Goal: Transaction & Acquisition: Purchase product/service

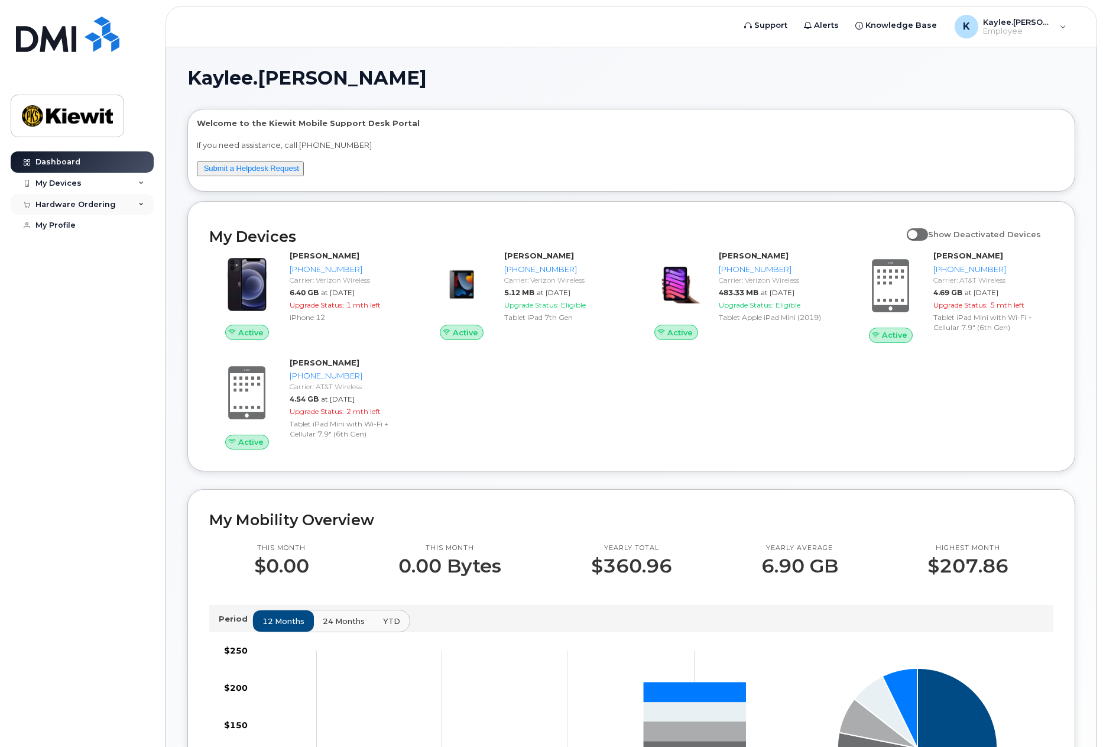
click at [141, 196] on div "Hardware Ordering" at bounding box center [82, 204] width 143 height 21
click at [95, 222] on link "My Orders" at bounding box center [92, 226] width 122 height 22
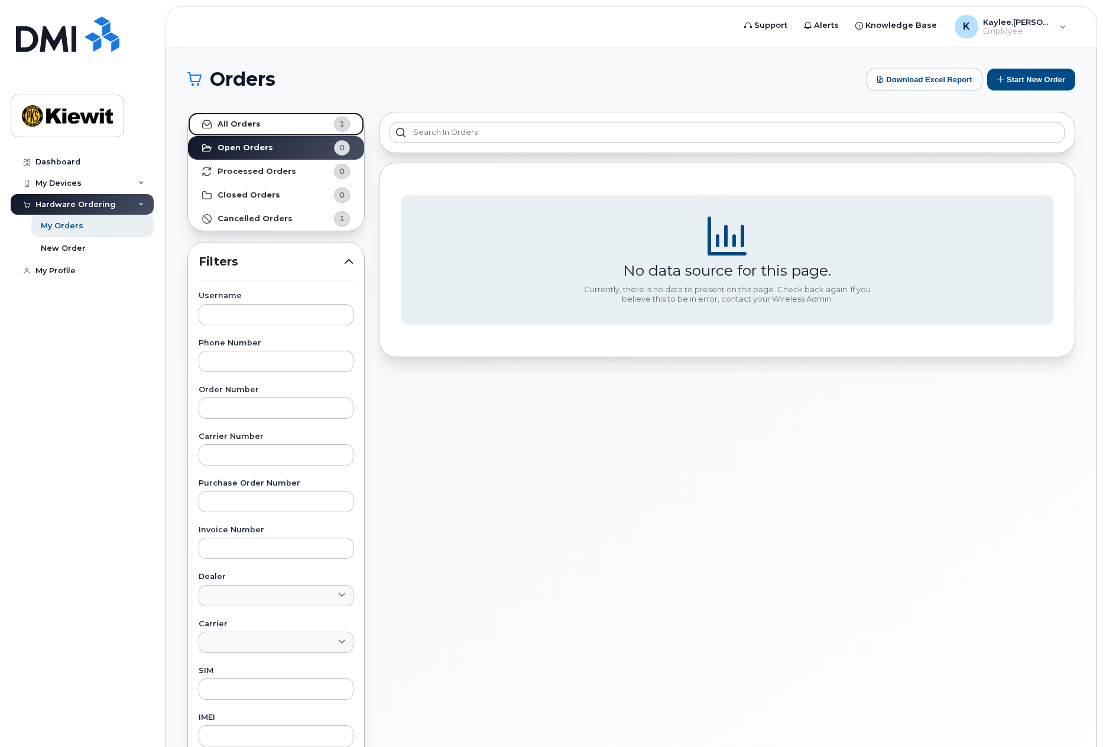
click at [252, 118] on link "All Orders 1" at bounding box center [276, 124] width 176 height 24
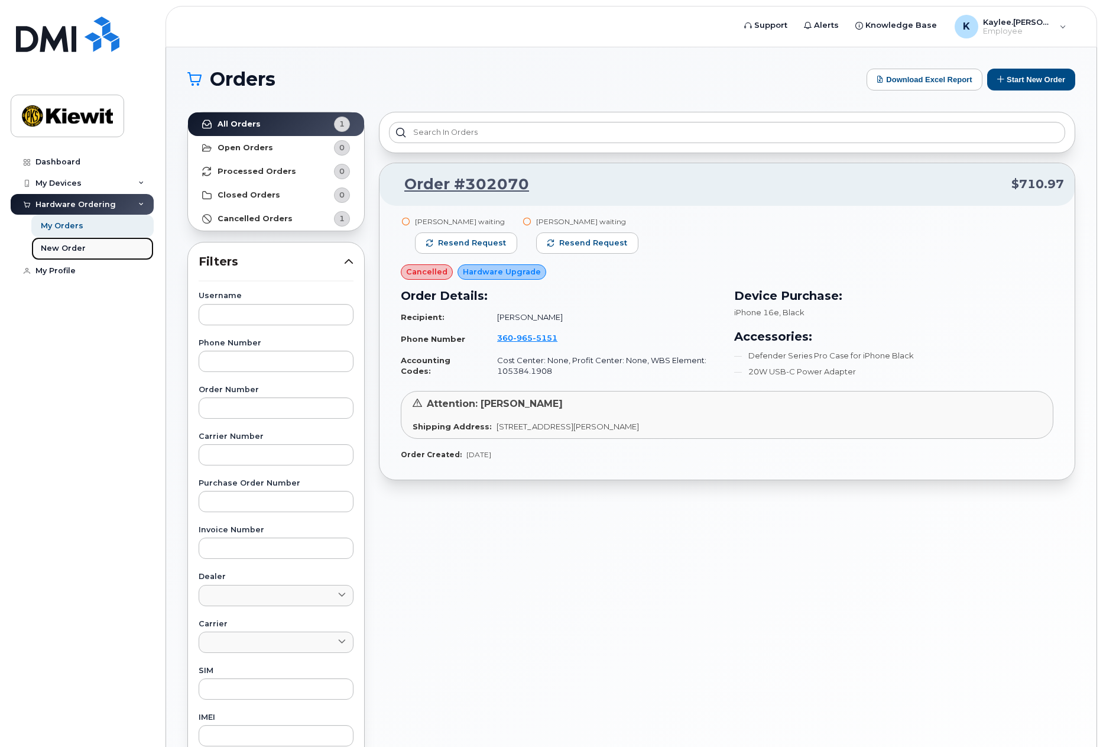
click at [69, 247] on div "New Order" at bounding box center [63, 248] width 45 height 11
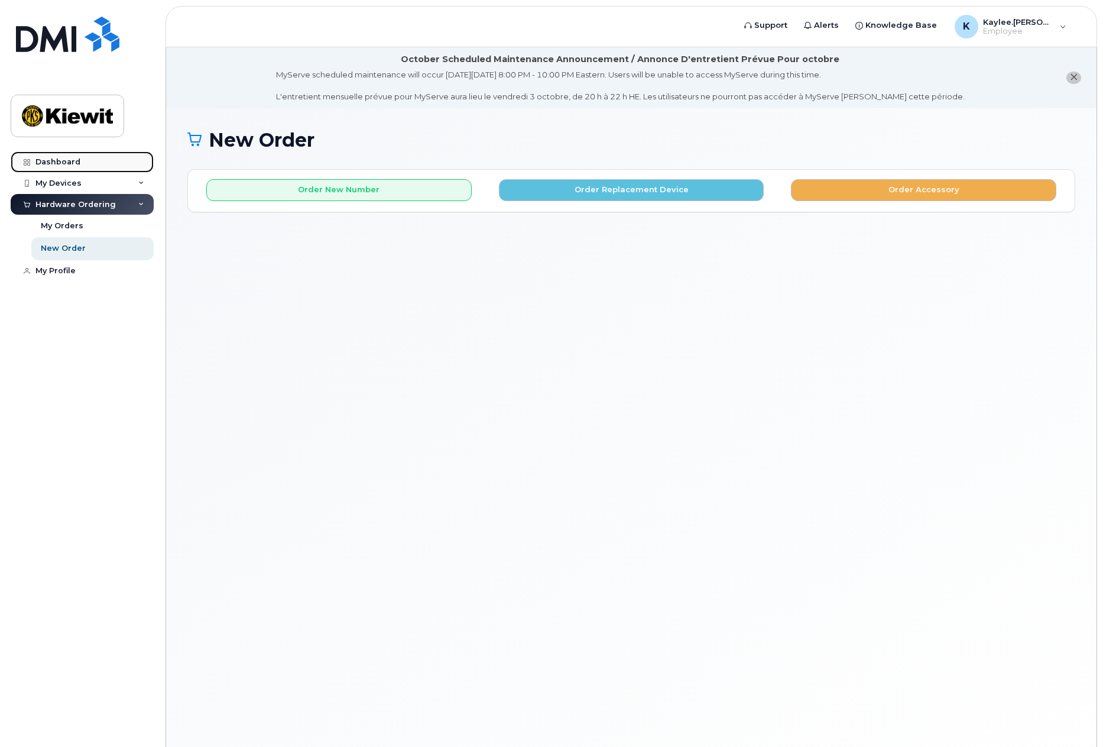
click at [64, 166] on div "Dashboard" at bounding box center [57, 161] width 45 height 9
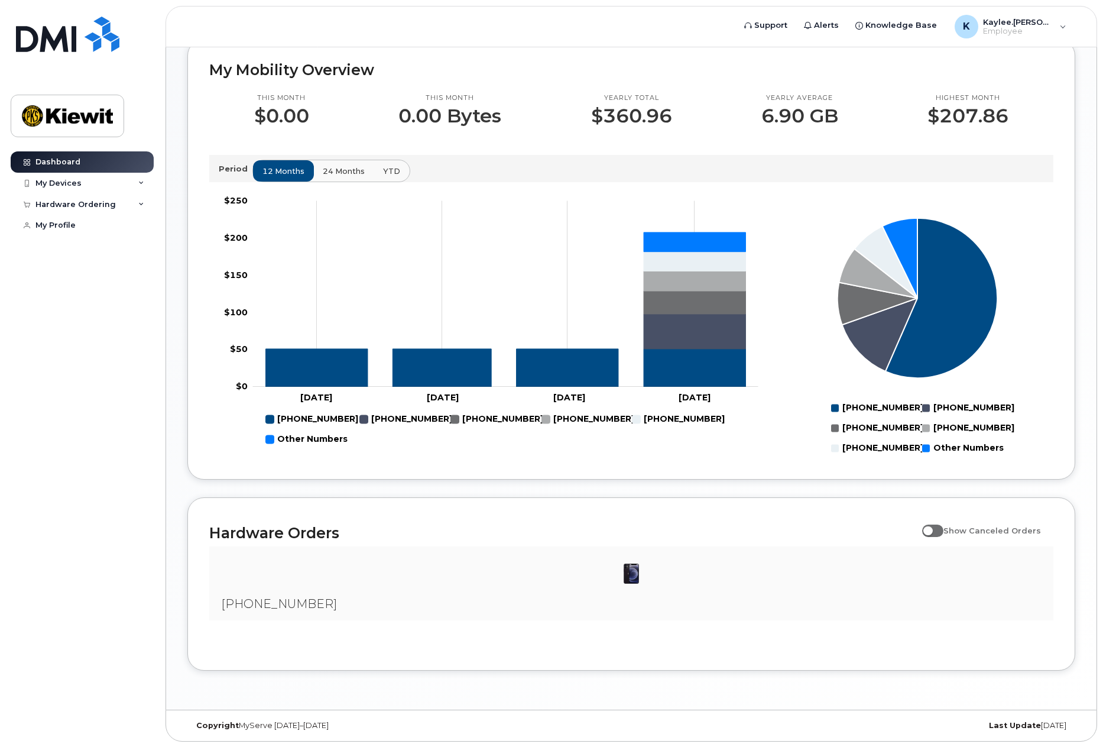
scroll to position [451, 0]
click at [935, 530] on span at bounding box center [932, 530] width 21 height 12
click at [932, 528] on input "Show Canceled Orders" at bounding box center [926, 523] width 9 height 9
click at [940, 531] on span at bounding box center [932, 530] width 21 height 12
click at [932, 528] on input "Show Canceled Orders" at bounding box center [926, 523] width 9 height 9
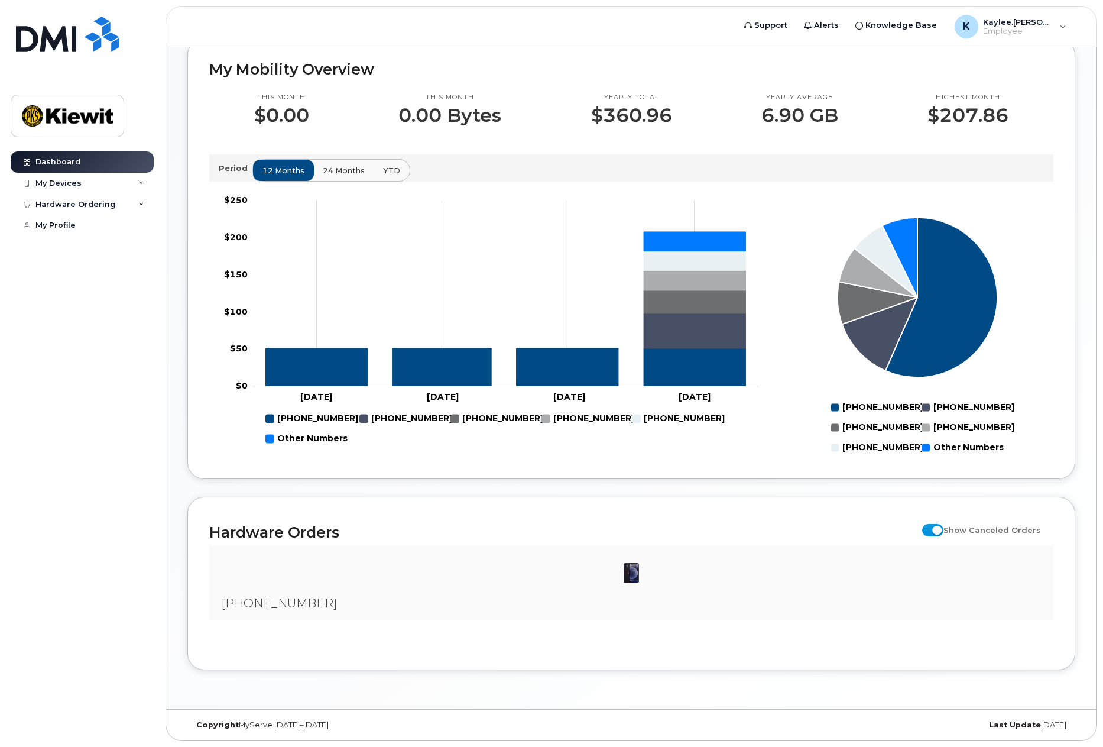
checkbox input "false"
click at [290, 604] on span "[PHONE_NUMBER]" at bounding box center [279, 603] width 116 height 14
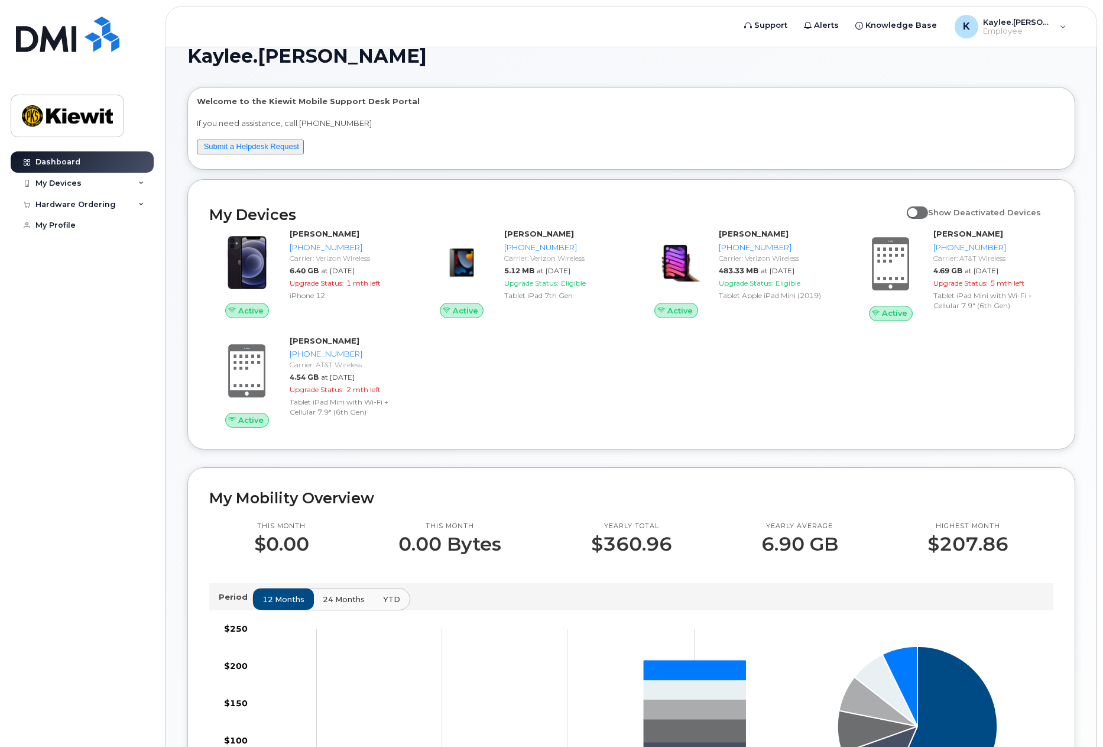
scroll to position [59, 0]
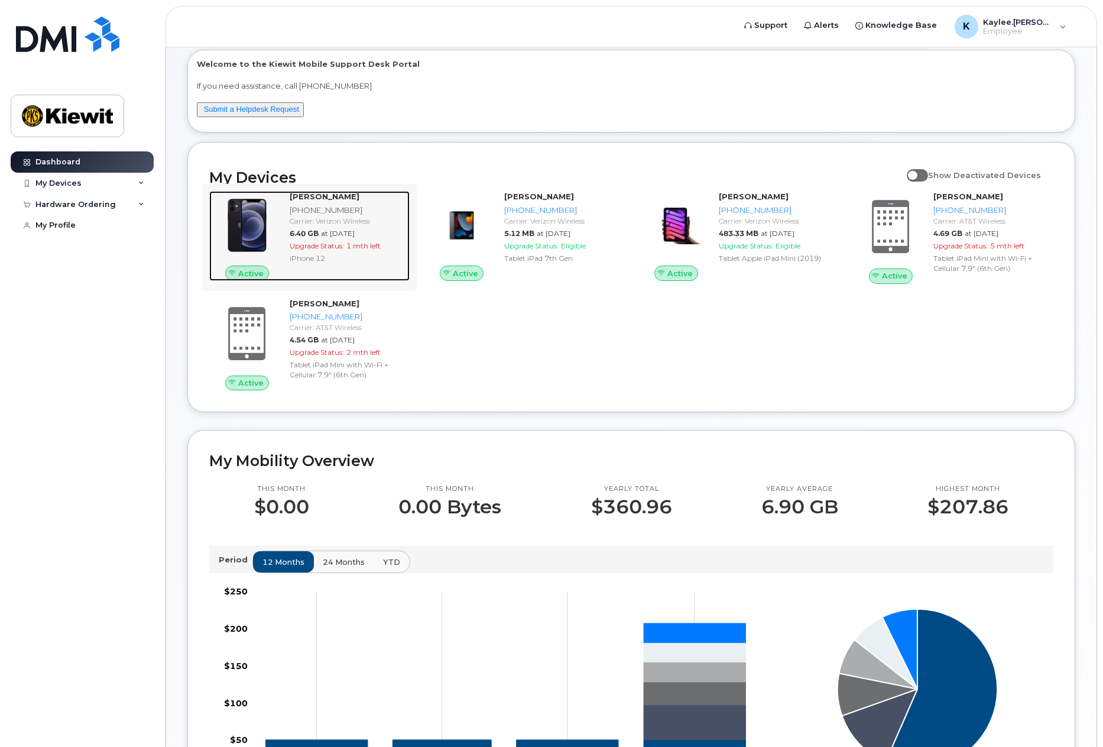
click at [355, 263] on div "iPhone 12" at bounding box center [347, 258] width 115 height 10
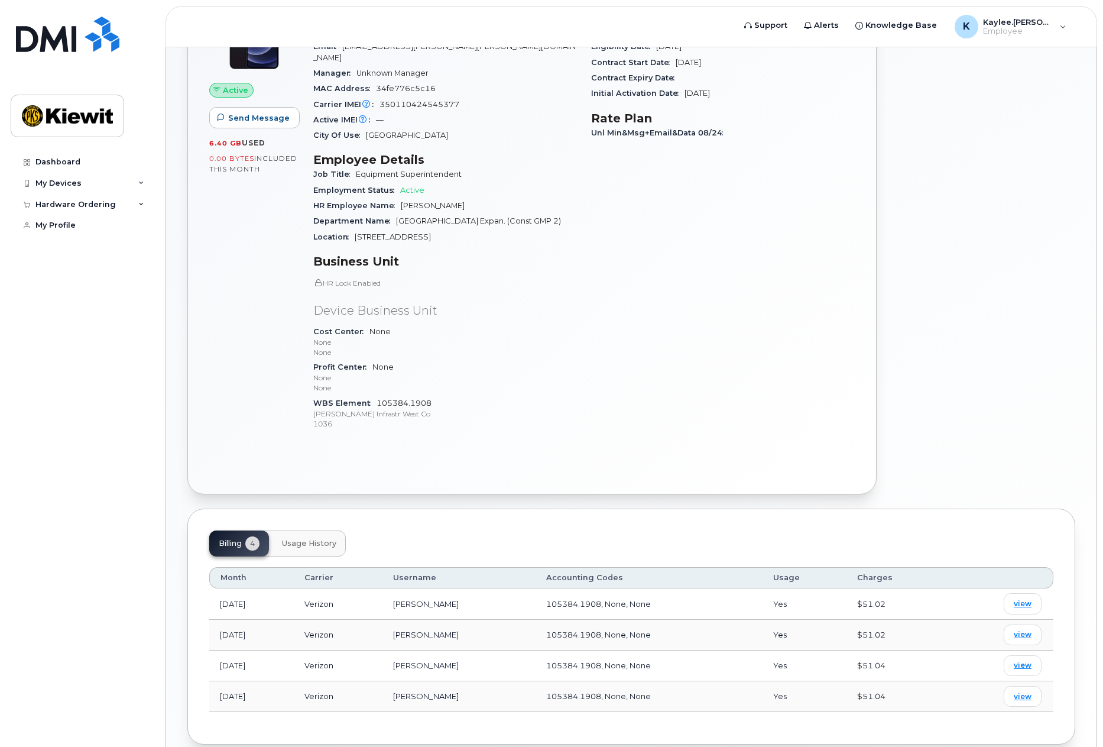
scroll to position [268, 0]
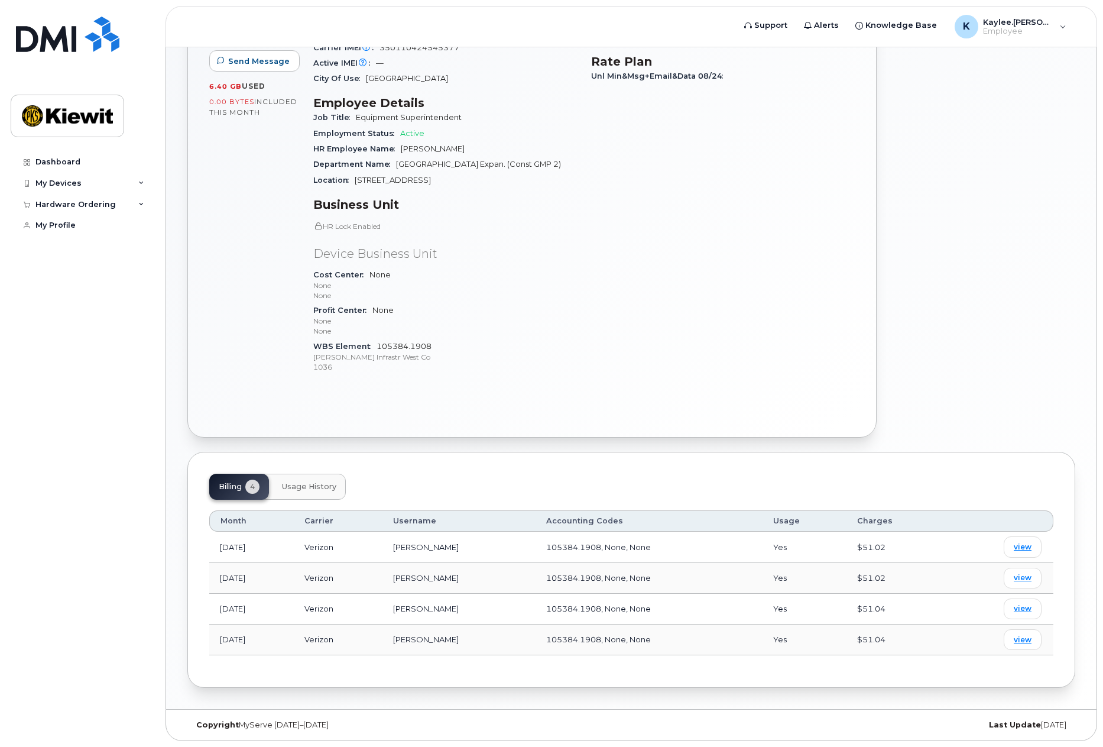
click at [332, 488] on span "Usage History" at bounding box center [309, 486] width 54 height 9
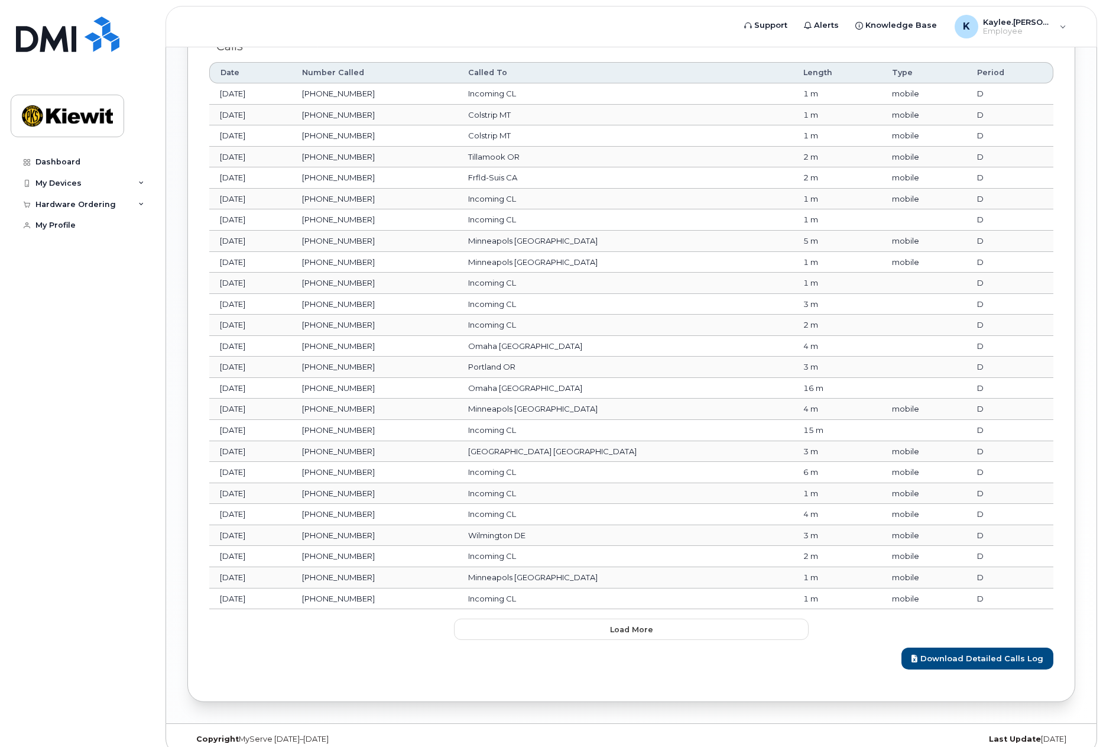
scroll to position [999, 0]
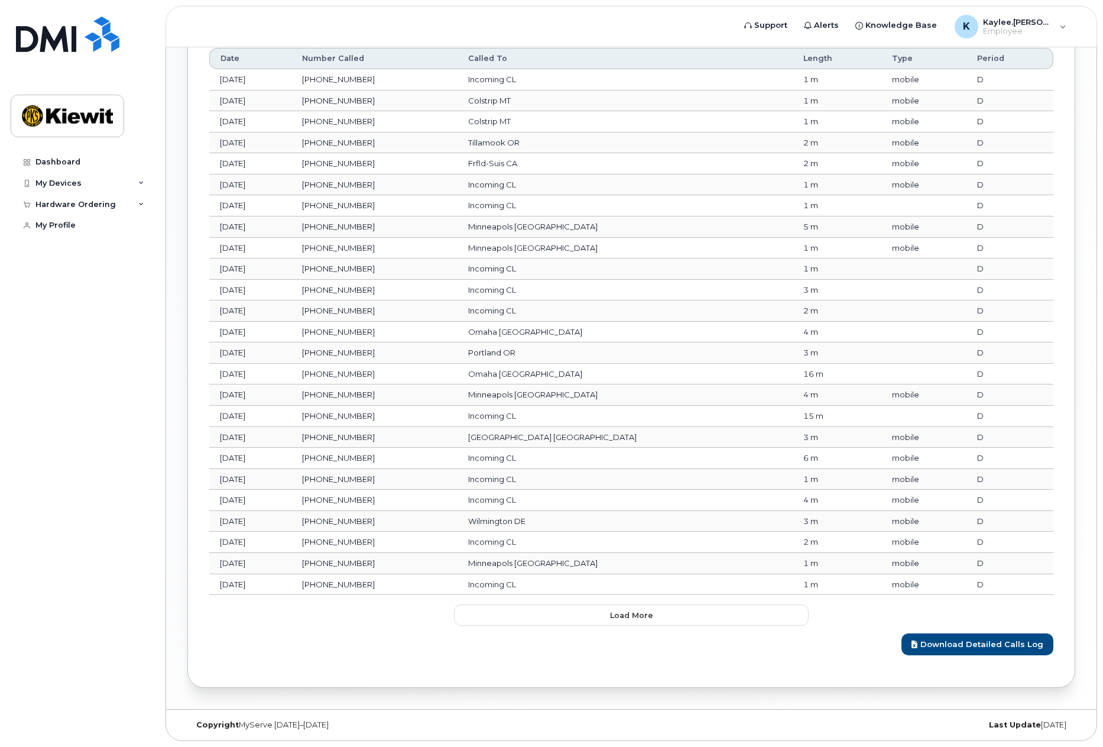
click at [694, 604] on div "Date Number Called Called To Length Type Period Jul 24, 2025 612-508-0991 Incom…" at bounding box center [631, 337] width 844 height 578
click at [692, 610] on button "Load more" at bounding box center [631, 614] width 355 height 21
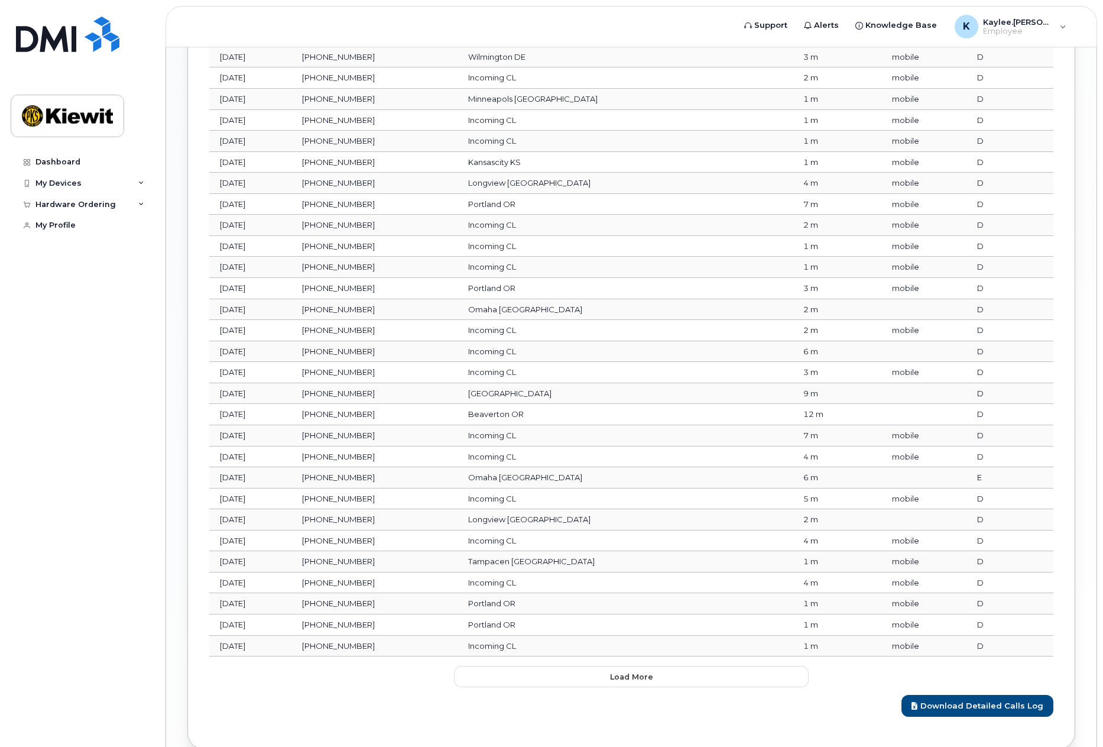
scroll to position [1472, 0]
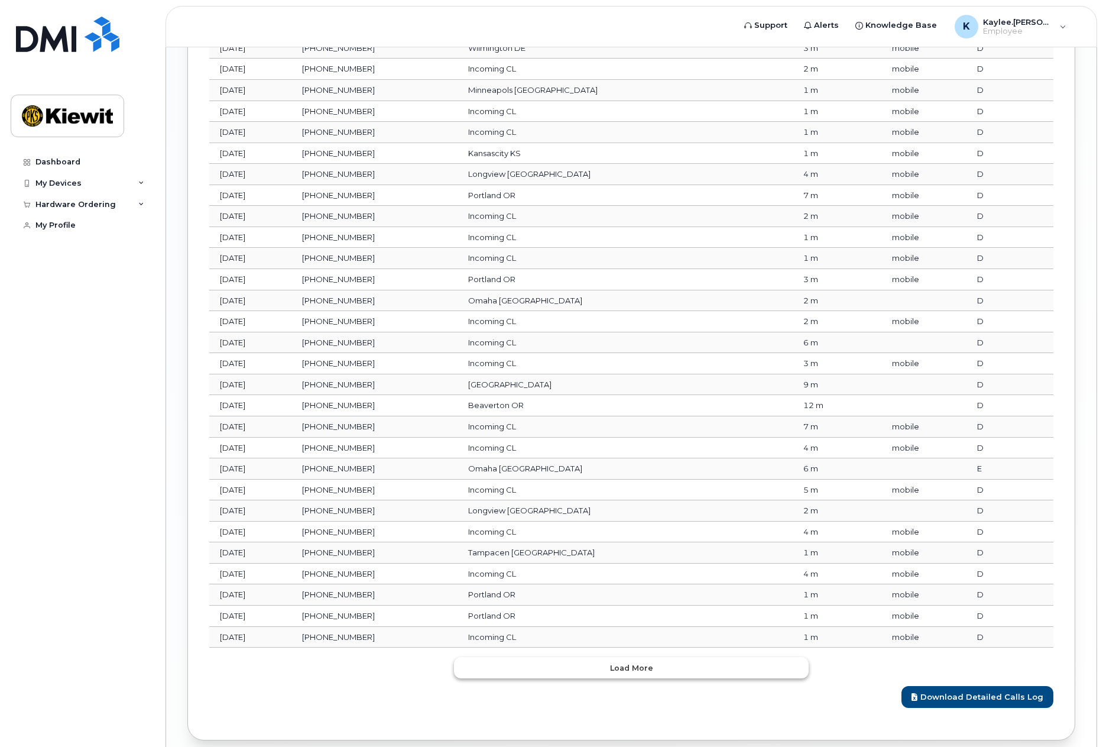
click at [675, 667] on button "Load more" at bounding box center [631, 667] width 355 height 21
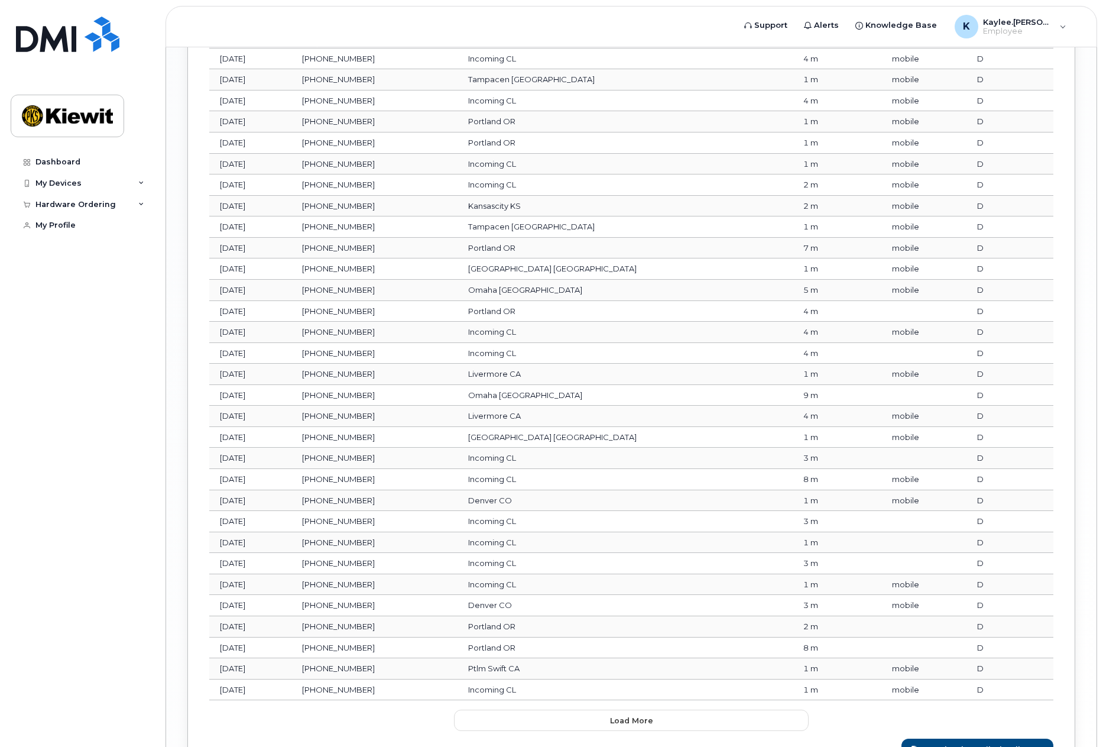
scroll to position [2050, 0]
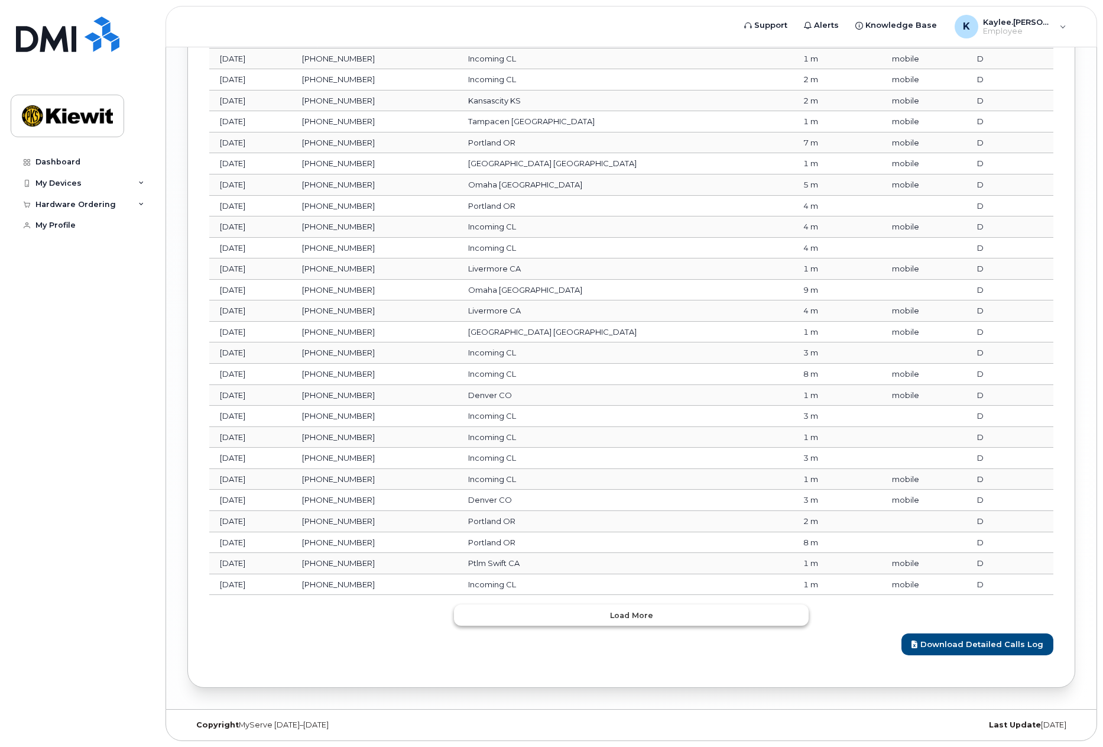
click at [593, 620] on button "Load more" at bounding box center [631, 614] width 355 height 21
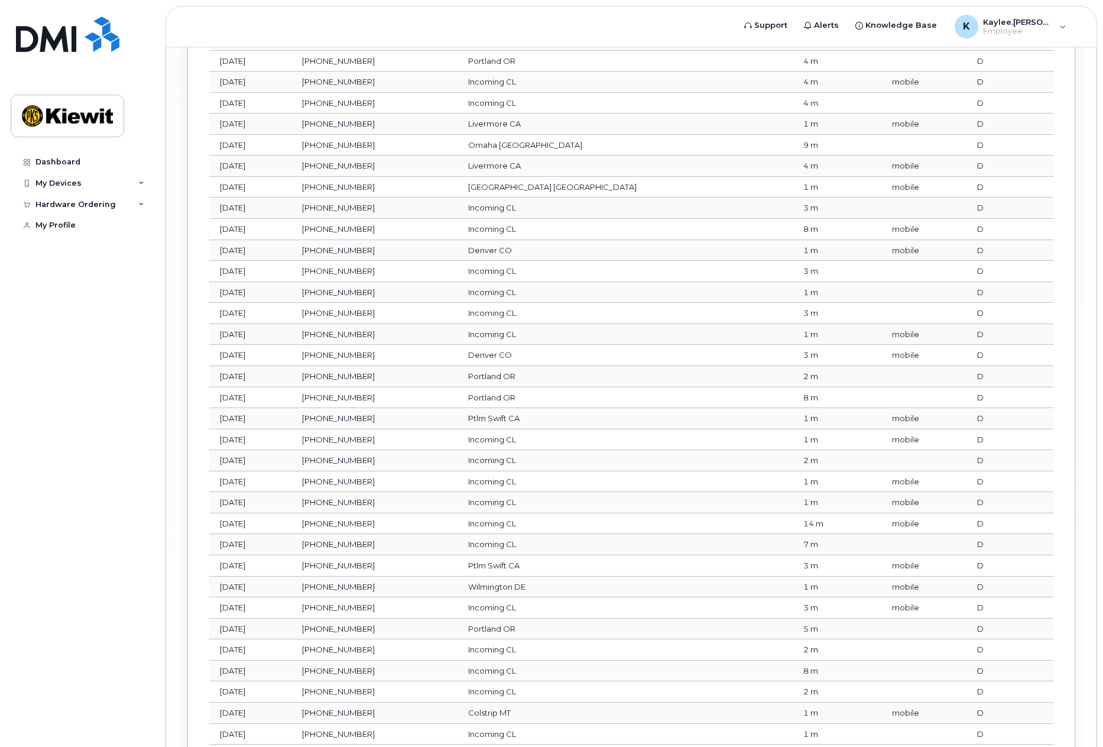
scroll to position [2227, 0]
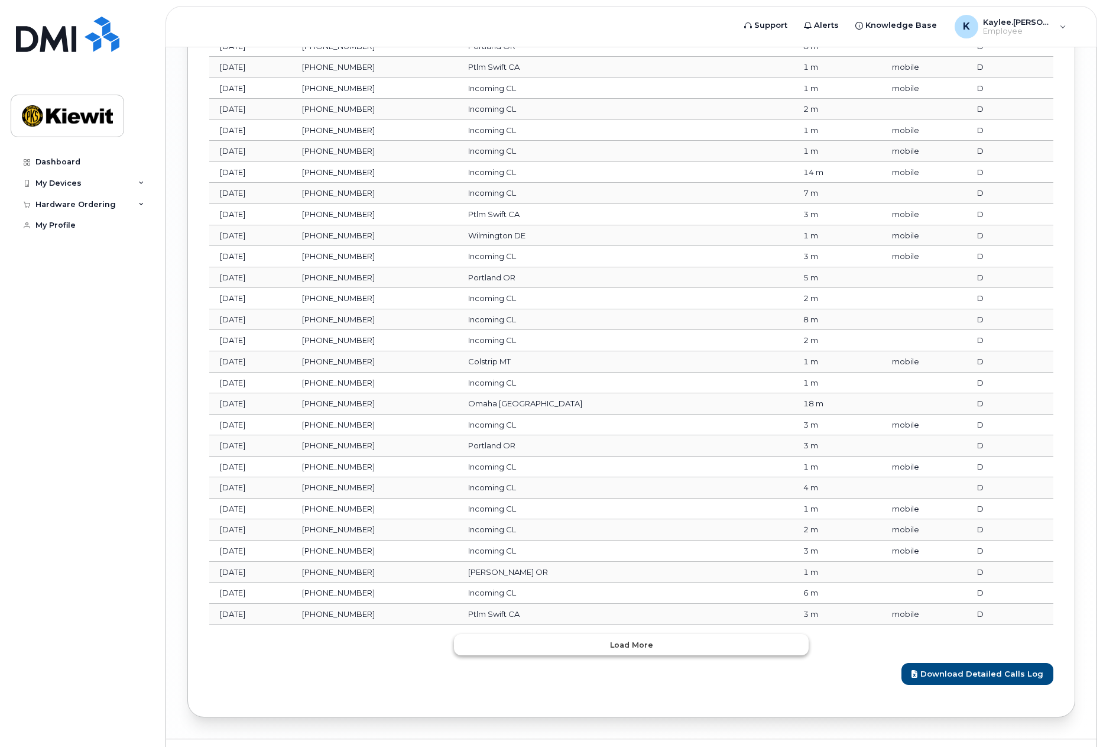
scroll to position [2576, 0]
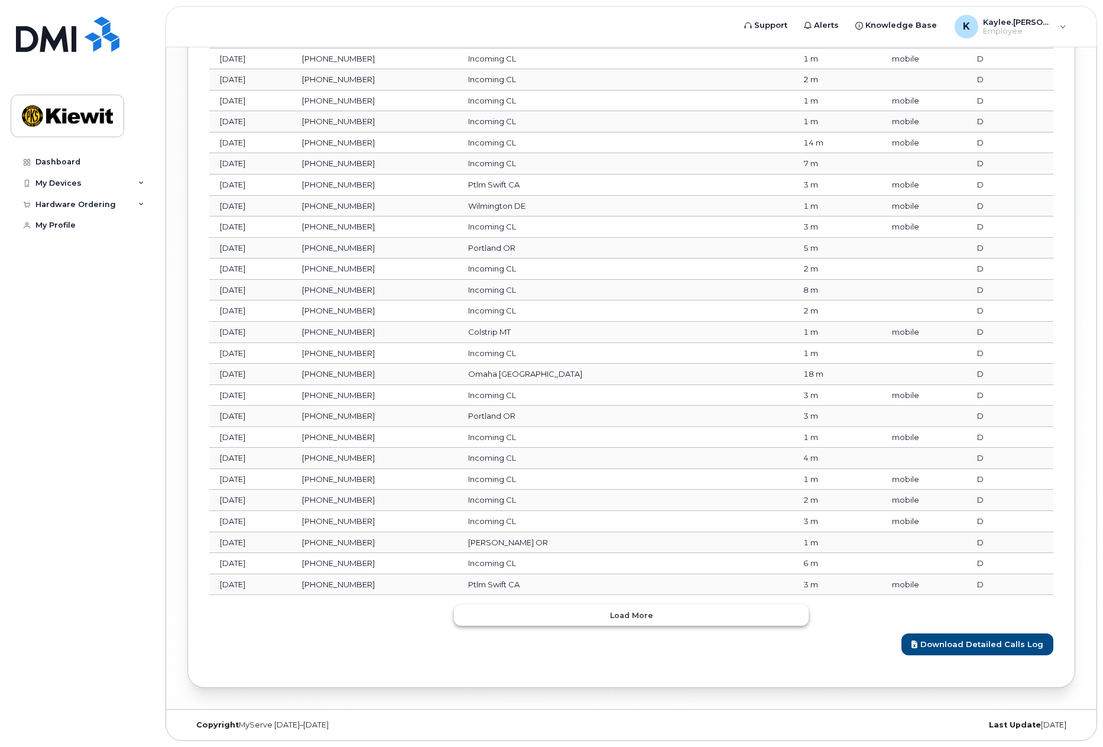
click at [572, 614] on button "Load more" at bounding box center [631, 614] width 355 height 21
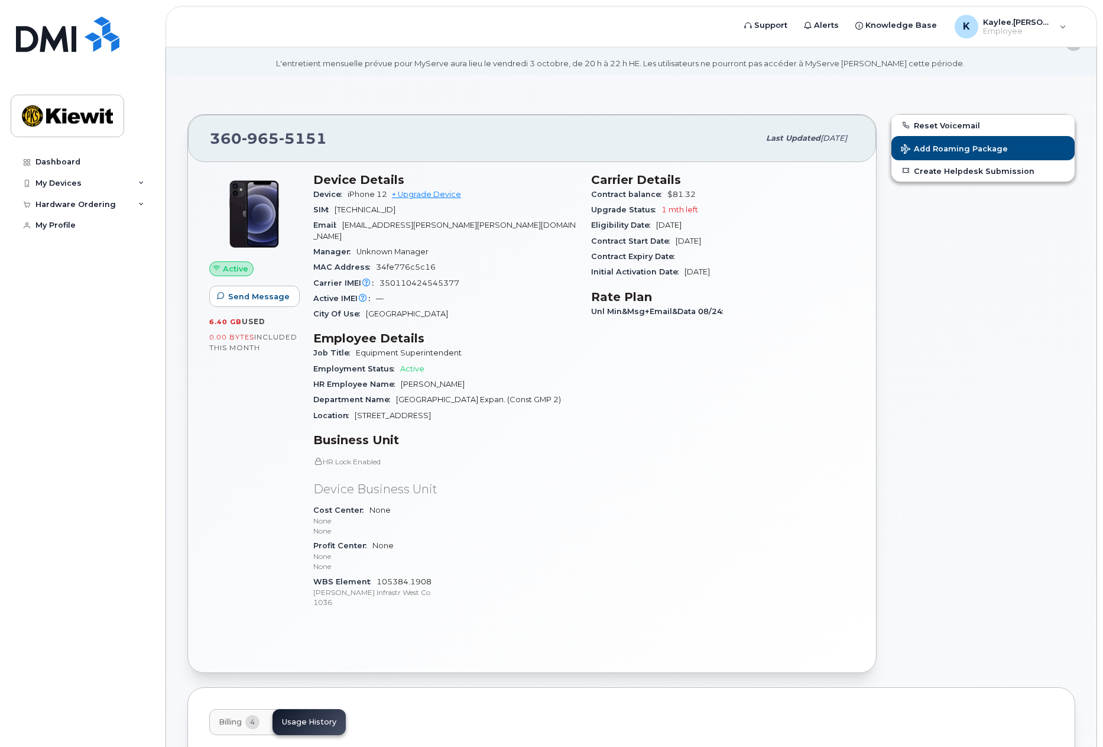
scroll to position [0, 0]
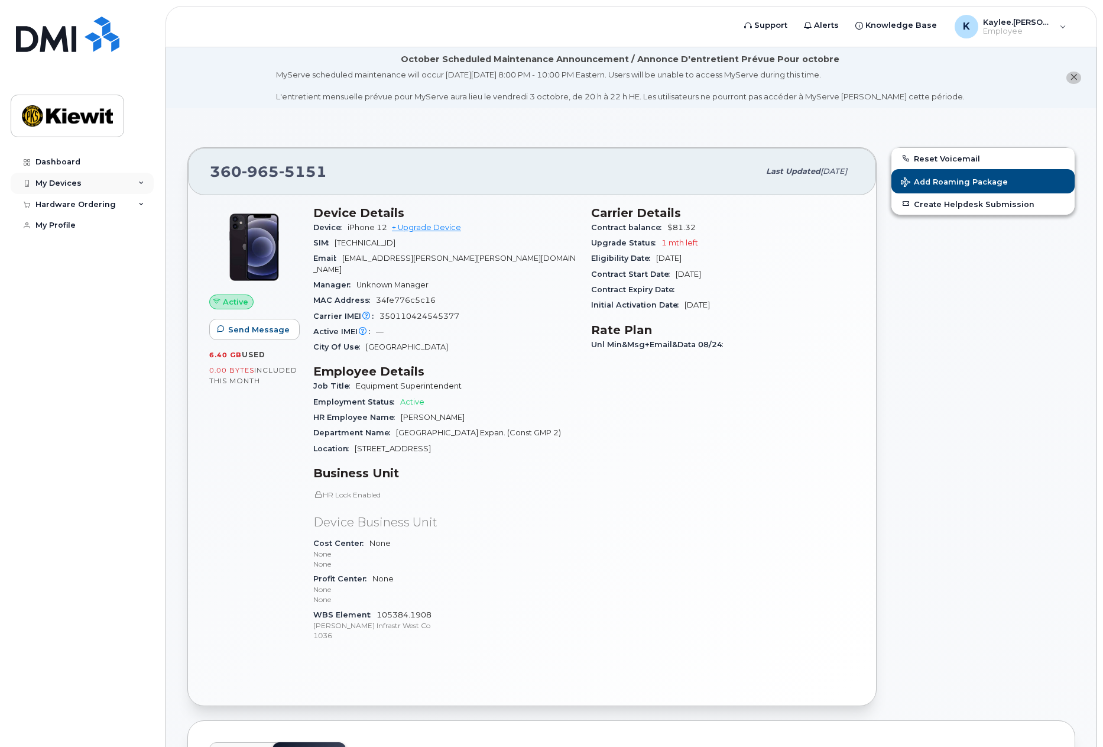
click at [69, 182] on div "My Devices" at bounding box center [58, 183] width 46 height 9
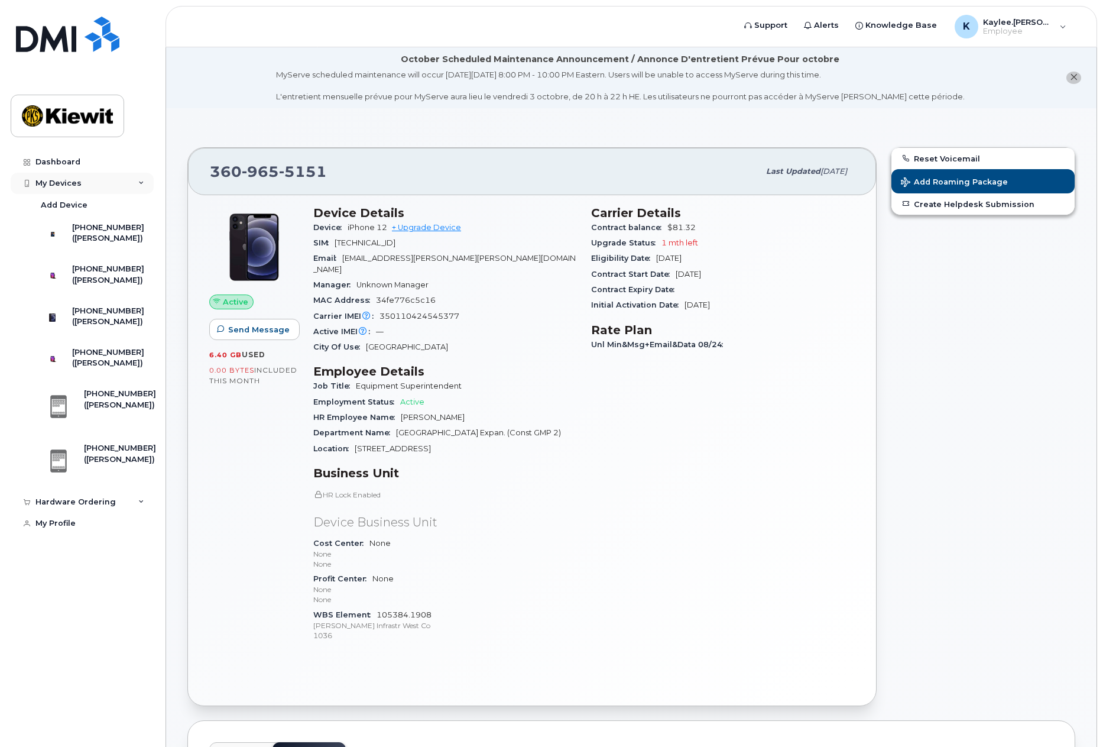
click at [69, 182] on div "My Devices" at bounding box center [58, 183] width 46 height 9
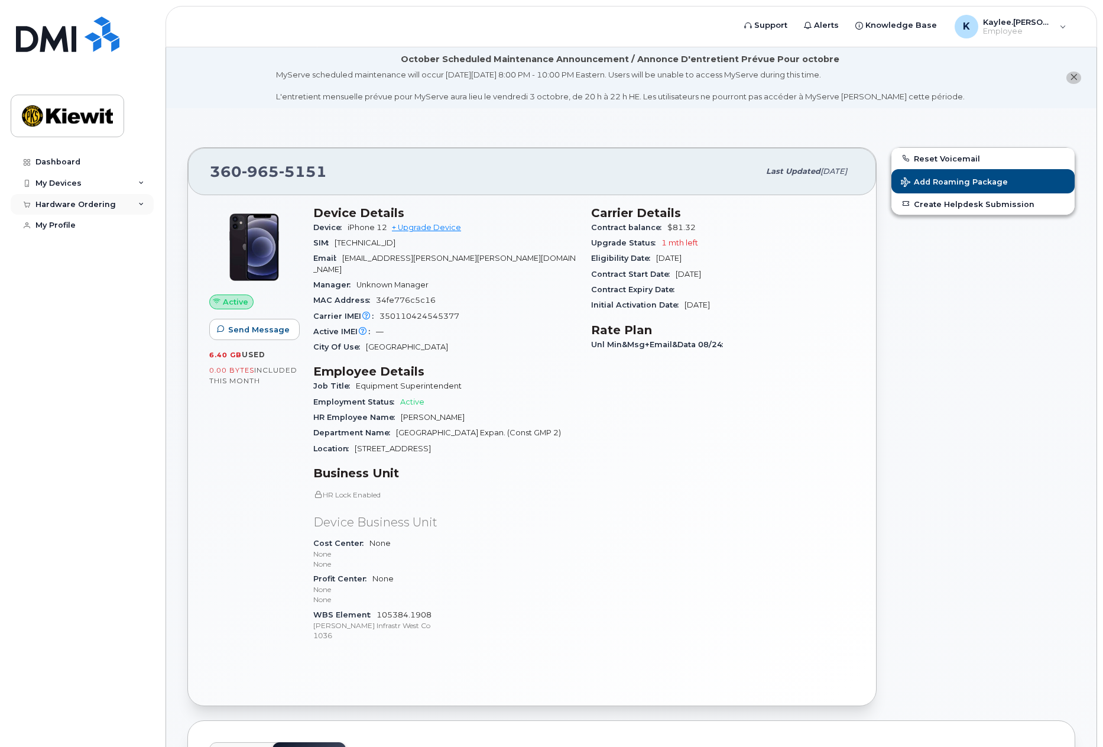
click at [64, 213] on div "Hardware Ordering" at bounding box center [82, 204] width 143 height 21
click at [64, 245] on div "New Order" at bounding box center [63, 248] width 45 height 11
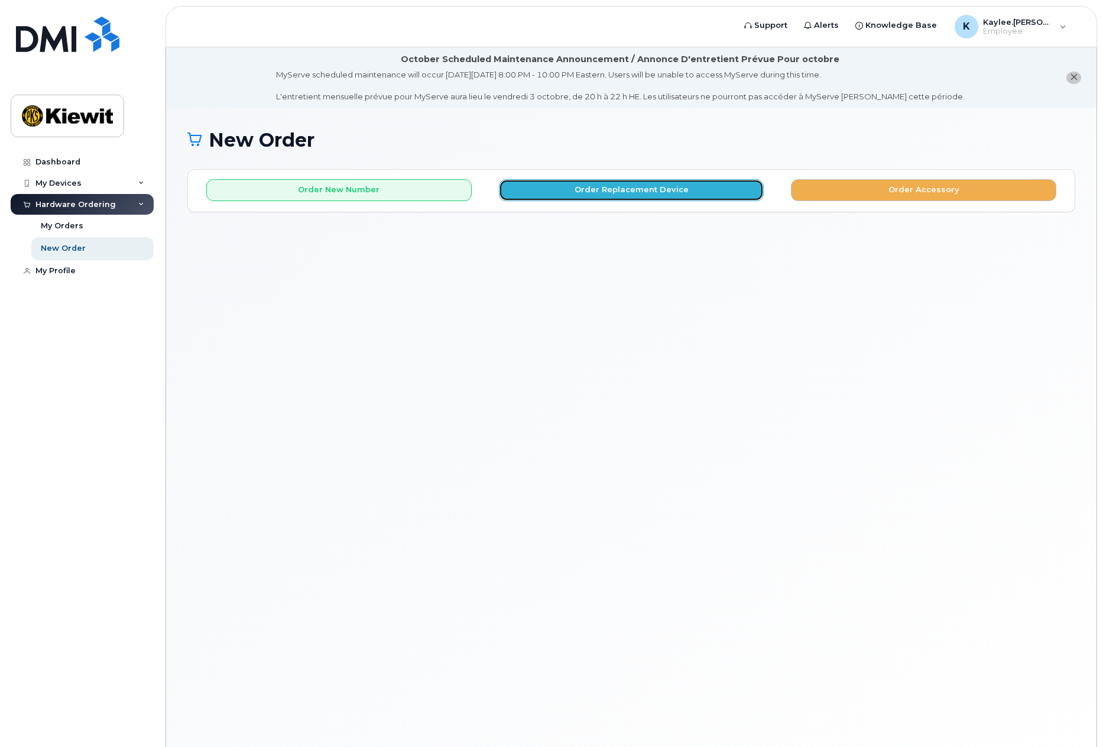
click at [514, 189] on button "Order Replacement Device" at bounding box center [631, 190] width 265 height 22
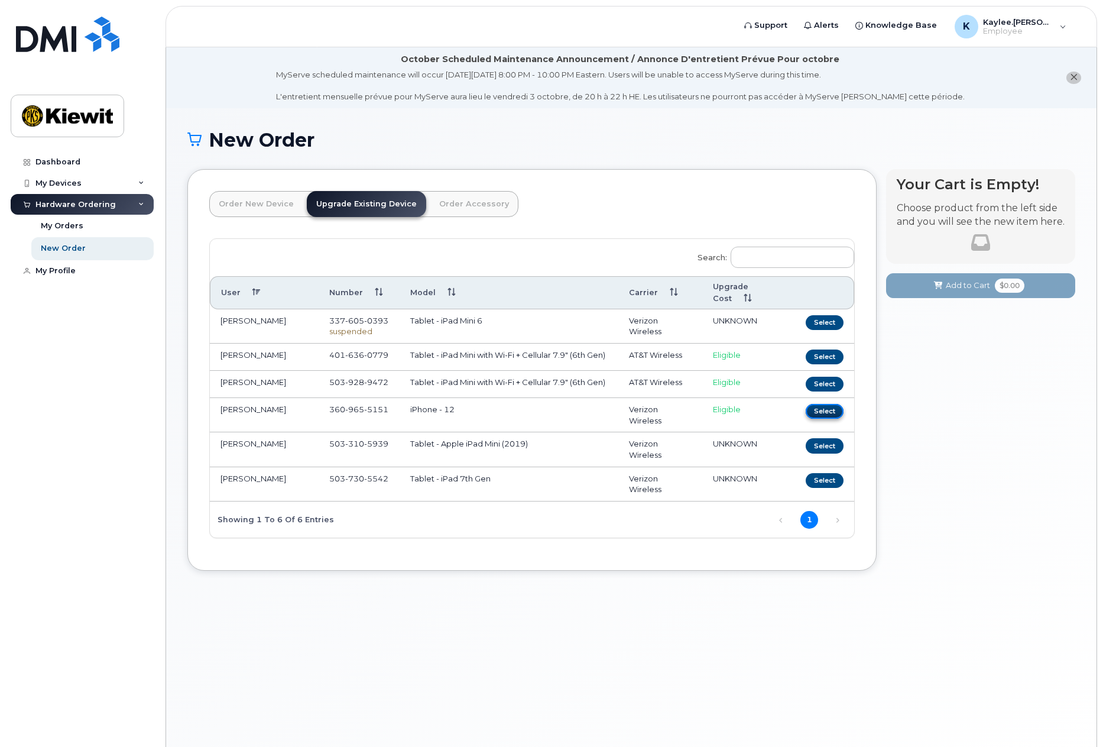
click at [818, 419] on button "Select" at bounding box center [825, 411] width 38 height 15
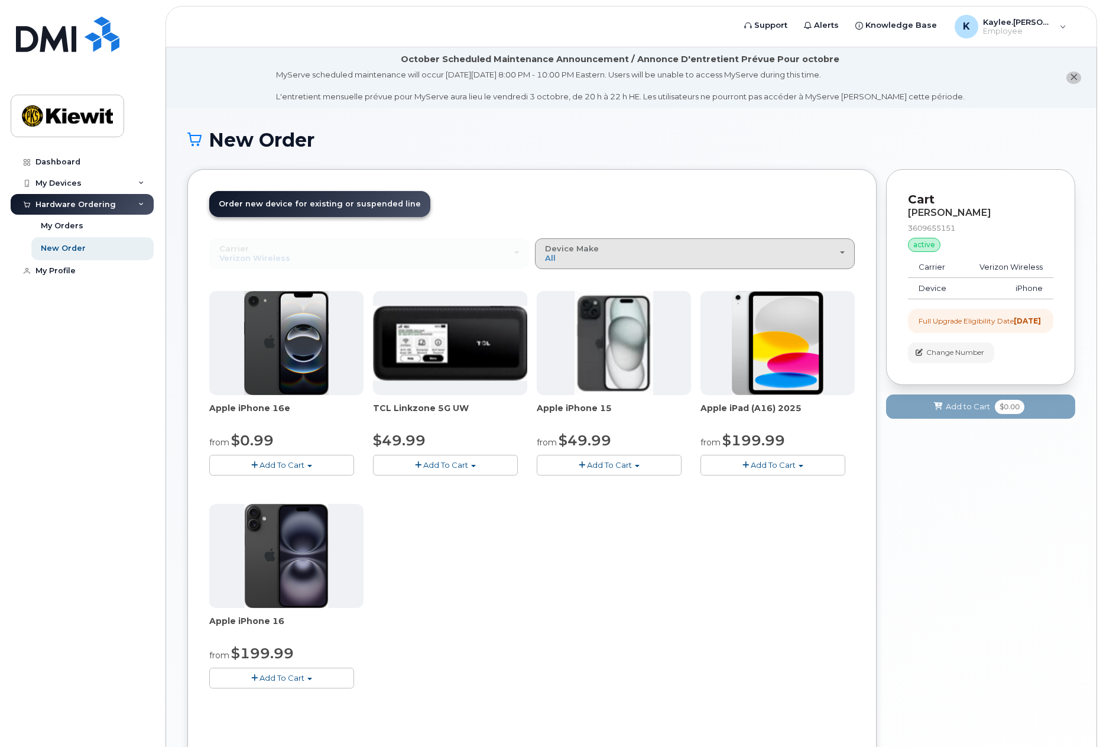
click at [751, 251] on div "Device Make All iPhone Modem Tablet" at bounding box center [695, 253] width 300 height 18
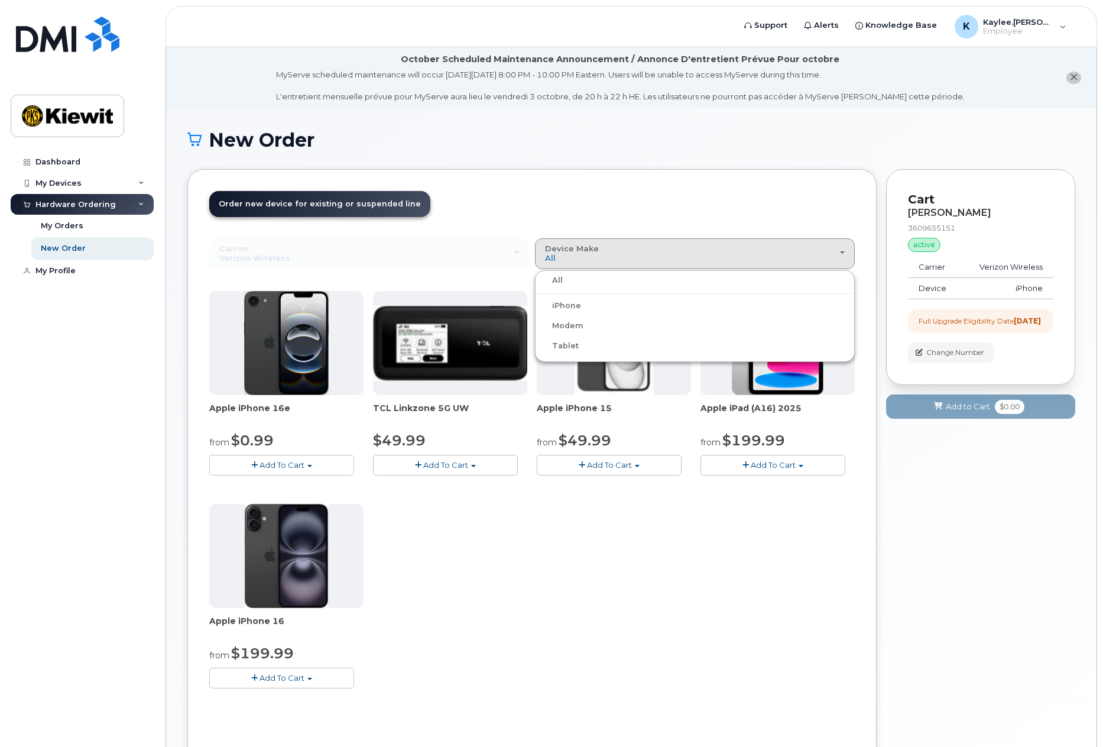
click at [566, 306] on label "iPhone" at bounding box center [559, 306] width 43 height 14
click at [0, 0] on input "iPhone" at bounding box center [0, 0] width 0 height 0
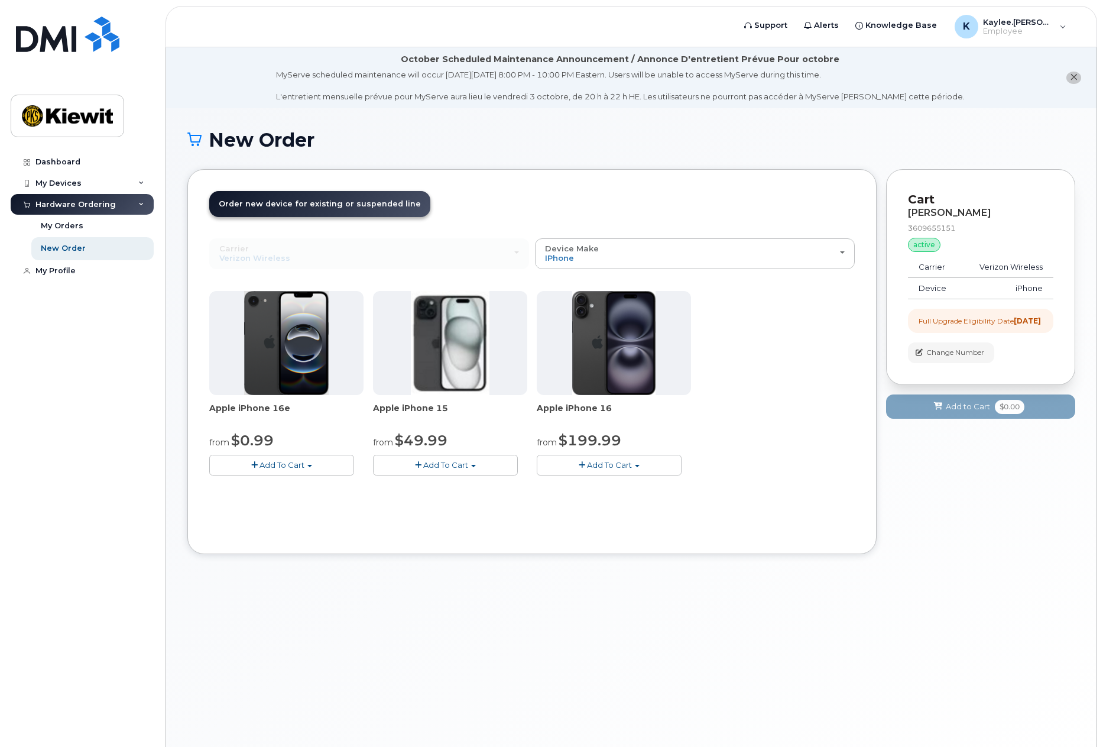
drag, startPoint x: 269, startPoint y: 469, endPoint x: 302, endPoint y: 575, distance: 111.5
click at [302, 575] on div "New Order × Share This Order If you want to allow others to create or edit orde…" at bounding box center [631, 442] width 931 height 668
click at [634, 468] on button "Add To Cart" at bounding box center [609, 465] width 145 height 21
click at [493, 467] on button "Add To Cart" at bounding box center [445, 465] width 145 height 21
click at [340, 466] on button "Add To Cart" at bounding box center [281, 465] width 145 height 21
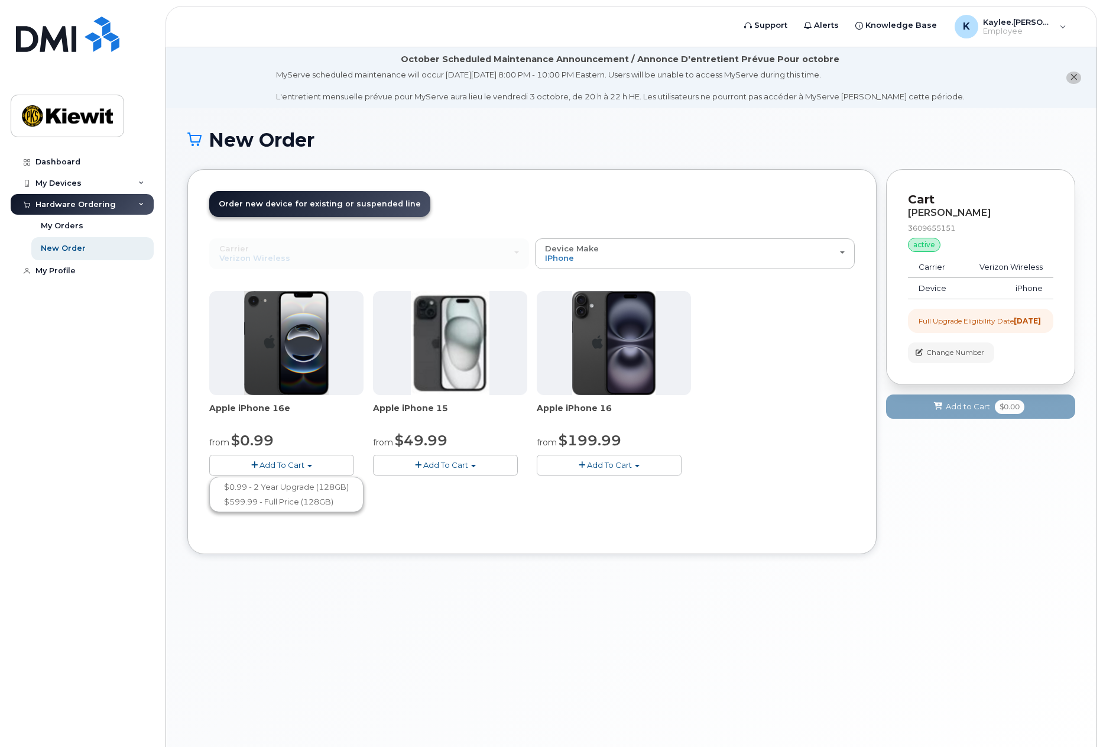
click at [513, 520] on div "Use Suspended Line KAYLEE RUTHERFORD 3609655151 No No change Yes Carrier Verizo…" at bounding box center [532, 385] width 646 height 294
drag, startPoint x: 252, startPoint y: 452, endPoint x: 263, endPoint y: 468, distance: 19.5
click at [252, 453] on div "Apple iPhone 16e from $0.99 Add To Cart $0.99 - 2 Year Upgrade (128GB) $599.99 …" at bounding box center [286, 383] width 154 height 184
click at [264, 468] on span "Add To Cart" at bounding box center [282, 464] width 45 height 9
click at [638, 468] on button "Add To Cart" at bounding box center [609, 465] width 145 height 21
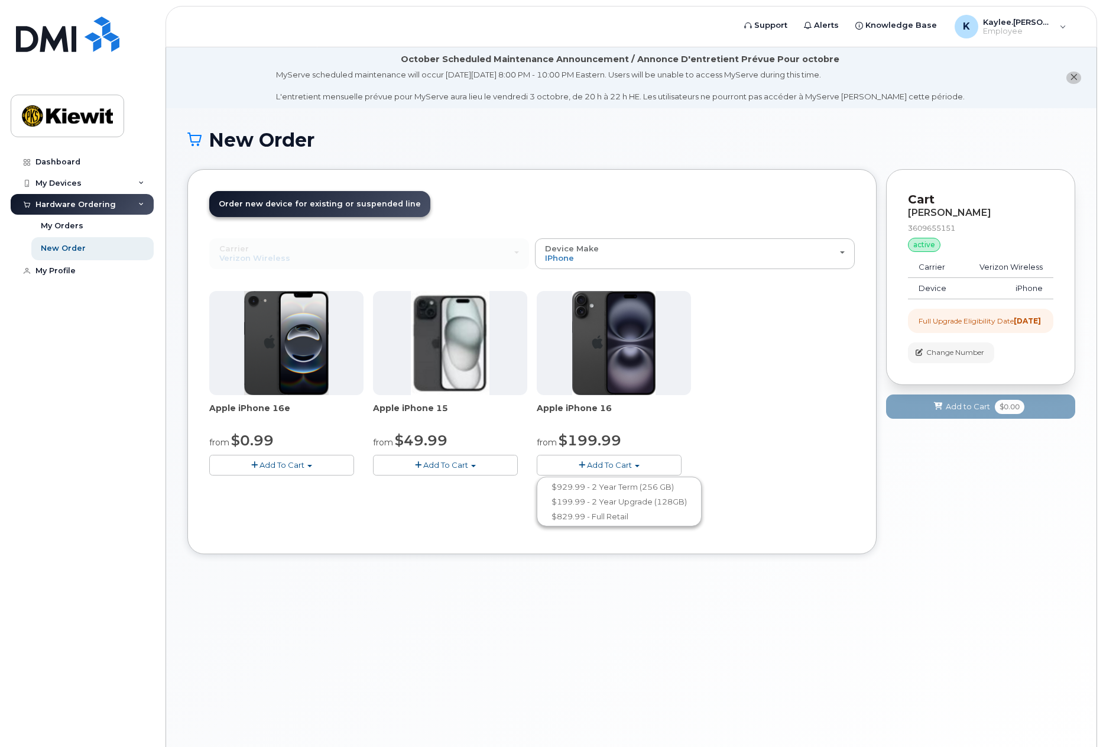
click at [326, 482] on div "Apple iPhone 16e from $0.99 Add To Cart $0.99 - 2 Year Upgrade (128GB) $599.99 …" at bounding box center [532, 392] width 646 height 203
click at [336, 463] on button "Add To Cart" at bounding box center [281, 465] width 145 height 21
click at [496, 464] on button "Add To Cart" at bounding box center [445, 465] width 145 height 21
click at [624, 460] on span "Add To Cart" at bounding box center [609, 464] width 45 height 9
click at [329, 464] on button "Add To Cart" at bounding box center [281, 465] width 145 height 21
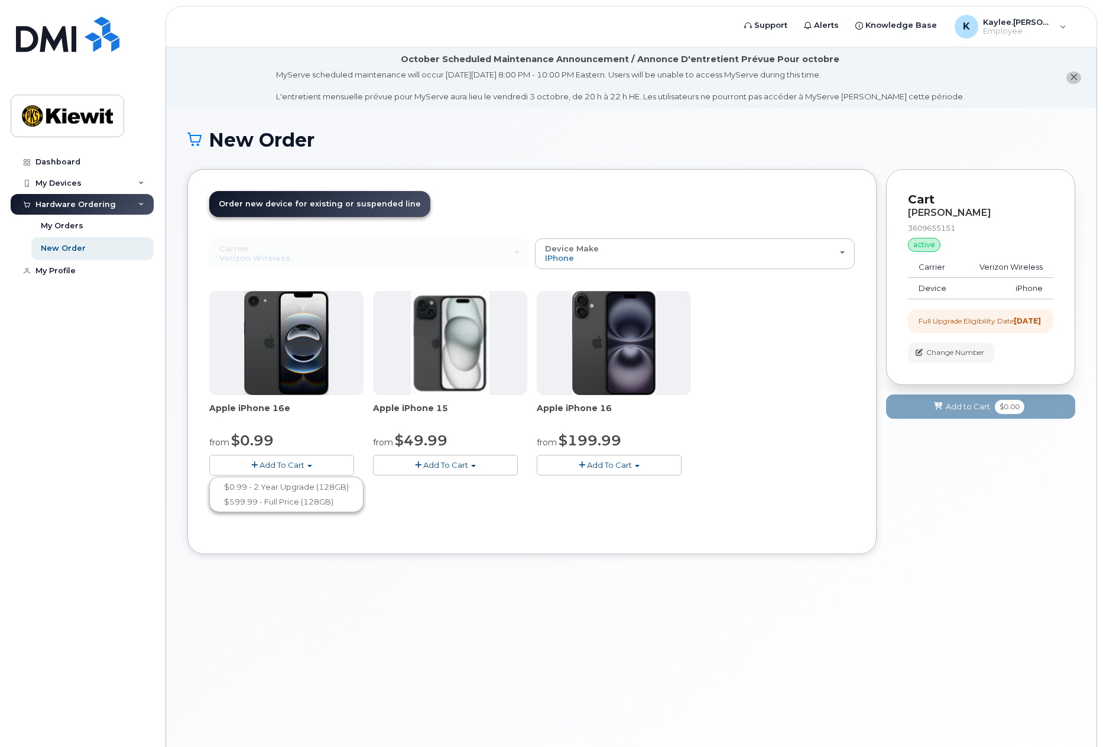
click at [468, 469] on span "Add To Cart" at bounding box center [445, 464] width 45 height 9
click at [572, 467] on button "Add To Cart" at bounding box center [609, 465] width 145 height 21
click at [761, 474] on div "Apple iPhone 16e from $0.99 Add To Cart $0.99 - 2 Year Upgrade (128GB) $599.99 …" at bounding box center [532, 392] width 646 height 203
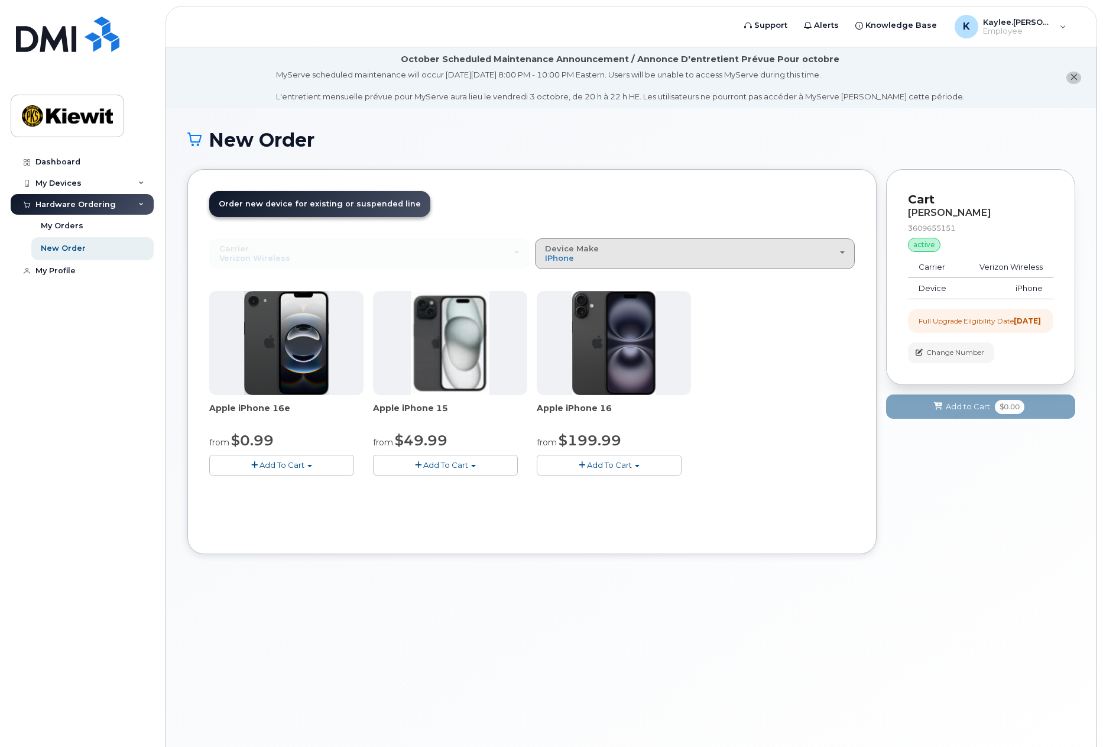
click at [624, 247] on div "Device Make All iPhone Modem Tablet" at bounding box center [695, 253] width 300 height 18
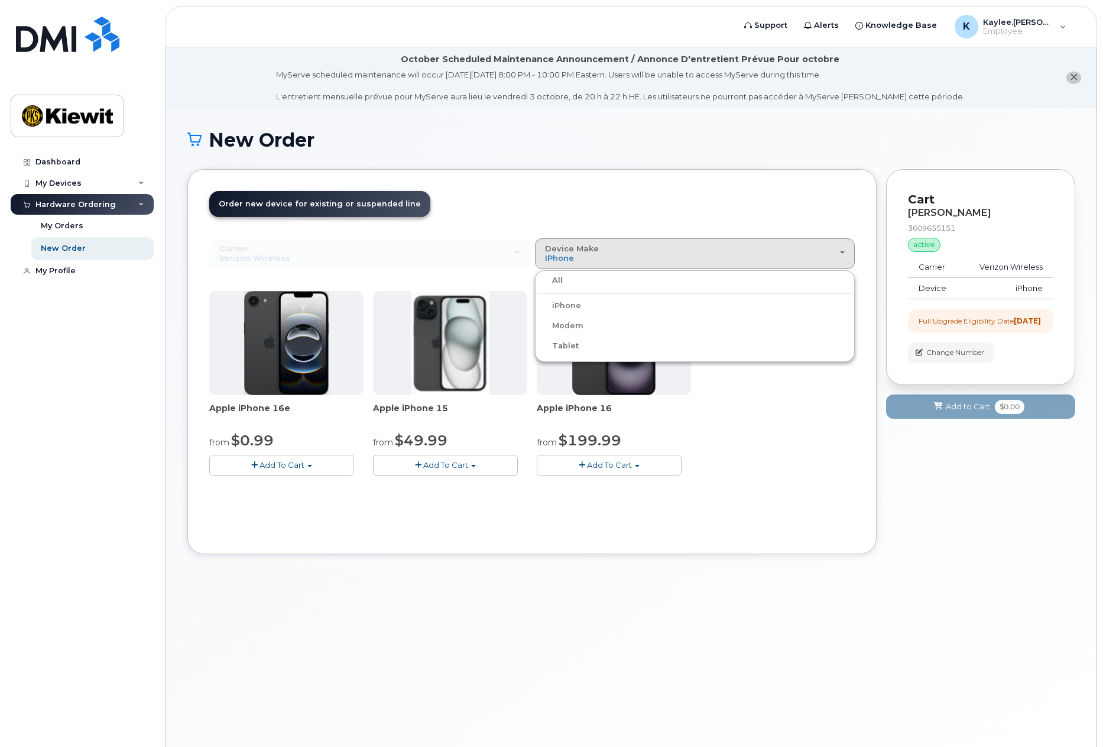
click at [606, 212] on header "Order New Device Upgrade Existing Device Order Accessory Order new device and n…" at bounding box center [532, 214] width 646 height 47
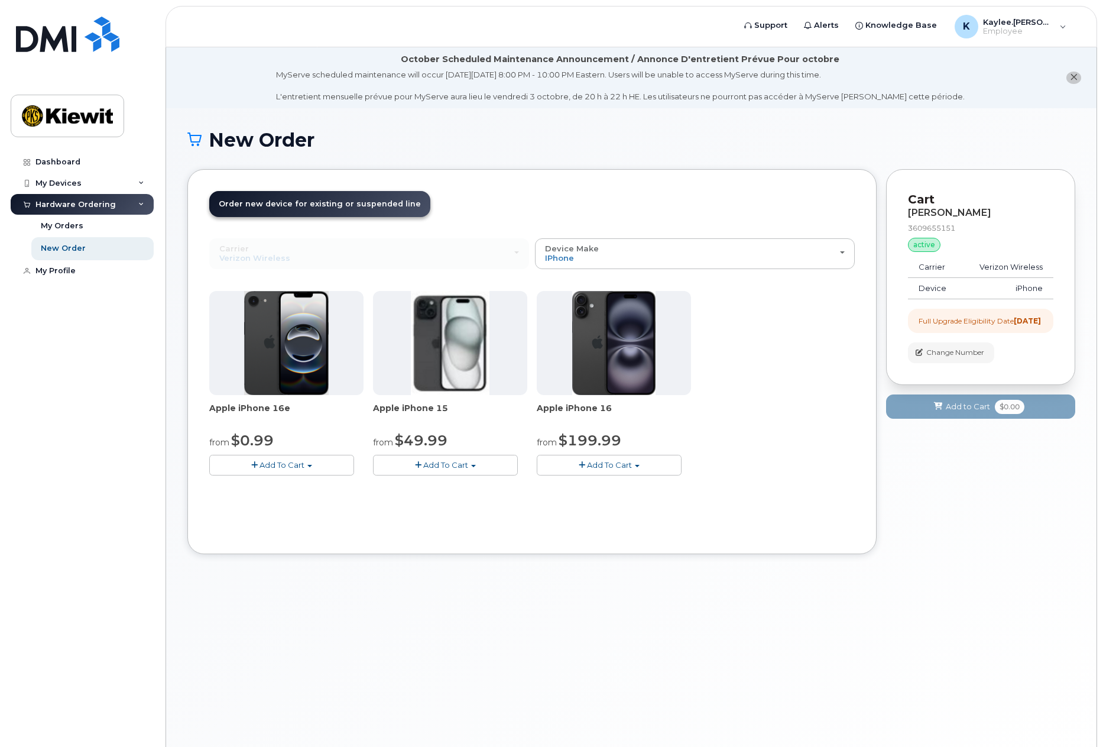
click at [345, 466] on button "Add To Cart" at bounding box center [281, 465] width 145 height 21
click at [500, 466] on button "Add To Cart" at bounding box center [445, 465] width 145 height 21
click at [626, 459] on button "Add To Cart" at bounding box center [609, 465] width 145 height 21
click at [468, 467] on span "Add To Cart" at bounding box center [445, 464] width 45 height 9
click at [325, 468] on button "Add To Cart" at bounding box center [281, 465] width 145 height 21
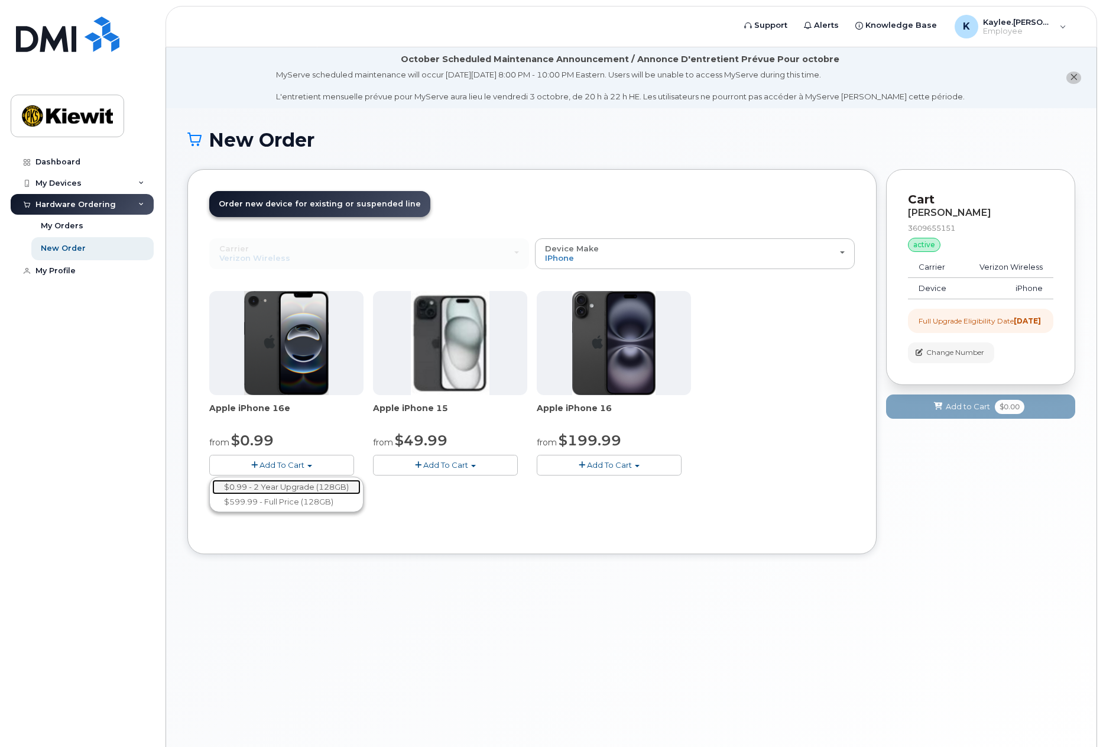
click at [328, 488] on link "$0.99 - 2 Year Upgrade (128GB)" at bounding box center [286, 487] width 148 height 15
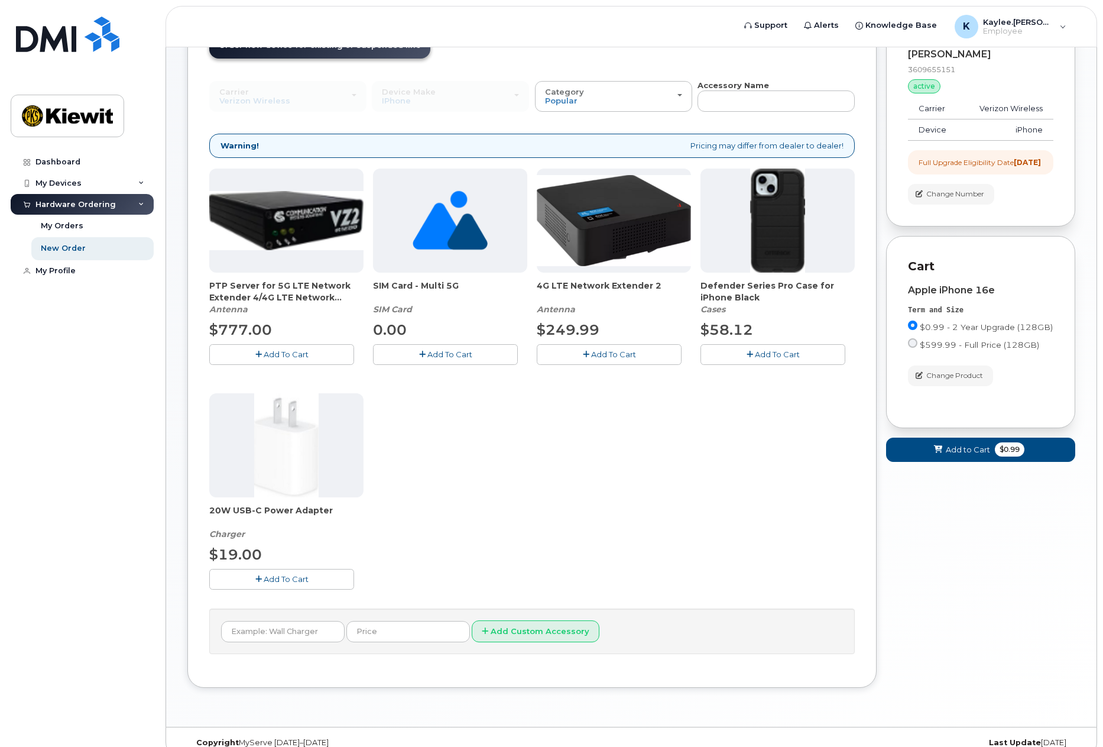
scroll to position [176, 0]
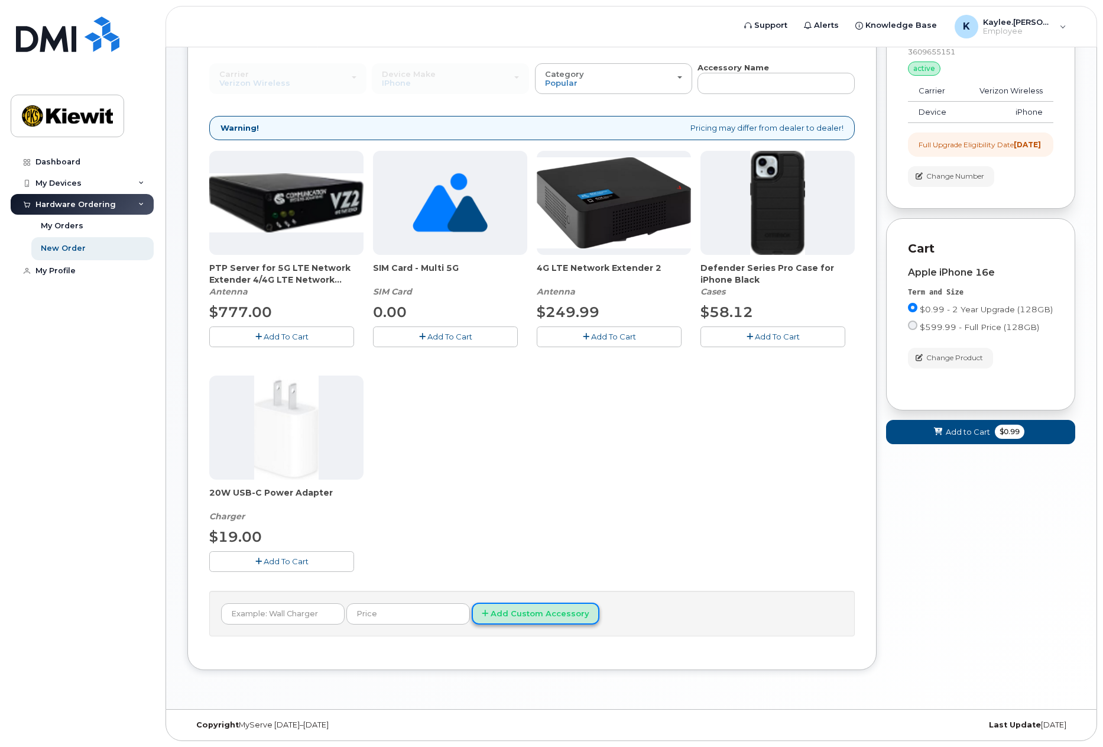
click at [511, 610] on button "Add Custom Accessory" at bounding box center [536, 613] width 128 height 22
click at [488, 516] on div "PTP Server for 5G LTE Network Extender 4/4G LTE Network Extender 3 Antenna $777…" at bounding box center [532, 371] width 646 height 440
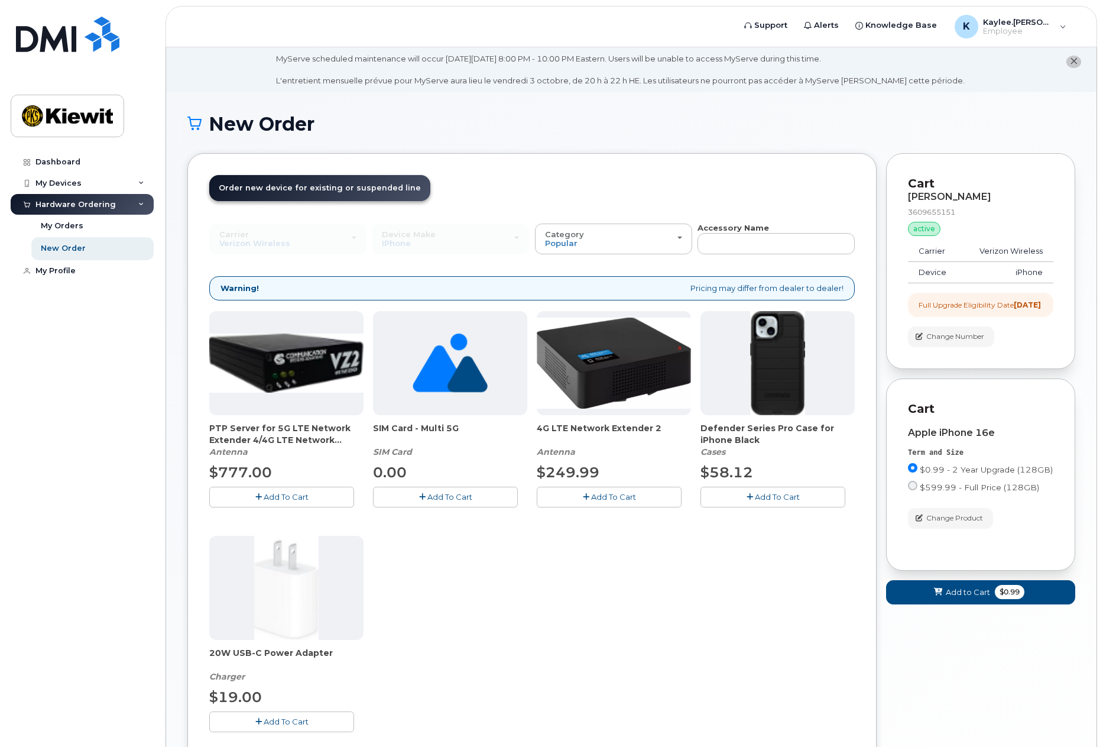
scroll to position [0, 0]
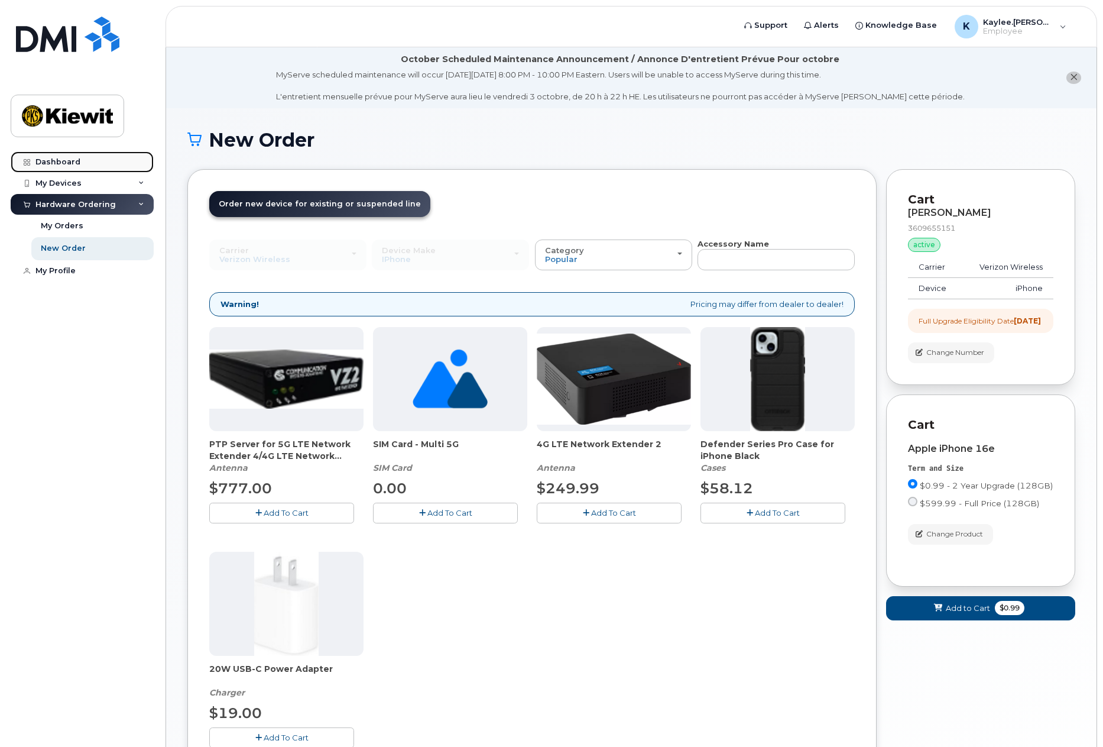
click at [77, 167] on link "Dashboard" at bounding box center [82, 161] width 143 height 21
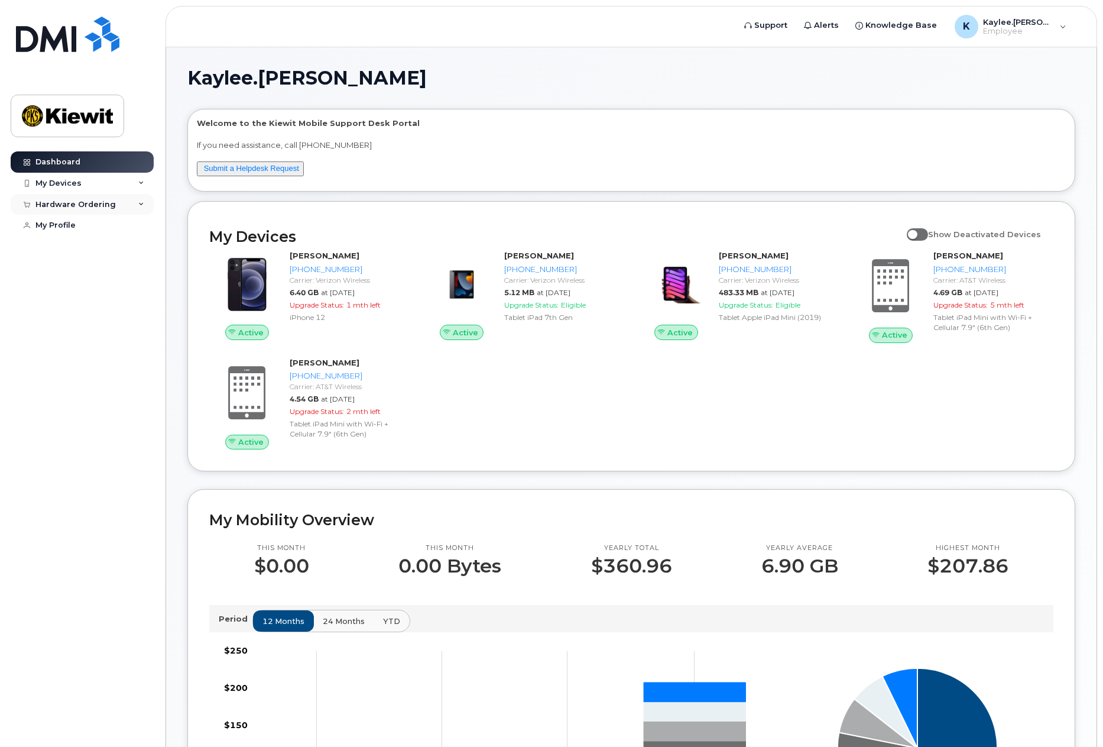
click at [85, 196] on div "Hardware Ordering" at bounding box center [82, 204] width 143 height 21
click at [90, 189] on div "My Devices" at bounding box center [82, 183] width 143 height 21
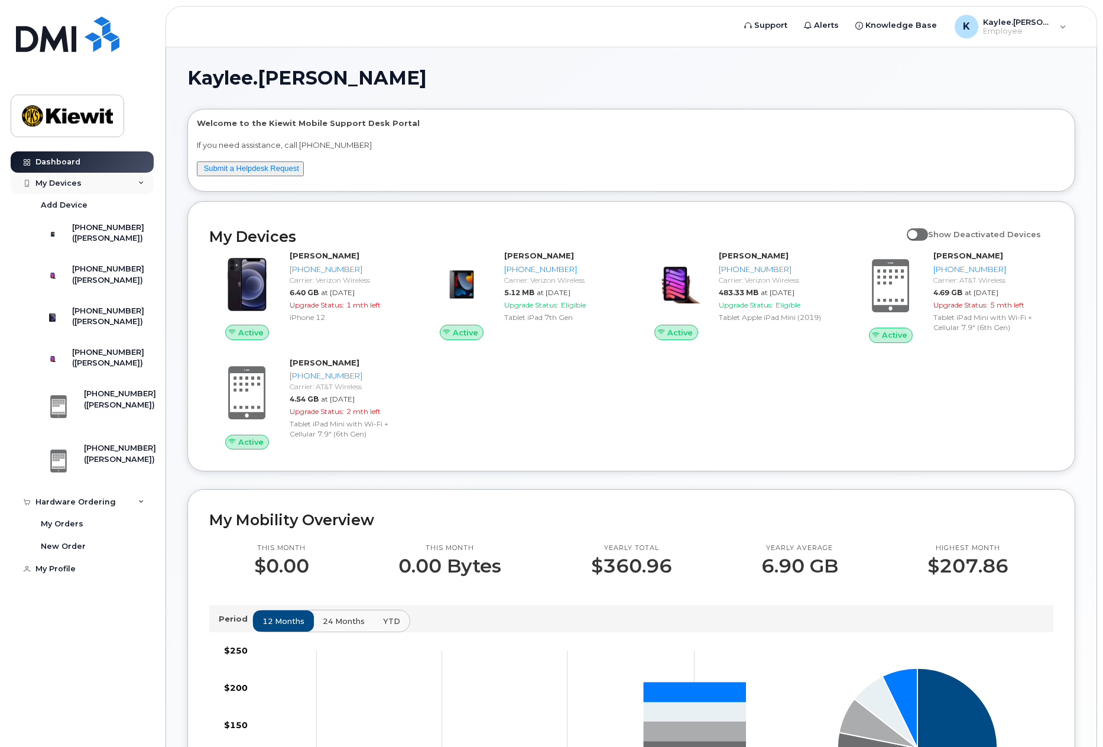
click at [91, 189] on div "My Devices" at bounding box center [82, 183] width 143 height 21
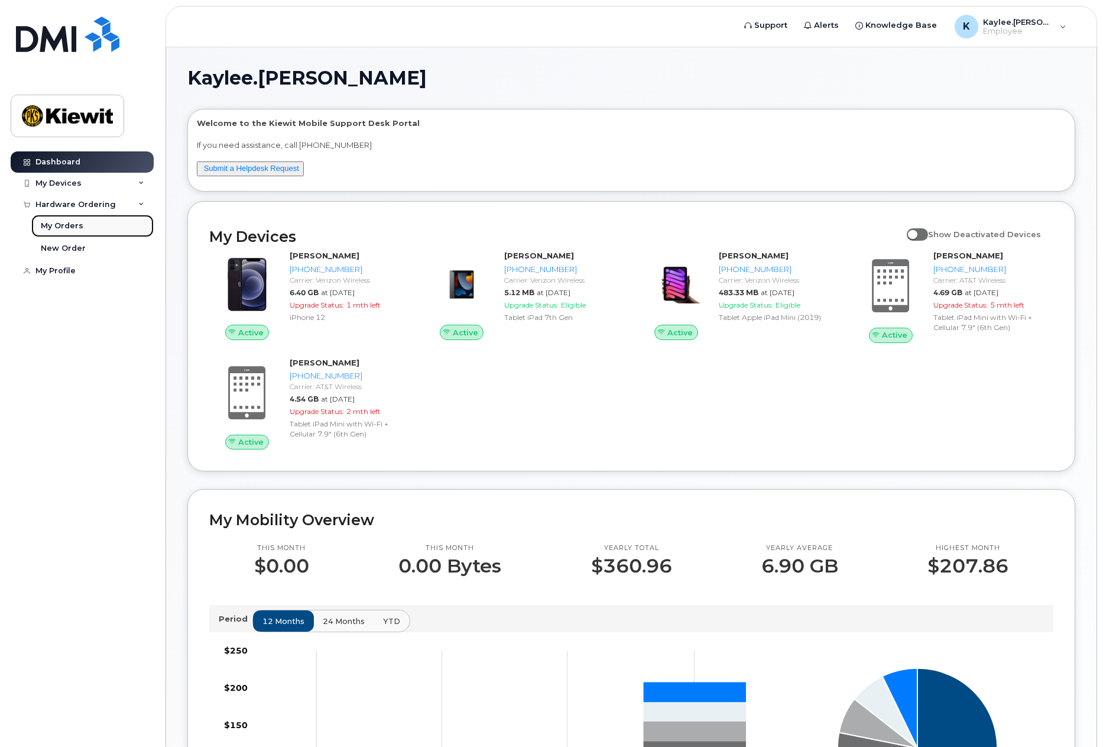
click at [81, 225] on link "My Orders" at bounding box center [92, 226] width 122 height 22
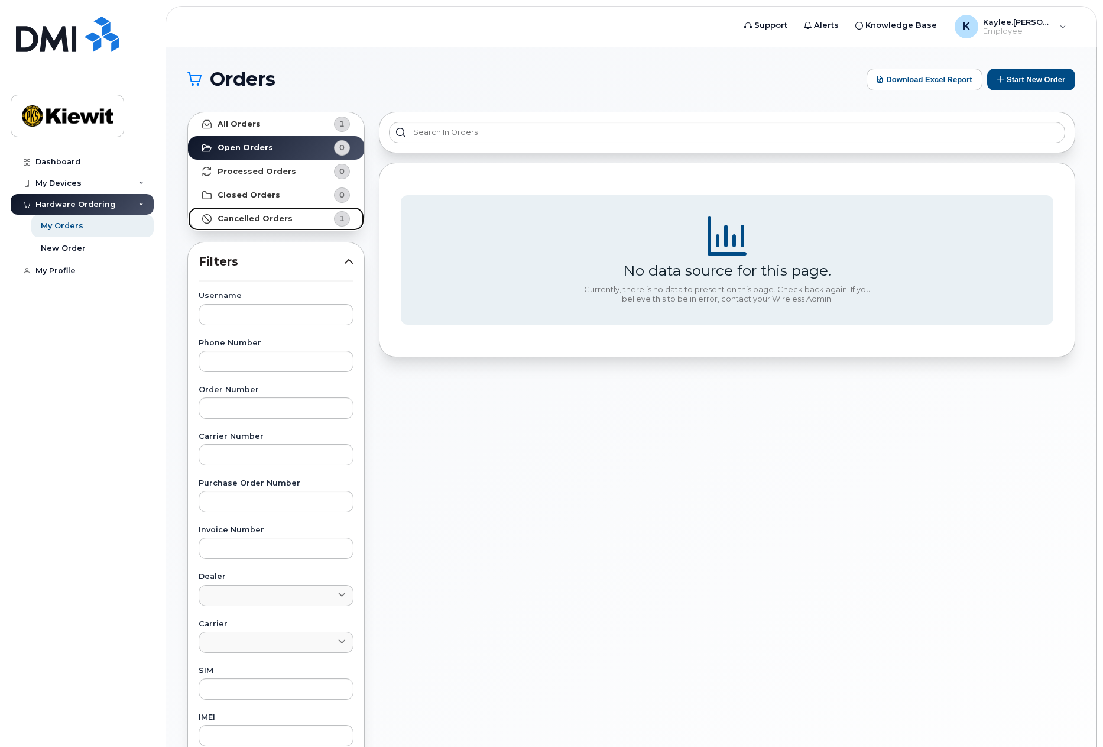
click at [271, 212] on link "Cancelled Orders 1" at bounding box center [276, 219] width 176 height 24
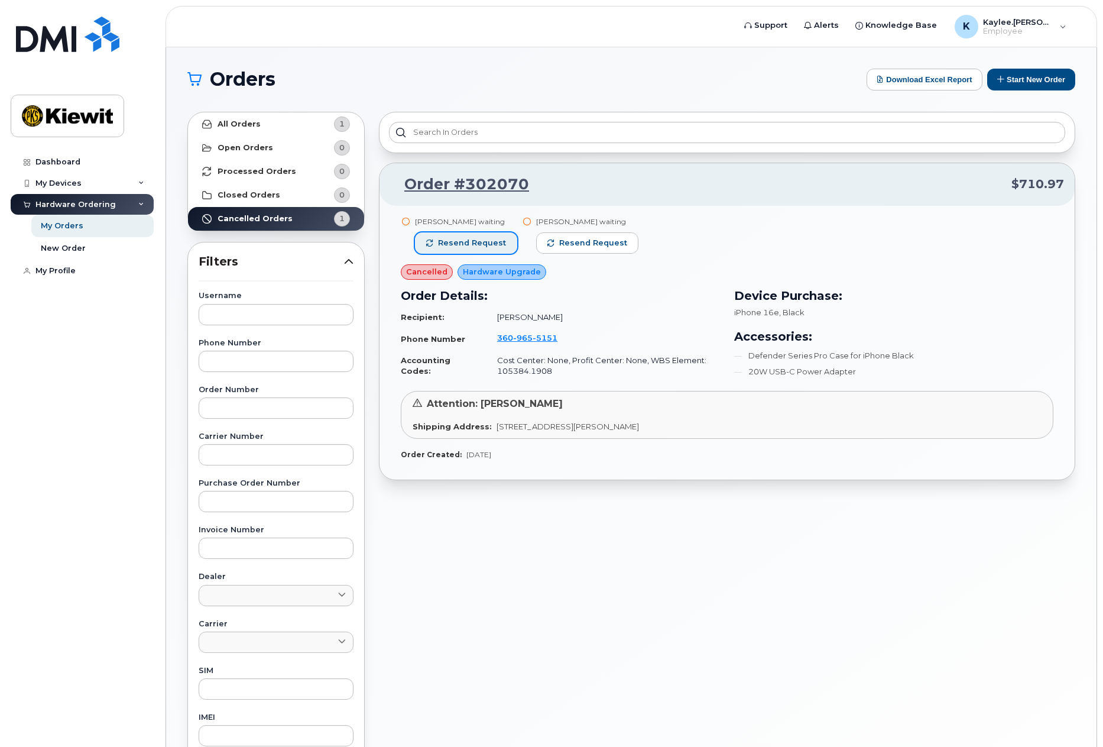
click at [465, 241] on span "Resend request" at bounding box center [472, 243] width 68 height 11
click at [467, 183] on link "Order #302070" at bounding box center [459, 184] width 139 height 21
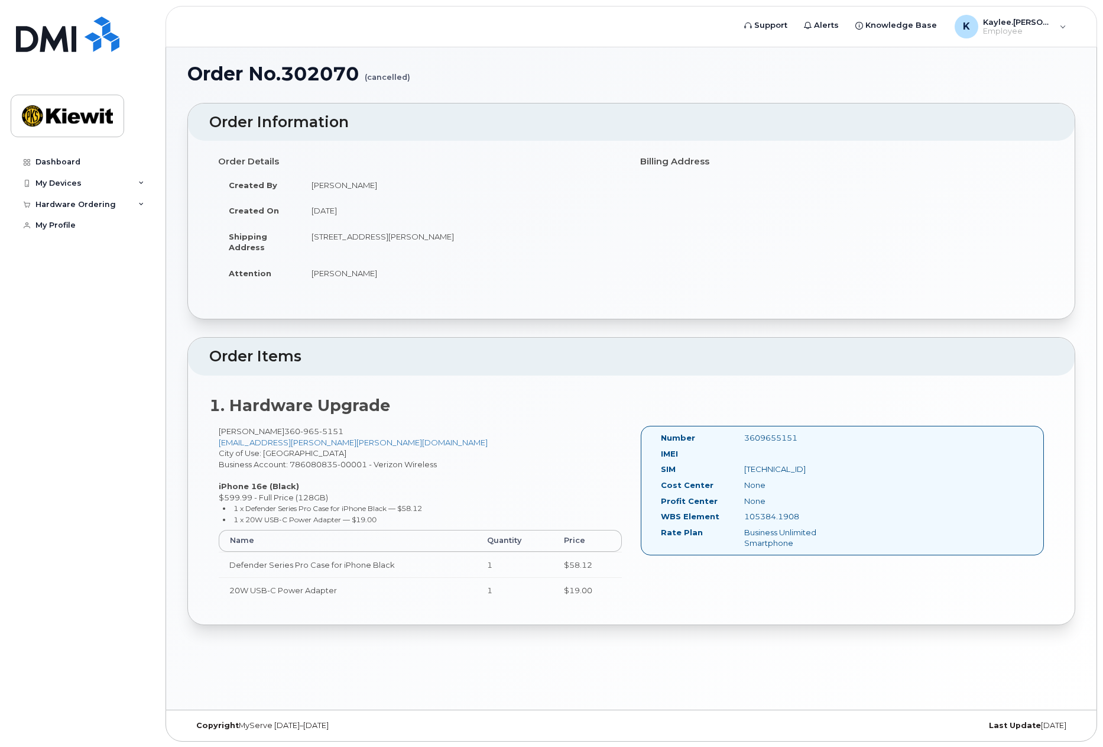
scroll to position [67, 0]
drag, startPoint x: 566, startPoint y: 416, endPoint x: 364, endPoint y: 326, distance: 220.5
drag, startPoint x: 364, startPoint y: 326, endPoint x: 389, endPoint y: 299, distance: 36.8
click at [389, 299] on div "Order Details Created By [PERSON_NAME] Created On [DATE] Shipping Address [STRE…" at bounding box center [631, 229] width 887 height 178
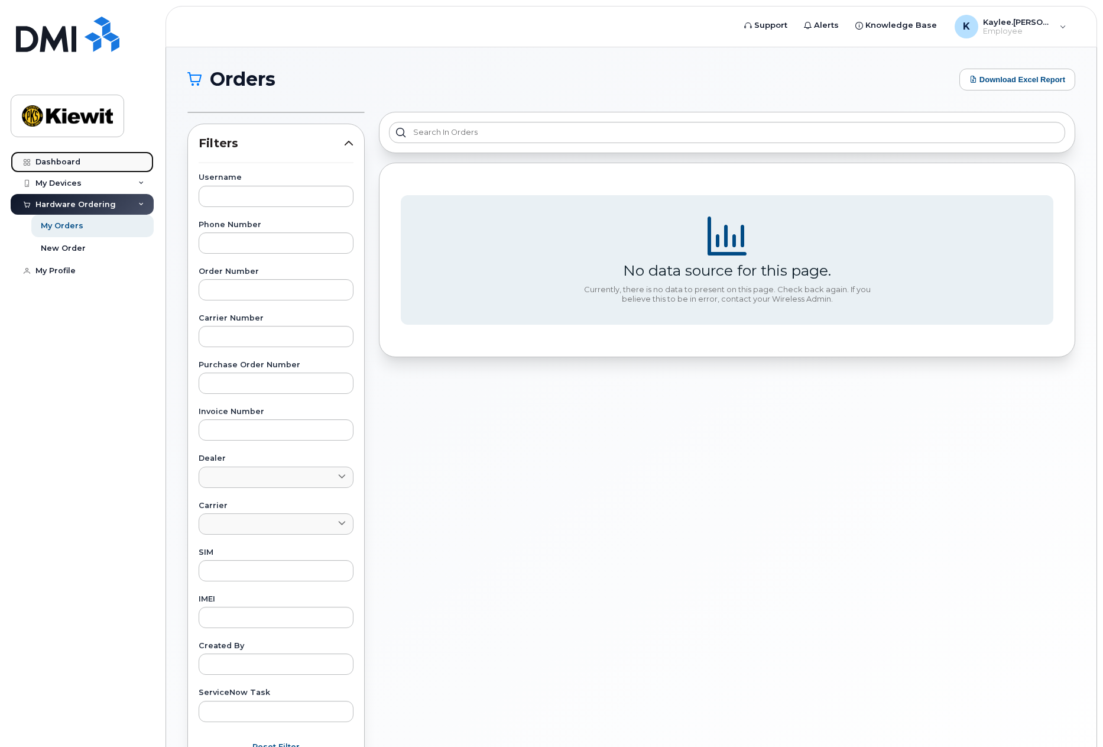
click at [72, 167] on link "Dashboard" at bounding box center [82, 161] width 143 height 21
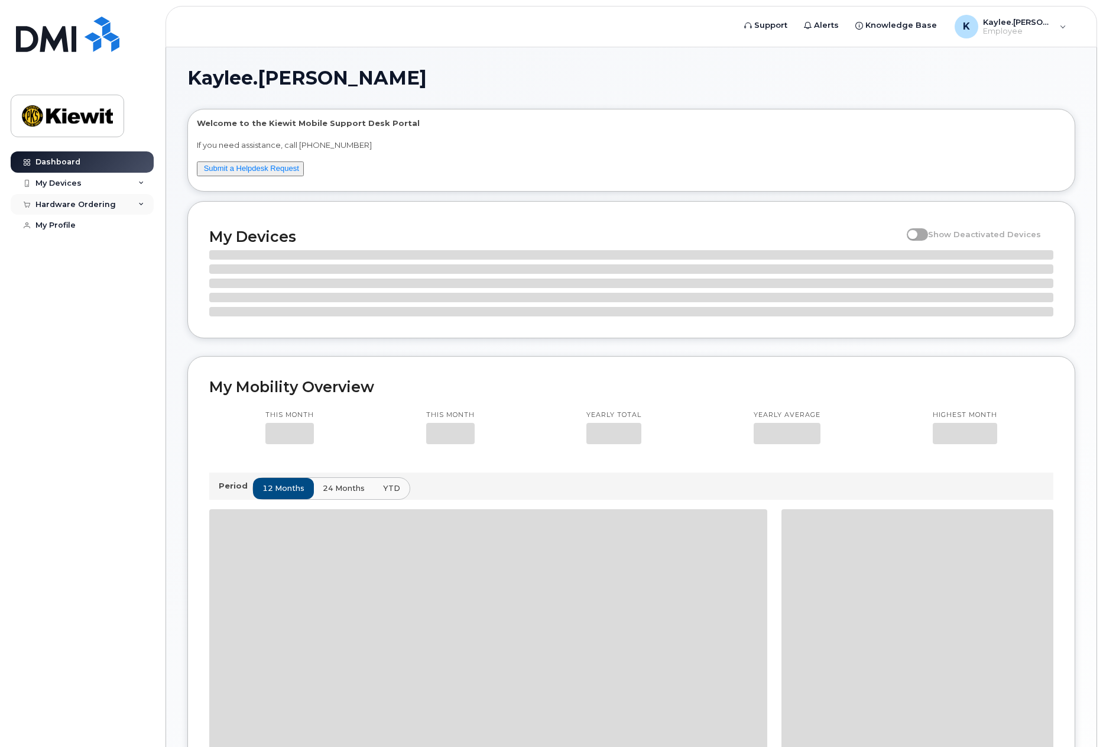
click at [58, 197] on div "Hardware Ordering" at bounding box center [82, 204] width 143 height 21
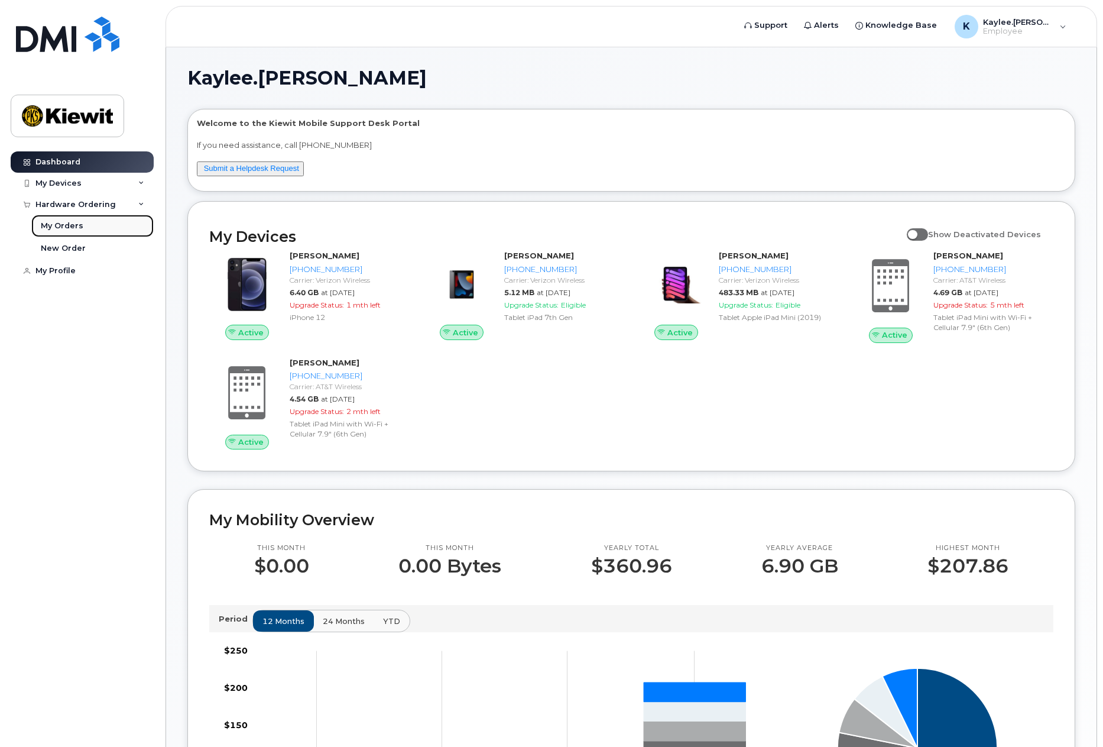
click at [70, 222] on div "My Orders" at bounding box center [62, 226] width 43 height 11
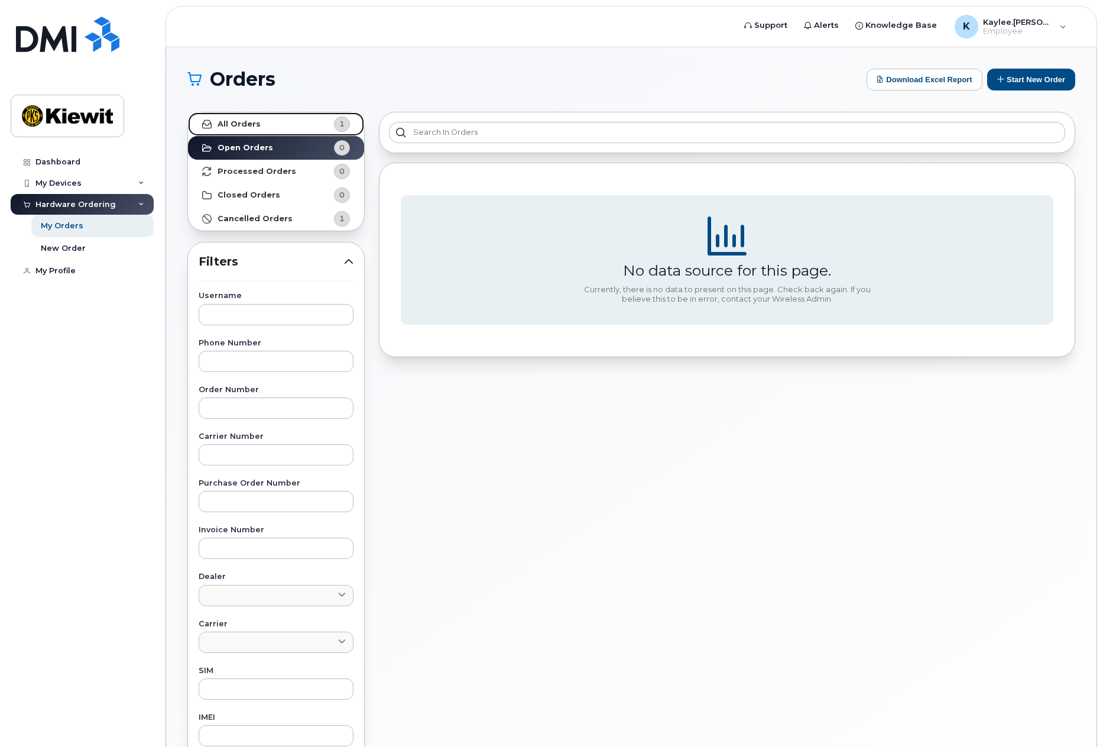
click at [289, 129] on link "All Orders 1" at bounding box center [276, 124] width 176 height 24
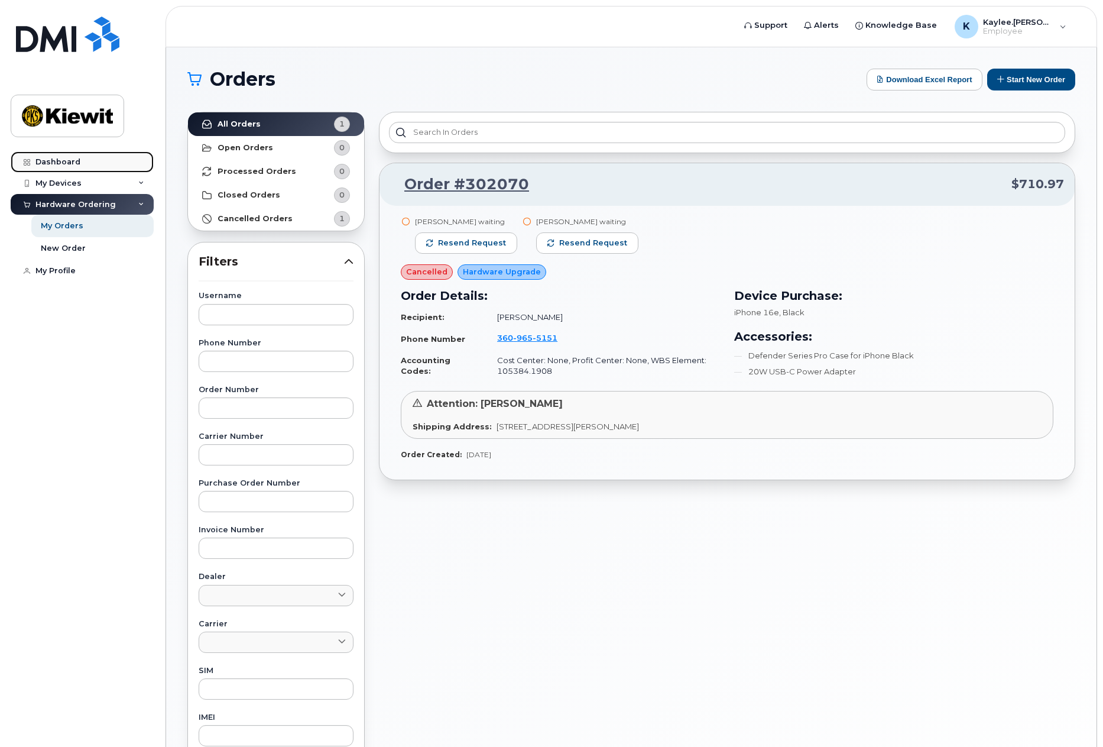
click at [57, 166] on div "Dashboard" at bounding box center [57, 161] width 45 height 9
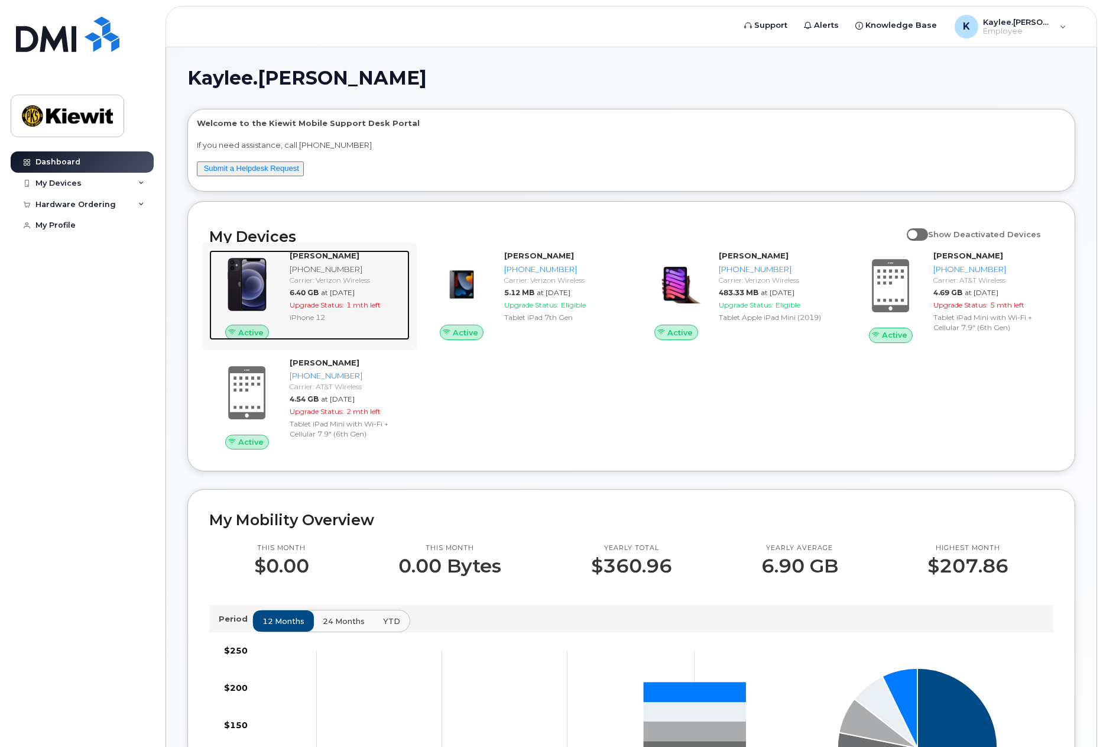
click at [333, 275] on div "Carrier: Verizon Wireless" at bounding box center [347, 280] width 115 height 10
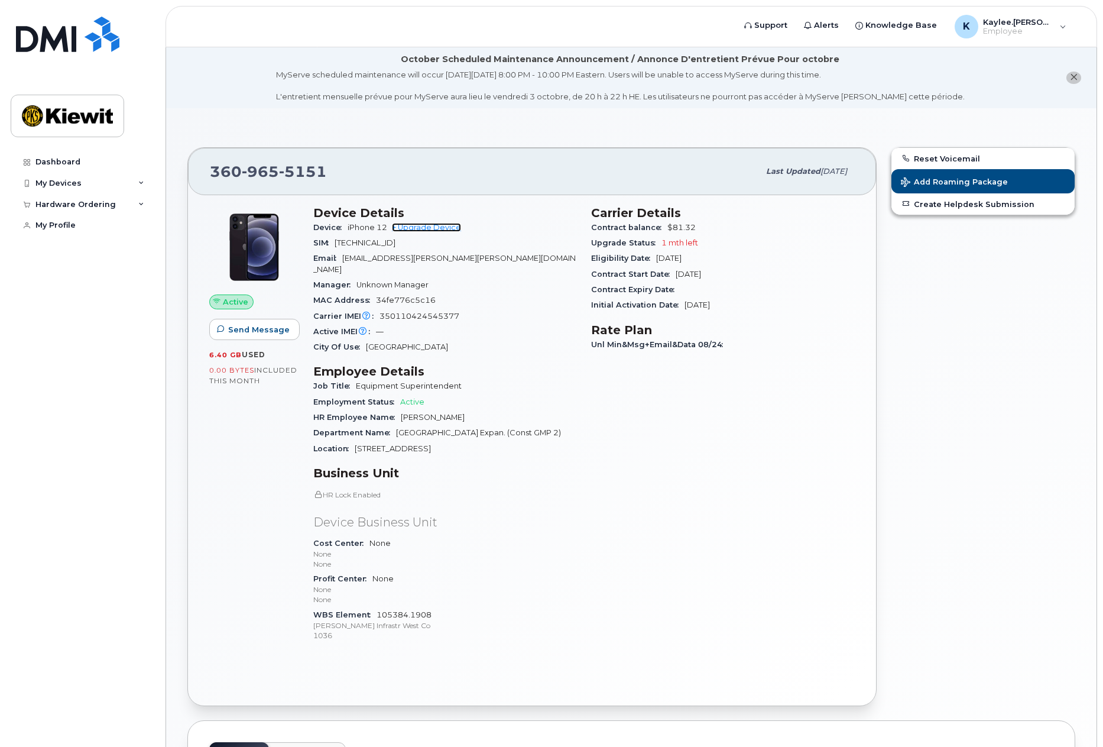
click at [440, 231] on link "+ Upgrade Device" at bounding box center [426, 227] width 69 height 9
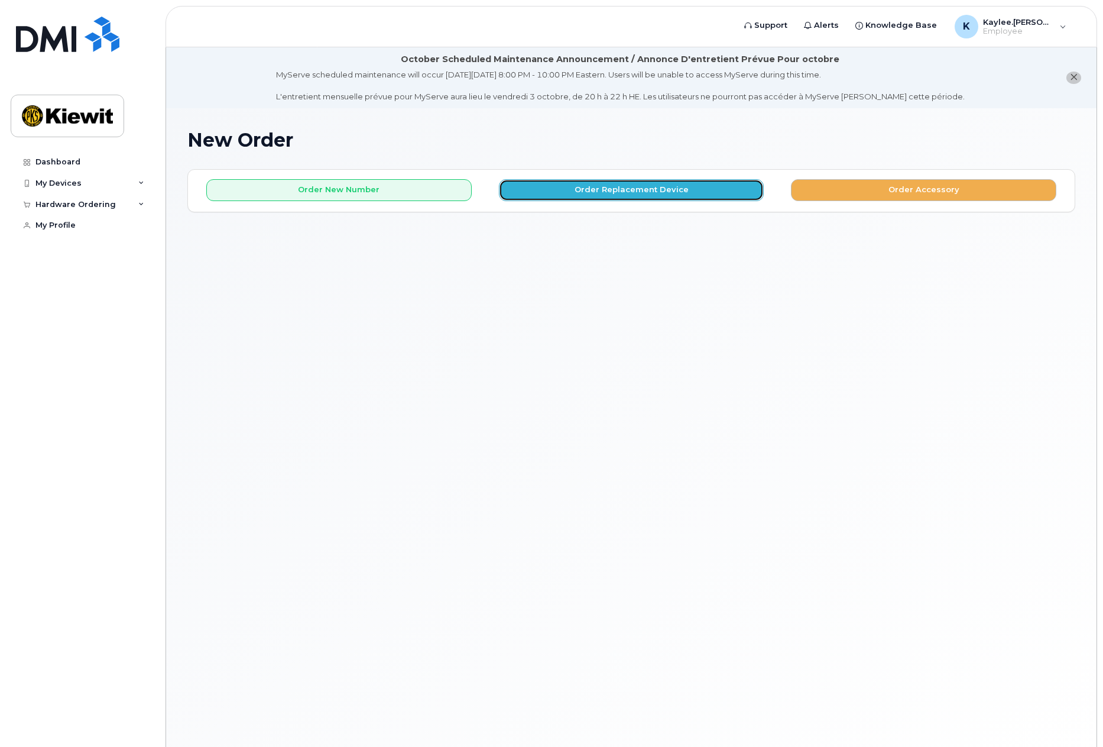
click at [599, 183] on button "Order Replacement Device" at bounding box center [631, 190] width 265 height 22
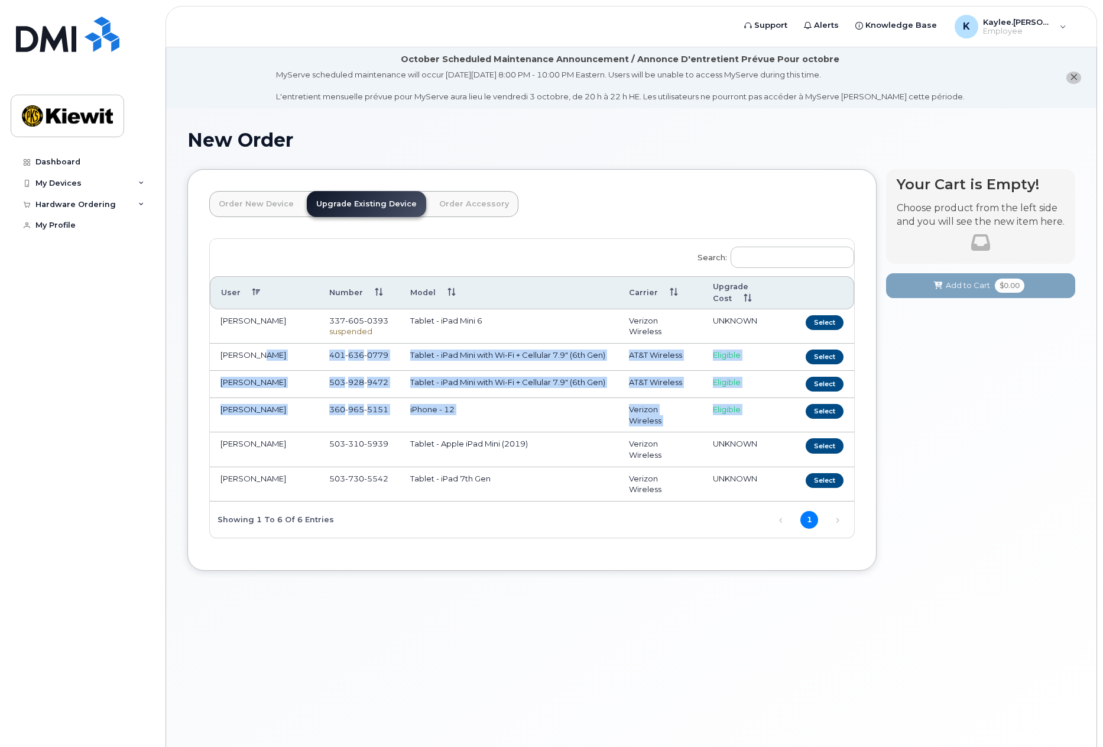
drag, startPoint x: 234, startPoint y: 364, endPoint x: 799, endPoint y: 434, distance: 569.5
click at [799, 434] on tbody "JOHN WICKERT 337 605 0393 suspended Tablet - iPad Mini 6 Verizon Wireless UNKNO…" at bounding box center [532, 405] width 644 height 192
click at [783, 432] on td "Eligible" at bounding box center [748, 415] width 93 height 34
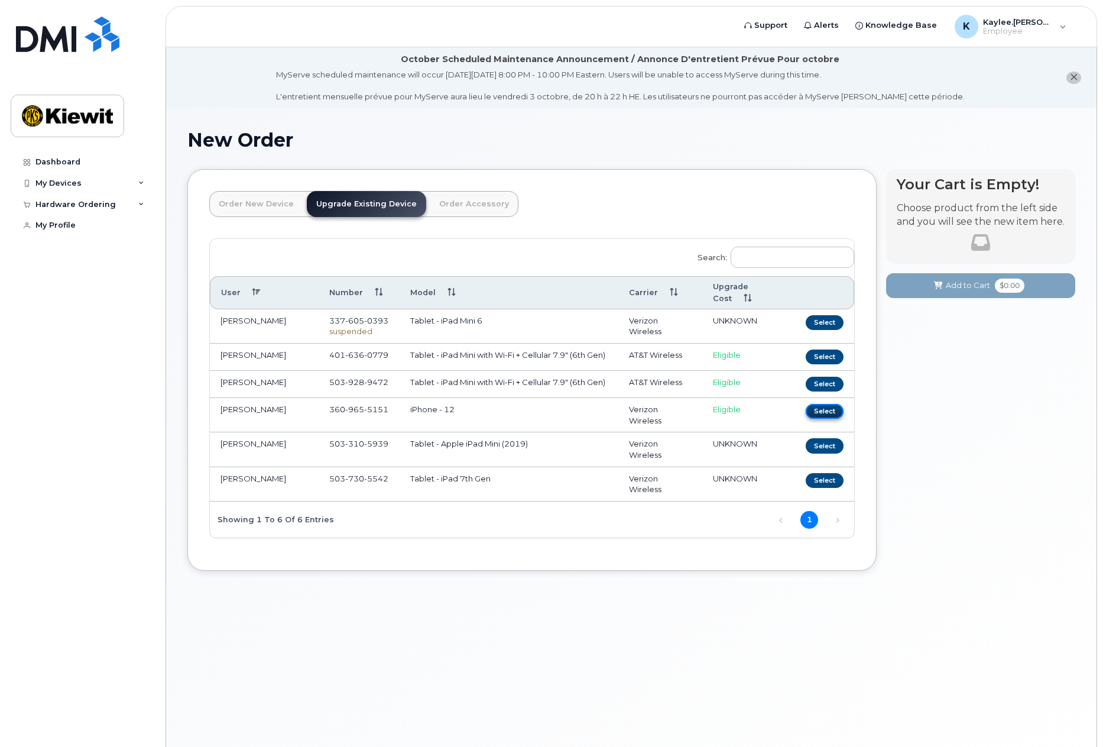
click at [817, 419] on button "Select" at bounding box center [825, 411] width 38 height 15
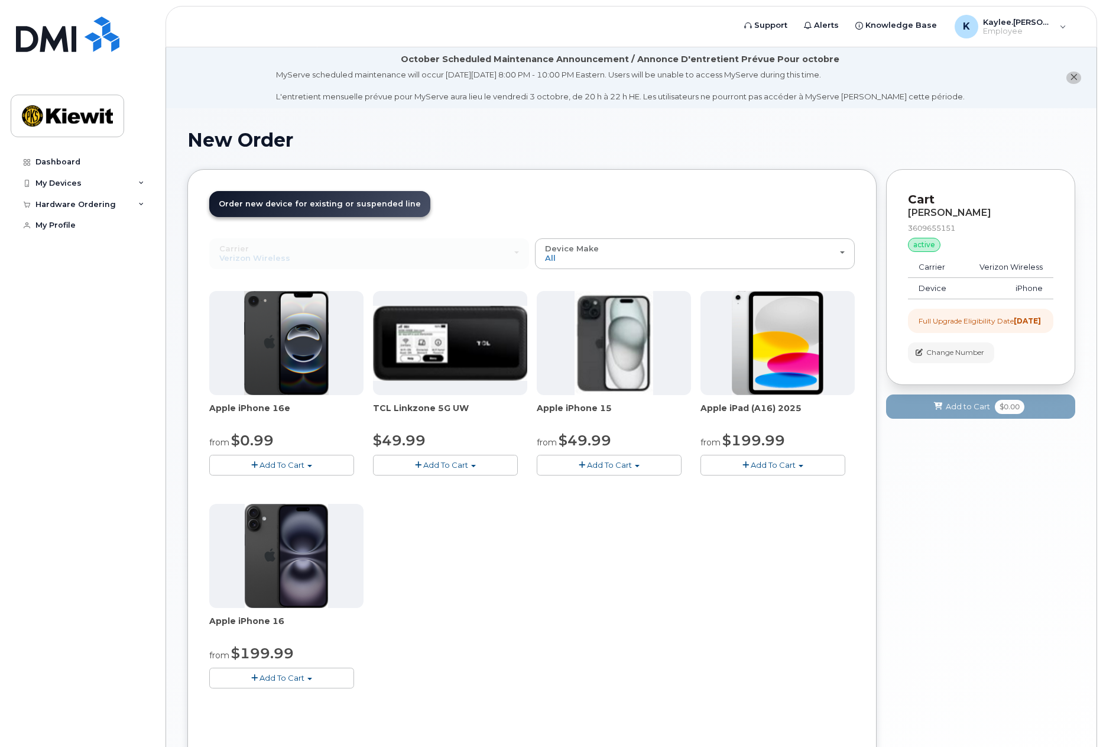
click at [286, 459] on button "Add To Cart" at bounding box center [281, 465] width 145 height 21
click at [280, 484] on link "$0.99 - 2 Year Upgrade (128GB)" at bounding box center [286, 487] width 148 height 15
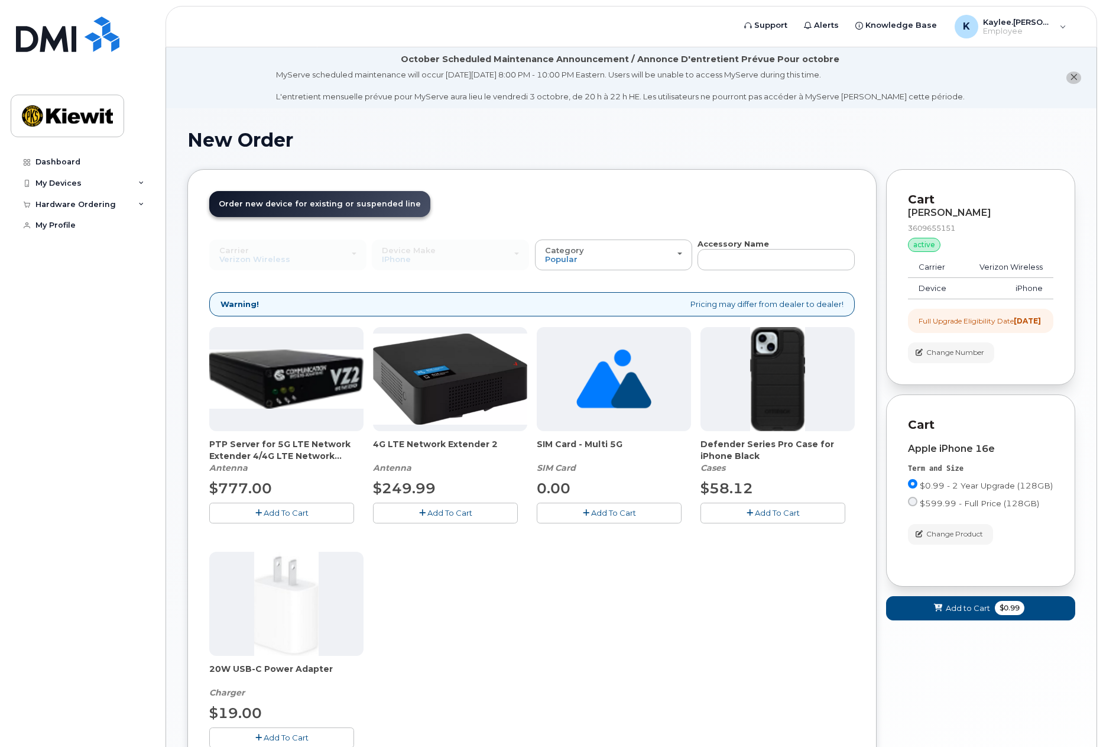
scroll to position [59, 0]
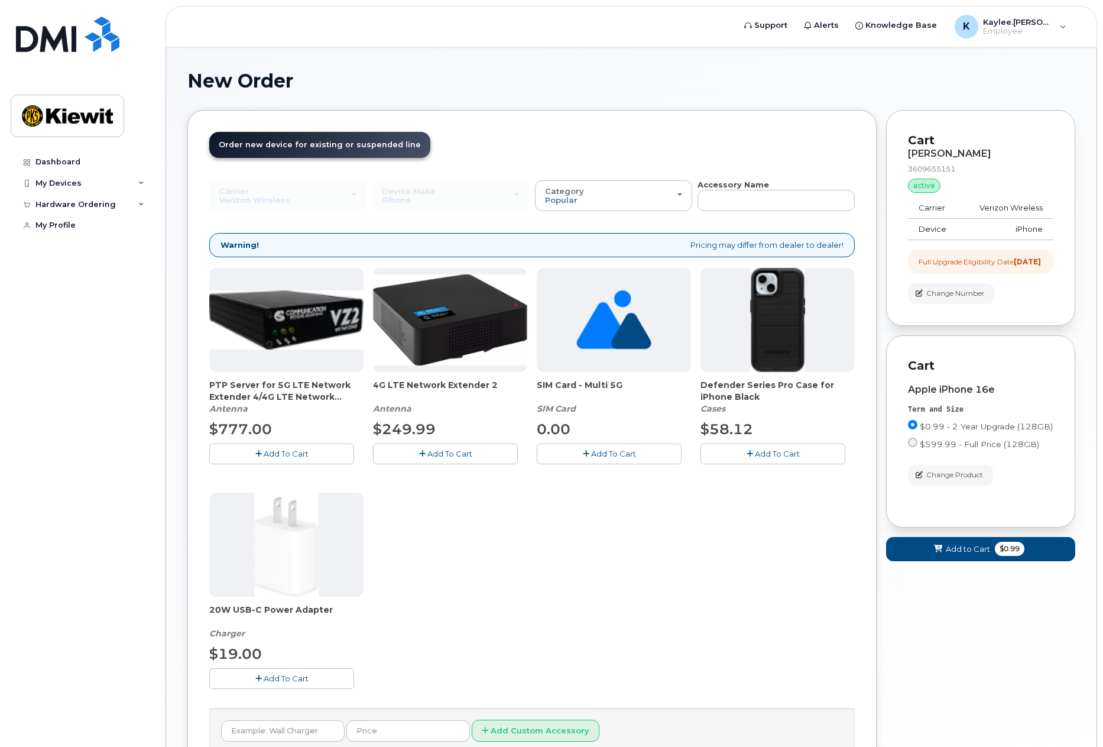
click at [776, 448] on button "Add To Cart" at bounding box center [773, 453] width 145 height 21
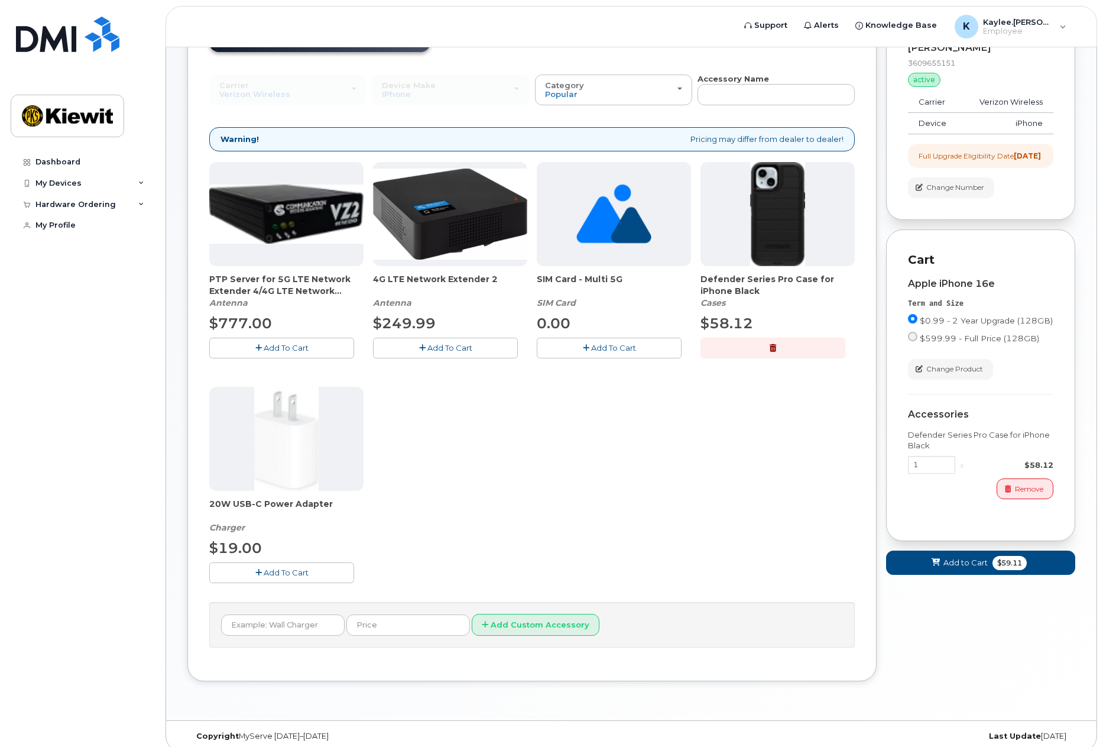
scroll to position [176, 0]
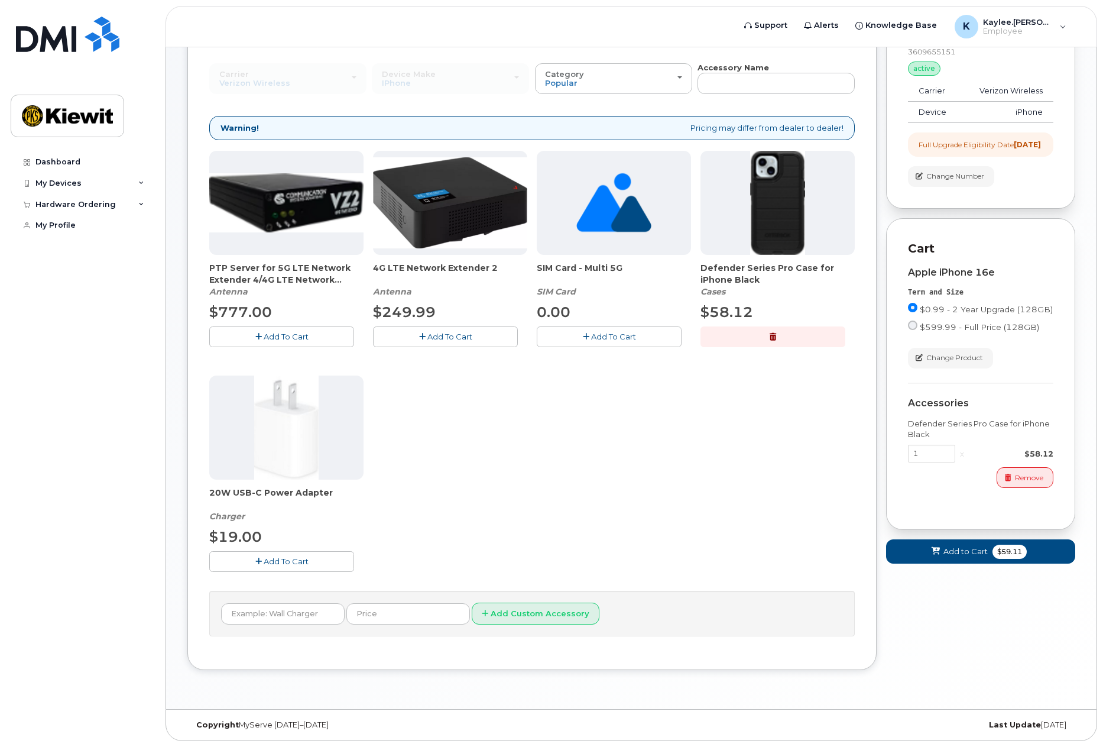
click at [314, 569] on button "Add To Cart" at bounding box center [281, 561] width 145 height 21
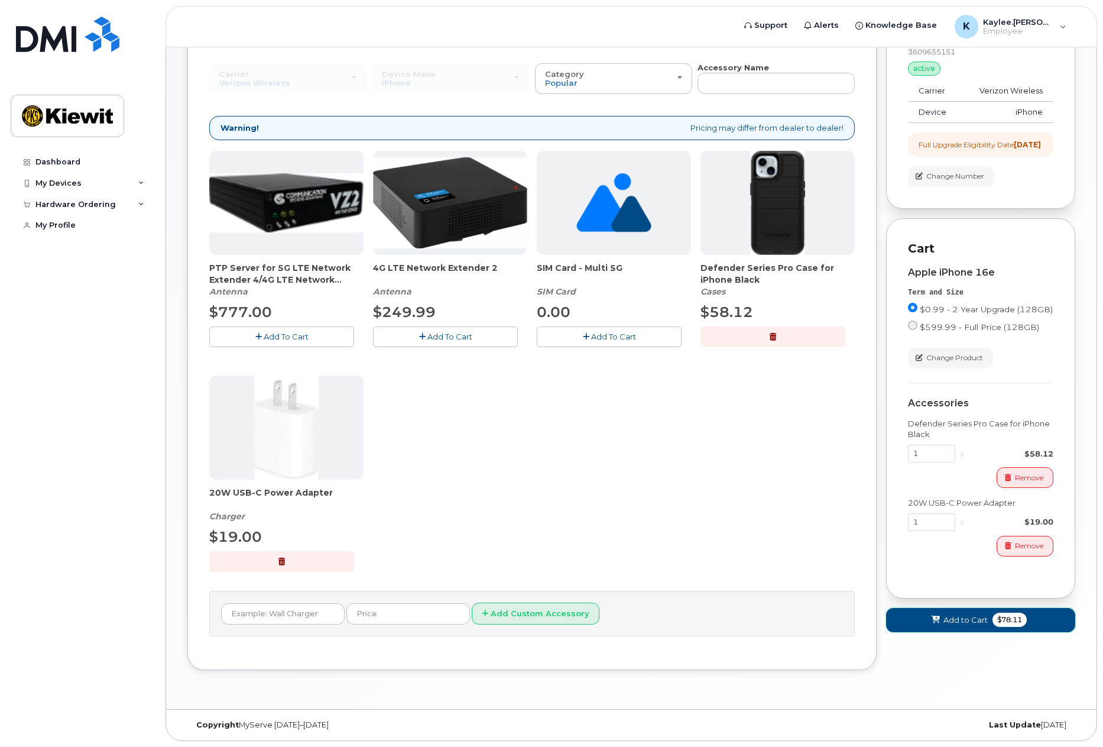
click at [961, 632] on button "Add to Cart $78.11" at bounding box center [980, 620] width 189 height 24
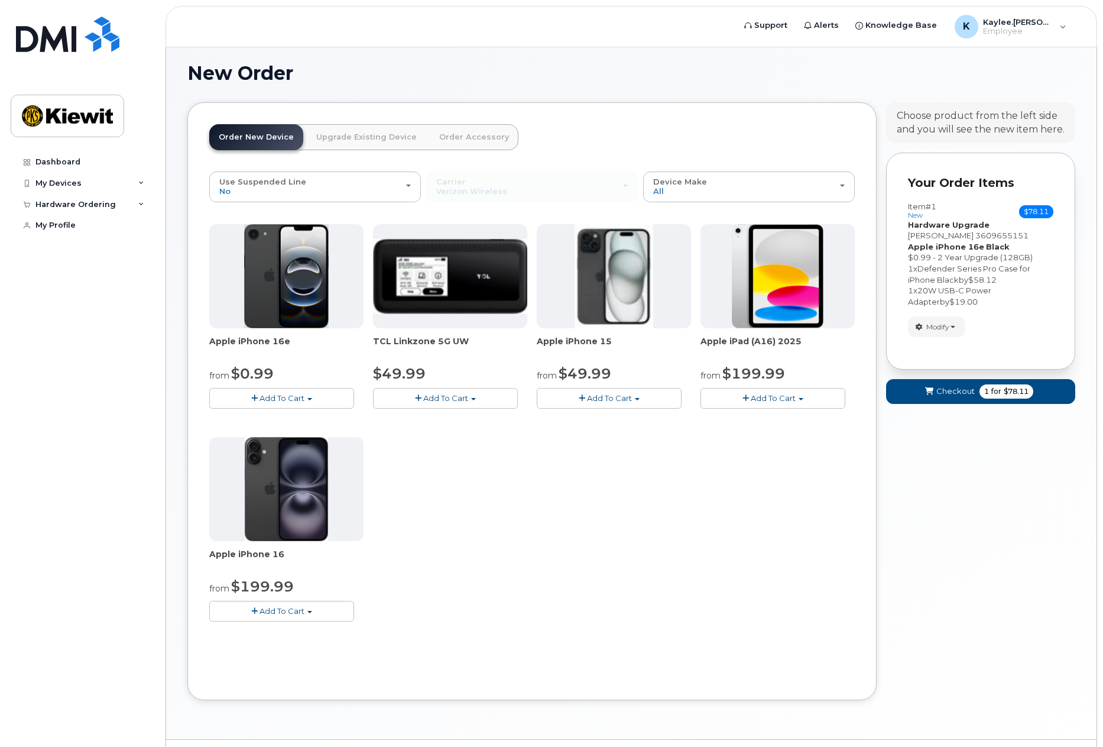
scroll to position [97, 0]
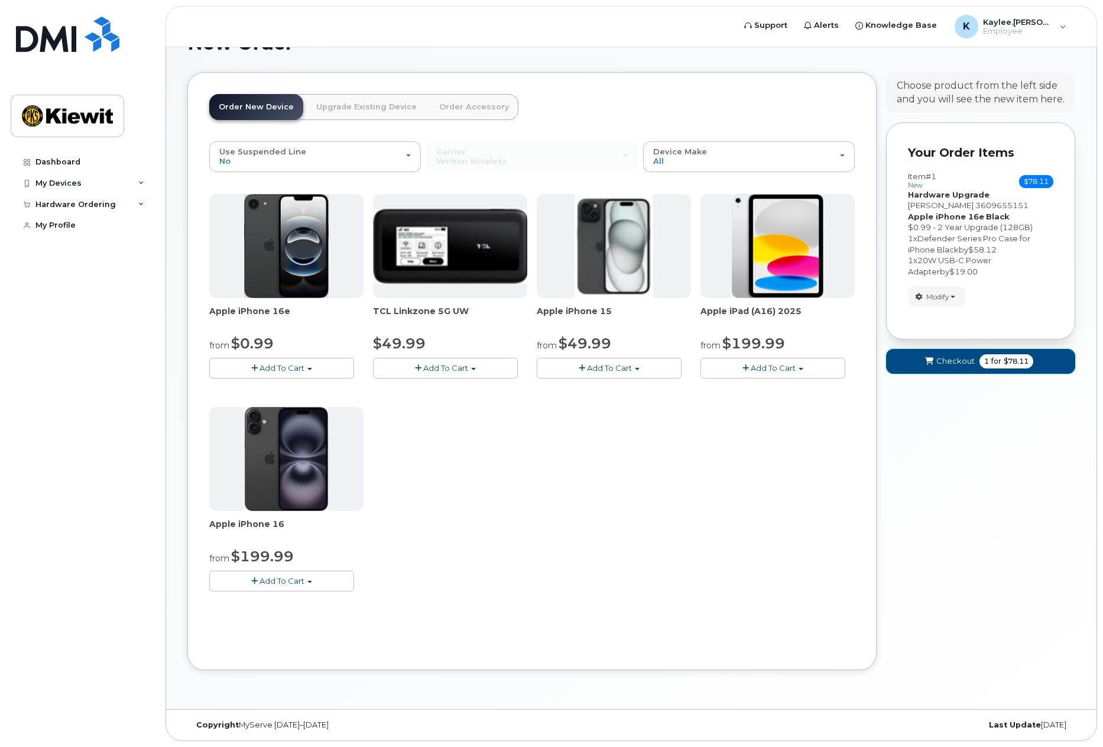
click at [952, 371] on button "Checkout 1 for $78.11" at bounding box center [980, 361] width 189 height 24
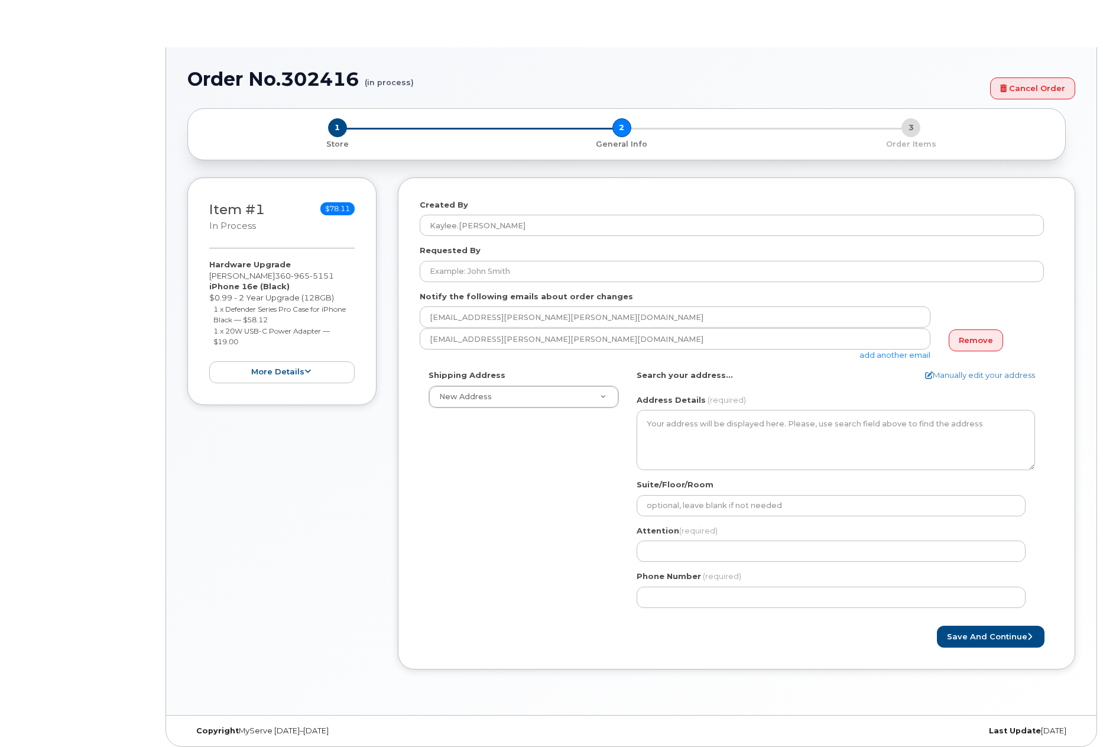
select select
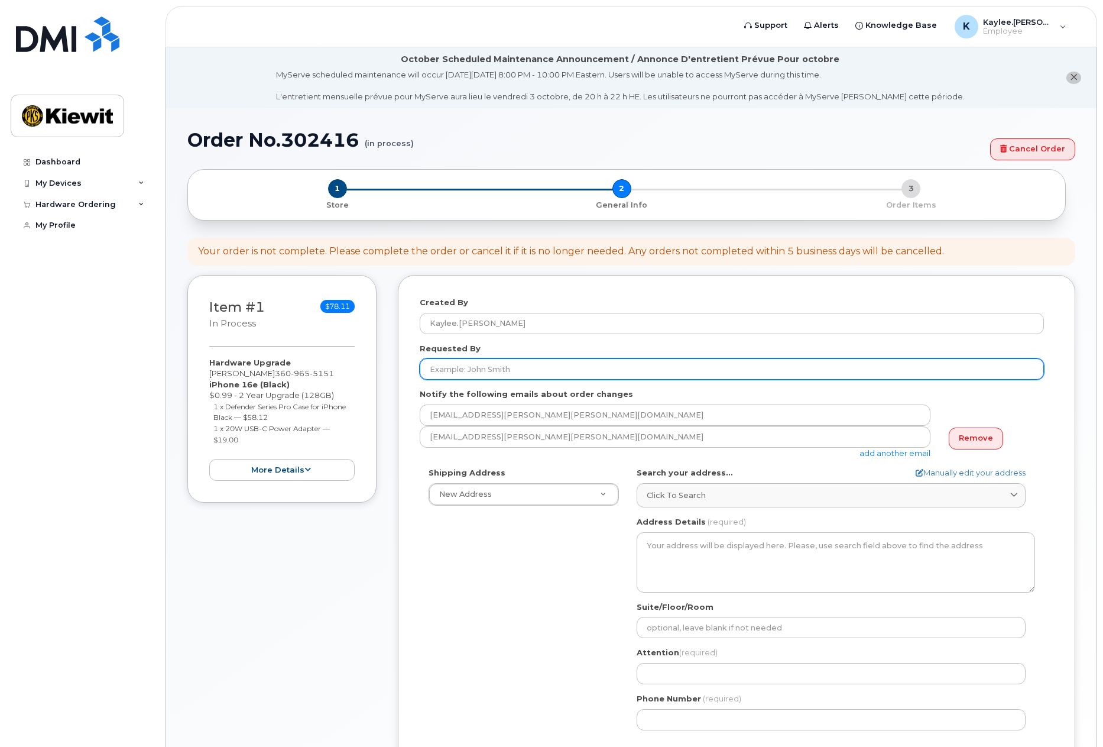
click at [488, 368] on input "Requested By" at bounding box center [732, 368] width 624 height 21
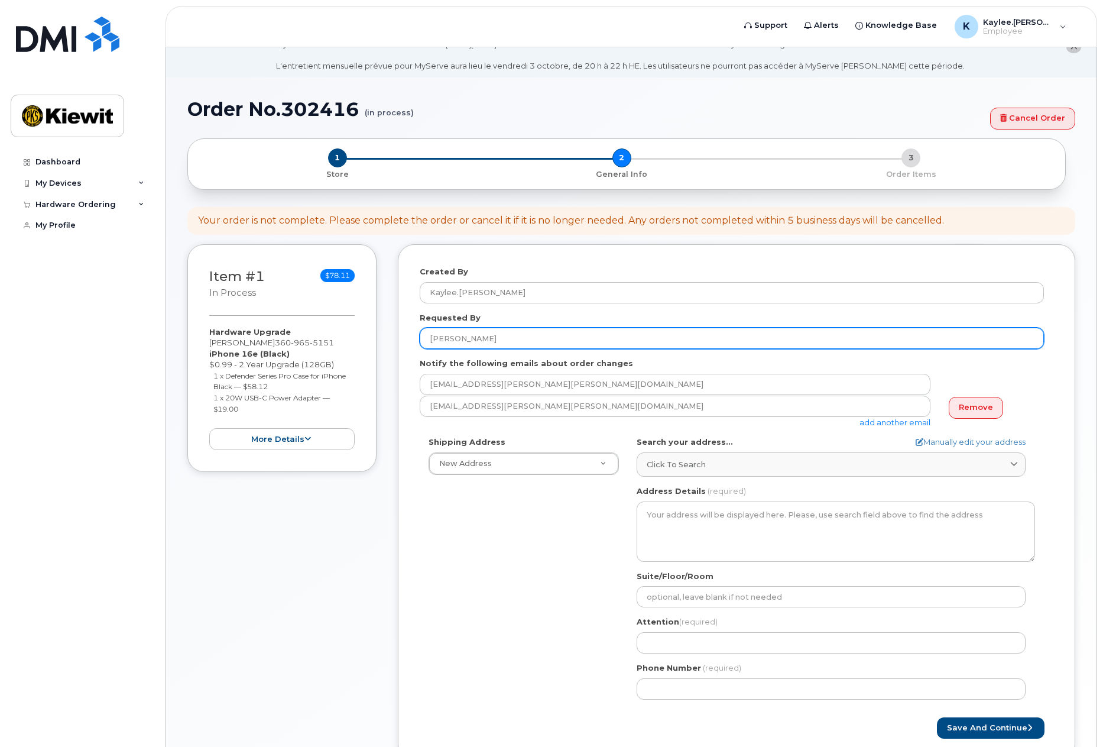
scroll to position [121, 0]
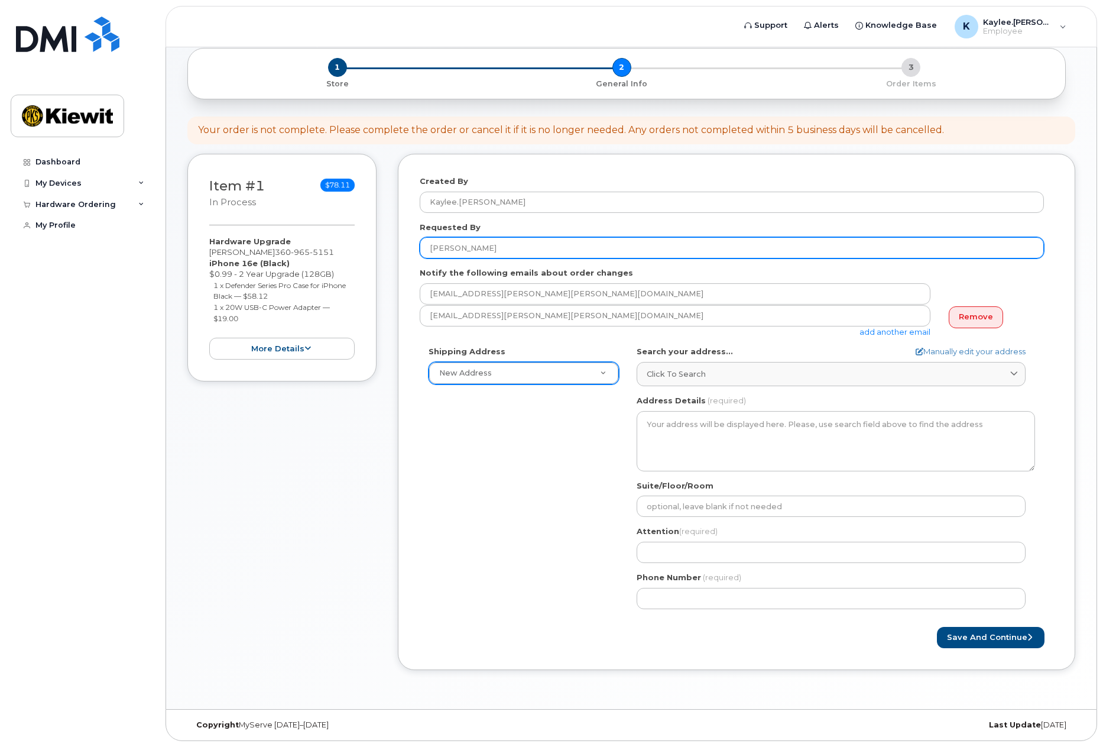
type input "Kaylee Rutherford"
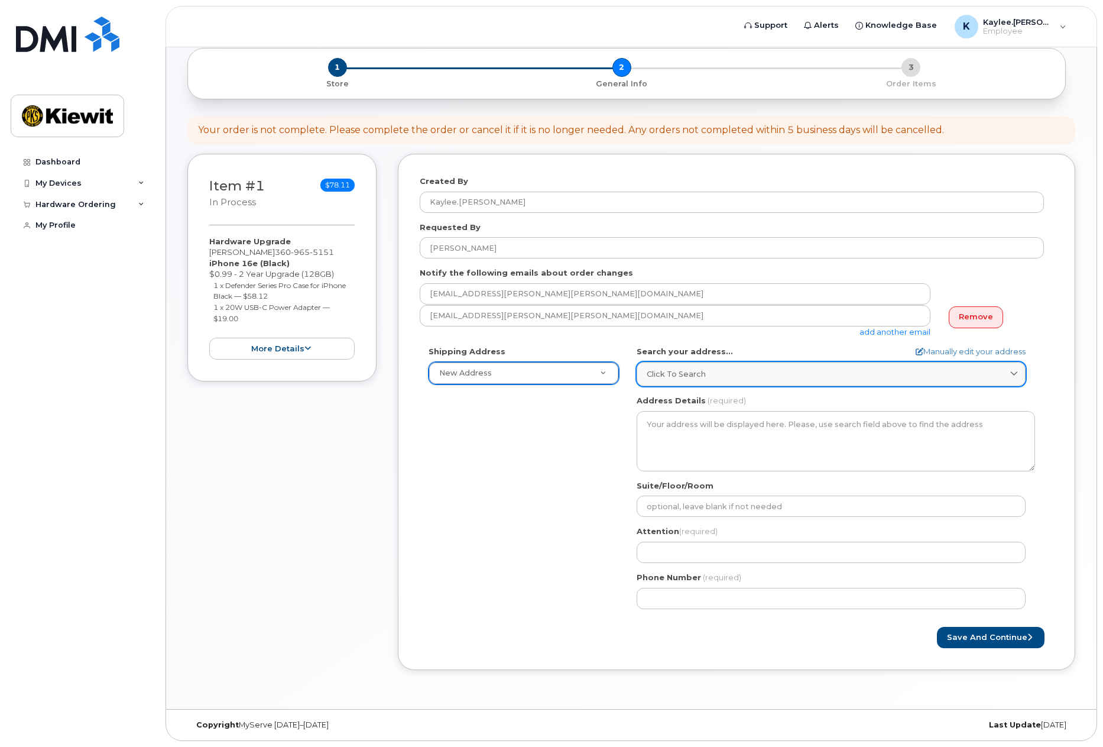
click at [707, 375] on div "Click to search" at bounding box center [831, 373] width 369 height 11
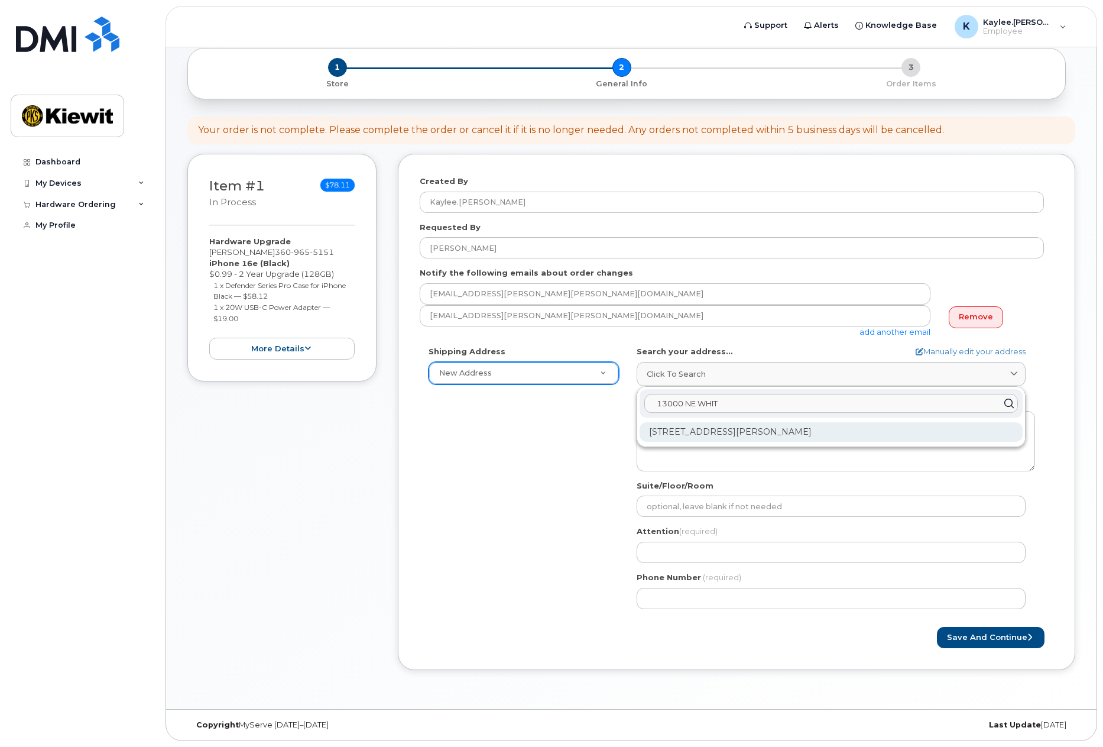
type input "13000 NE WHIT"
click at [719, 435] on div "13000 NE Whitaker Way Portland OR 97230-1112" at bounding box center [831, 432] width 383 height 20
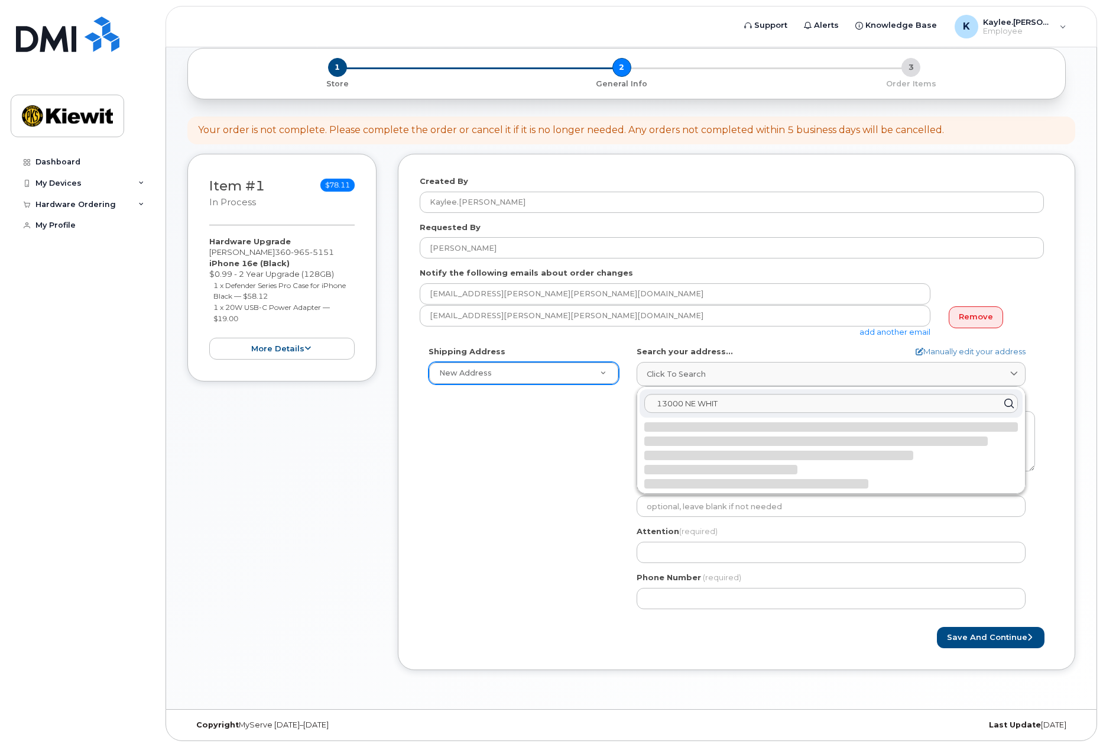
select select
type textarea "13000 NE Whitaker Way PORTLAND OR 97230-1112 UNITED STATES"
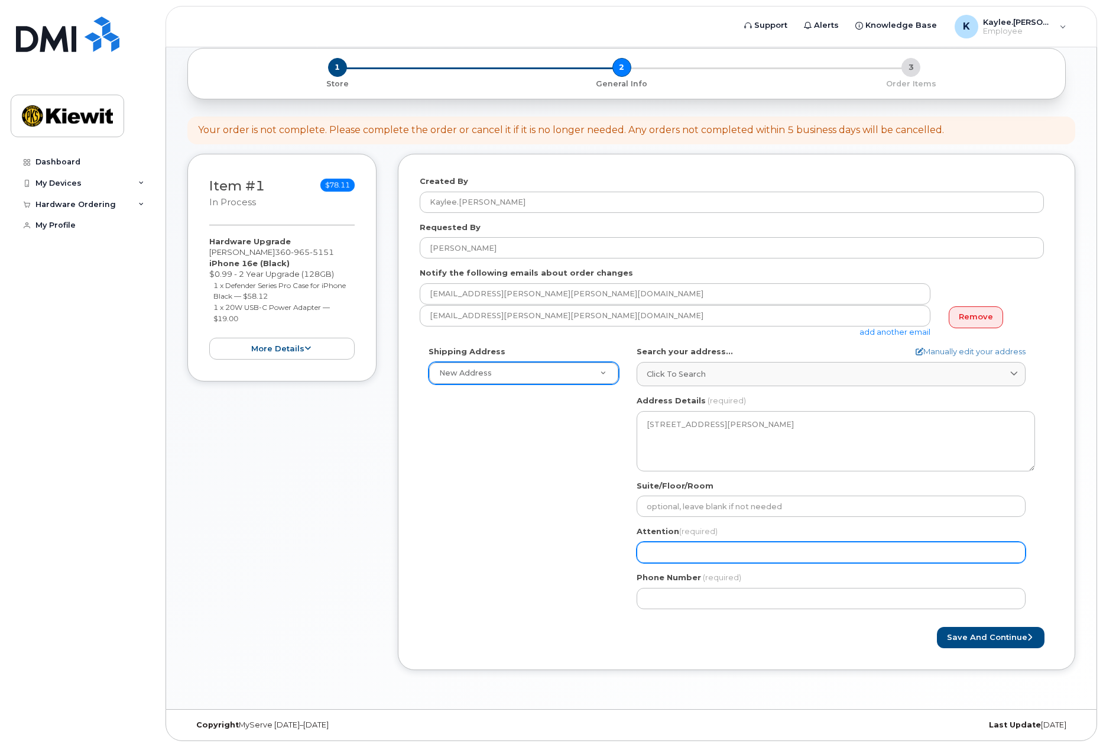
click at [673, 554] on input "Attention (required)" at bounding box center [831, 552] width 389 height 21
select select
type input "K"
select select
type input "Ka"
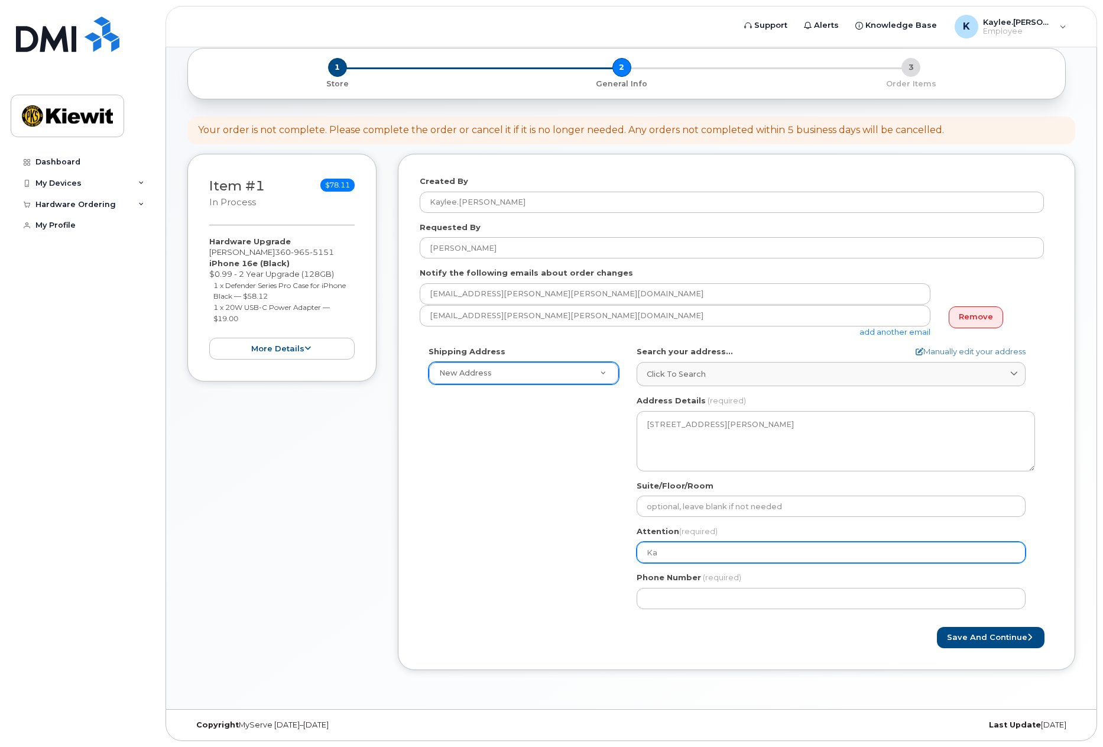
select select
type input "Kay"
select select
type input "Kayl"
select select
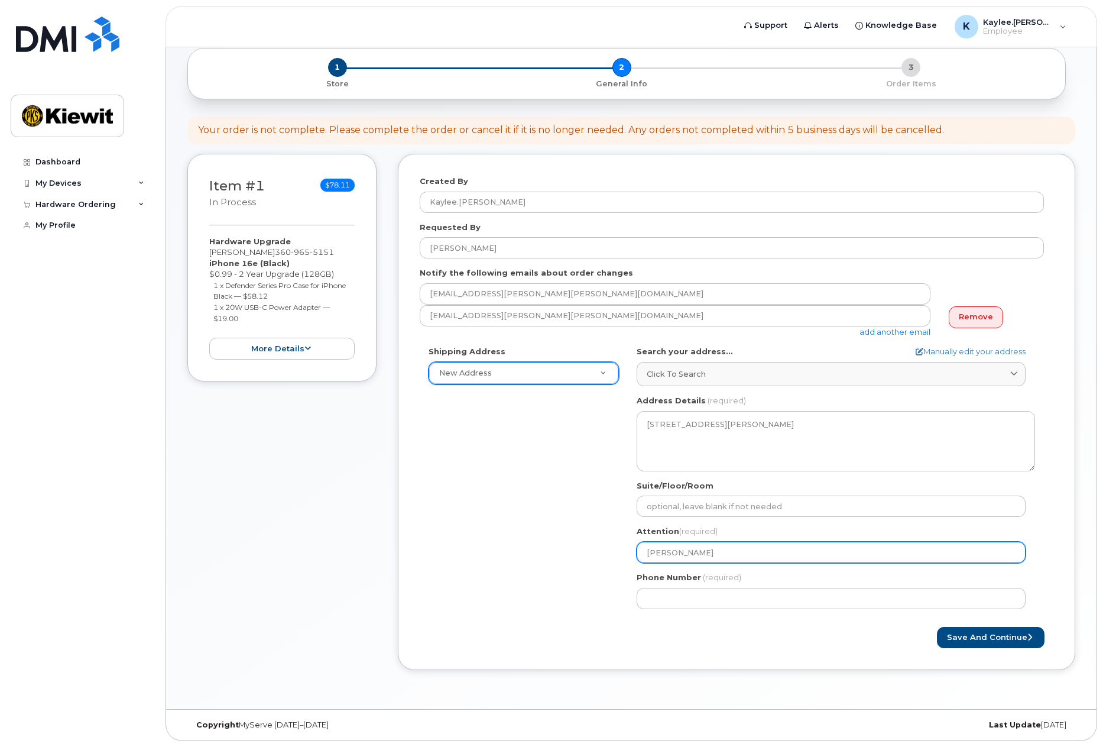
type input "Kayle"
select select
type input "Kaylee"
select select
type input "Kaylee R"
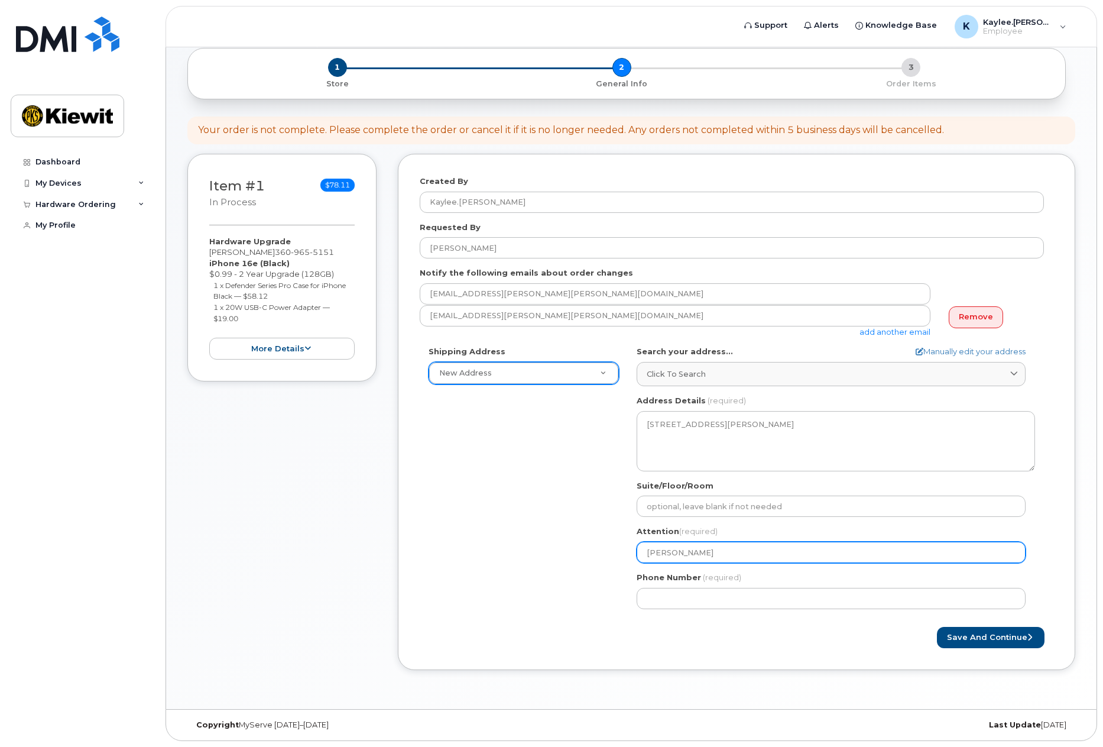
select select
type input "Kaylee RU"
select select
type input "Kaylee RUt"
select select
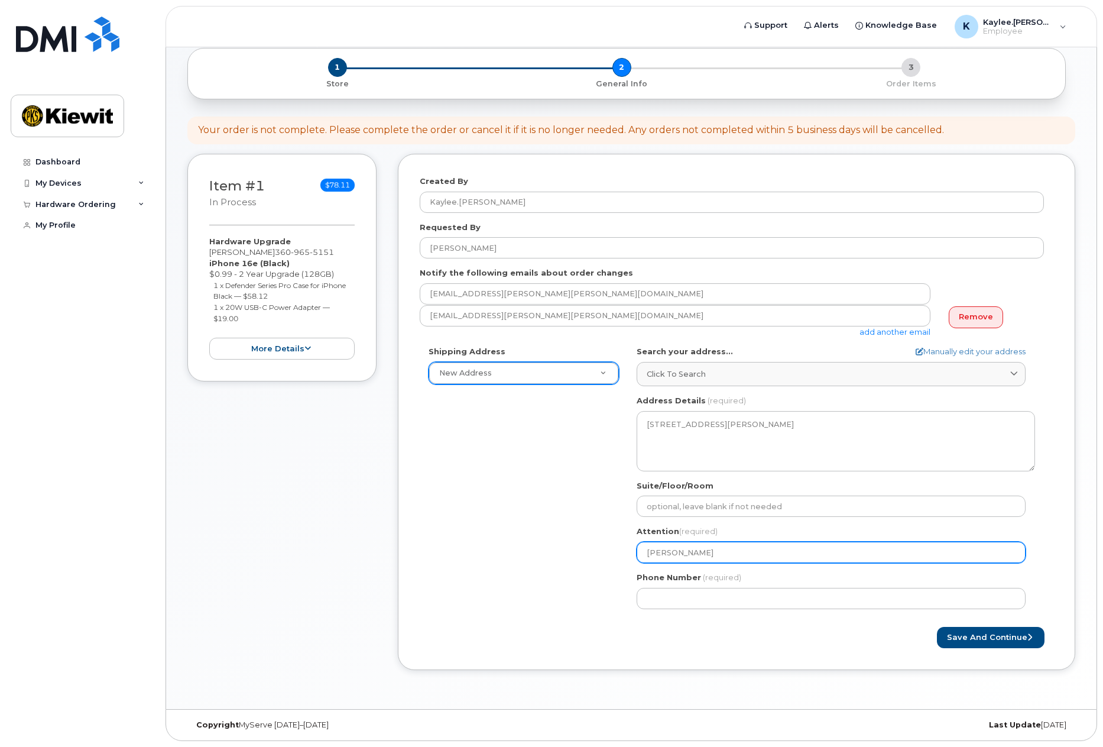
type input "Kaylee RUth"
select select
type input "Kaylee RUthe"
select select
type input "Kaylee RUther"
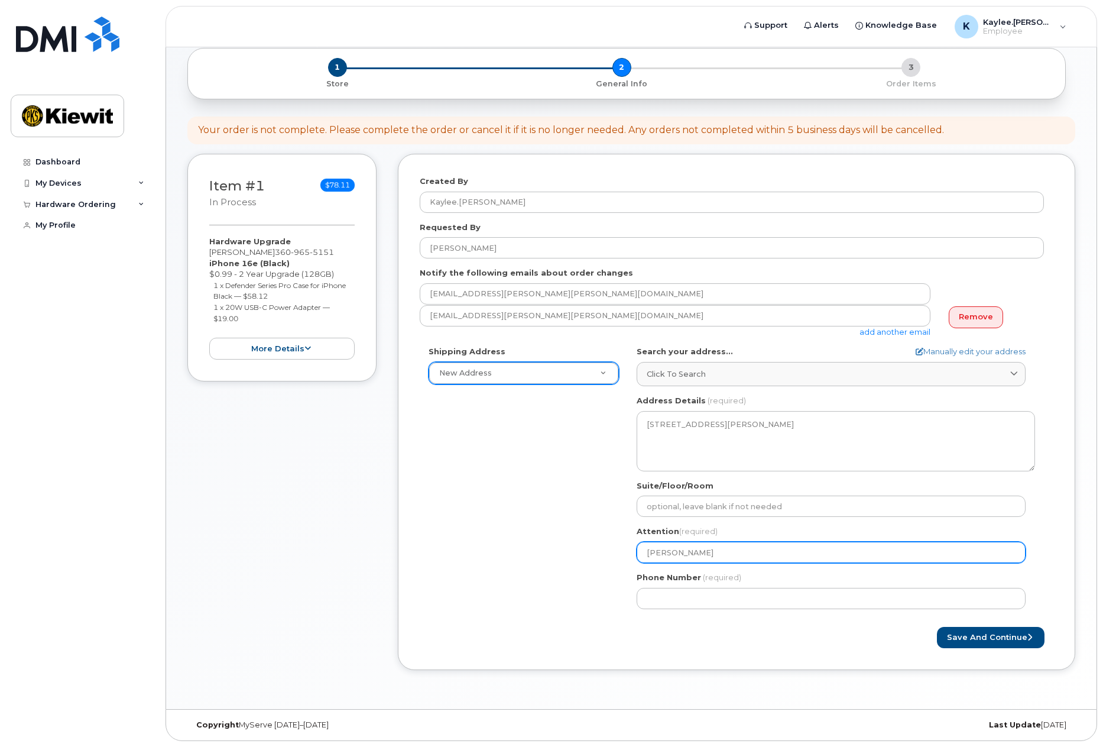
select select
type input "Kaylee RUtherf"
select select
type input "Kaylee RUtherfo"
select select
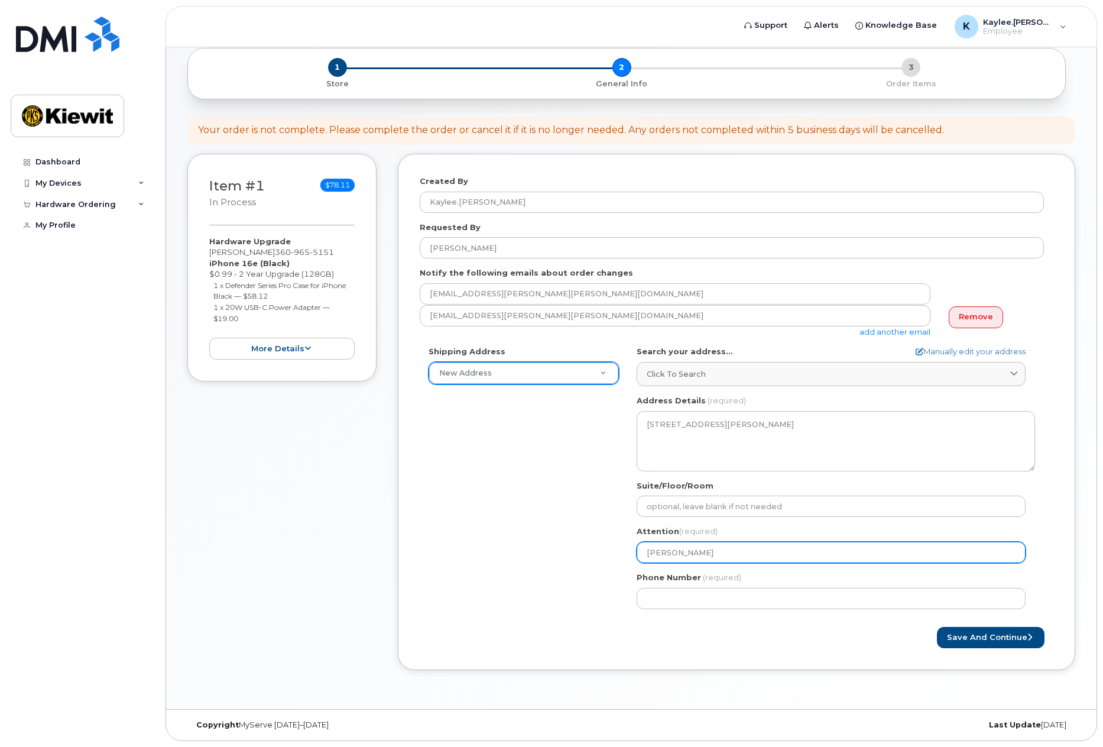
type input "Kaylee RUtherfor"
select select
type input "[PERSON_NAME]"
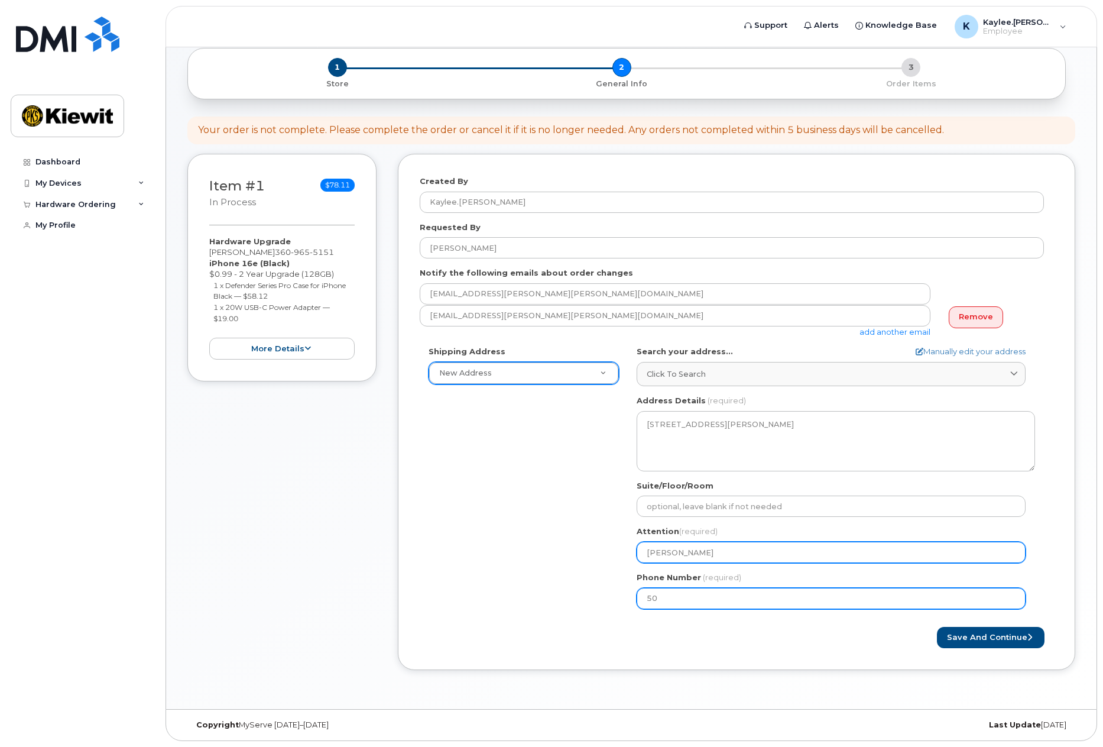
type input "5"
type input "6"
type input "360965515"
select select
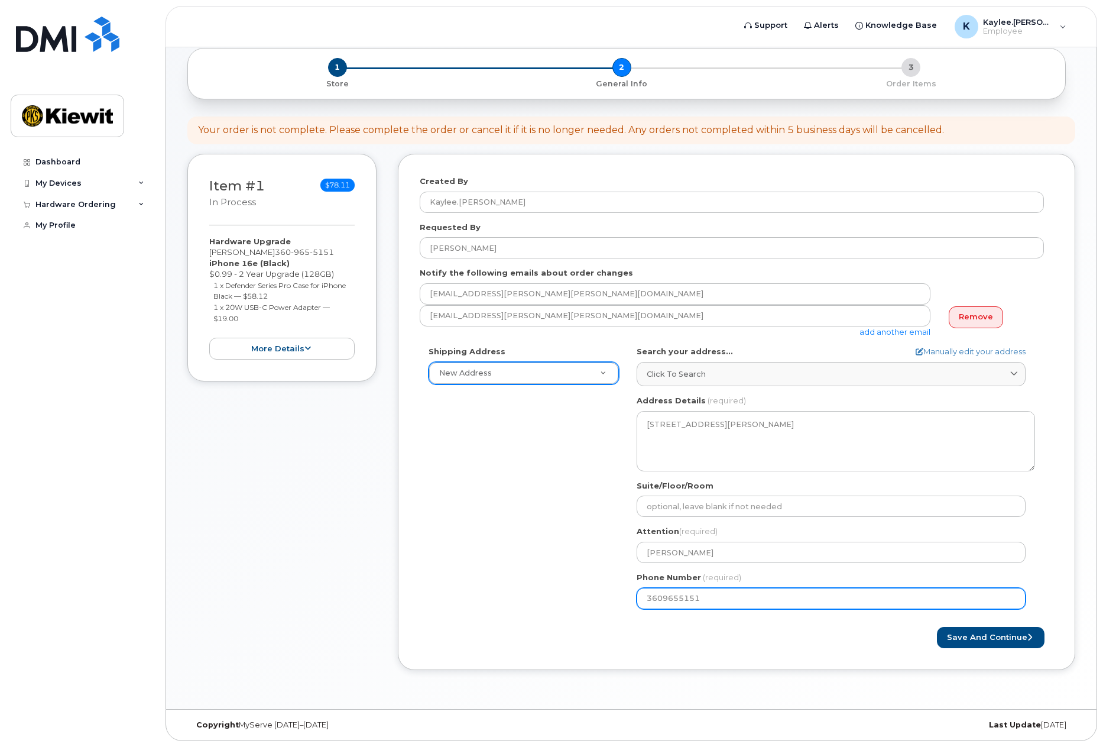
type input "3609655151"
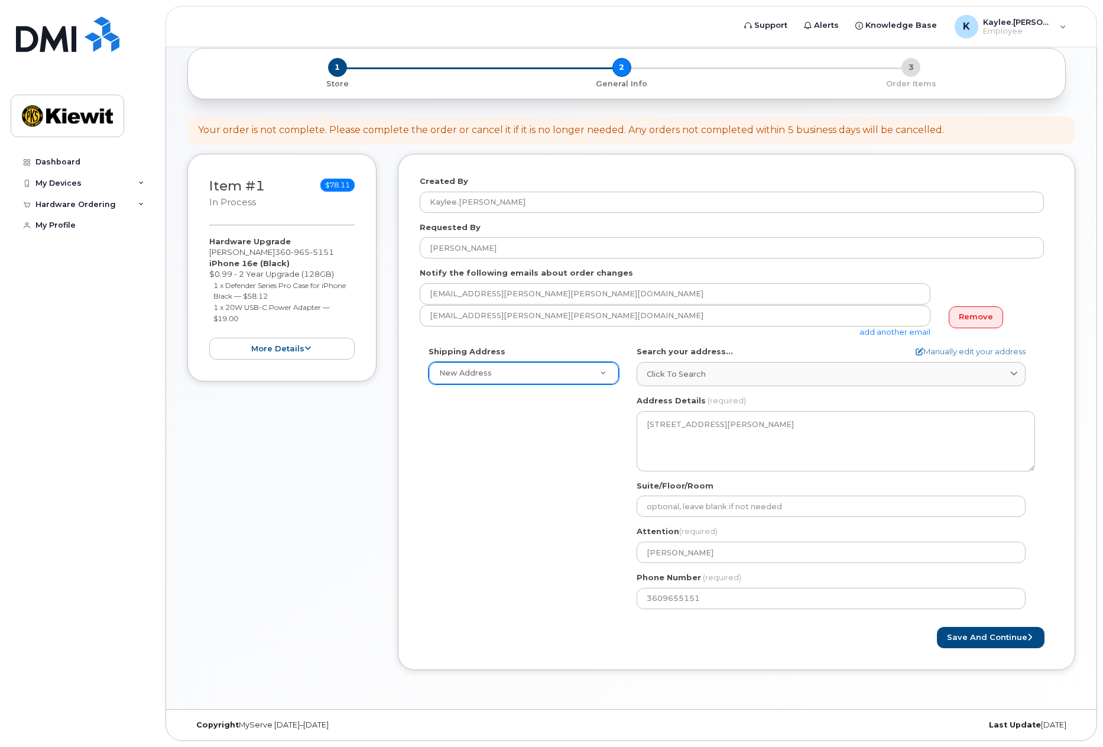
click at [523, 493] on div "Shipping Address New Address New Address OR Portland Search your address... Man…" at bounding box center [732, 481] width 624 height 271
click at [274, 358] on button "more details" at bounding box center [281, 349] width 145 height 22
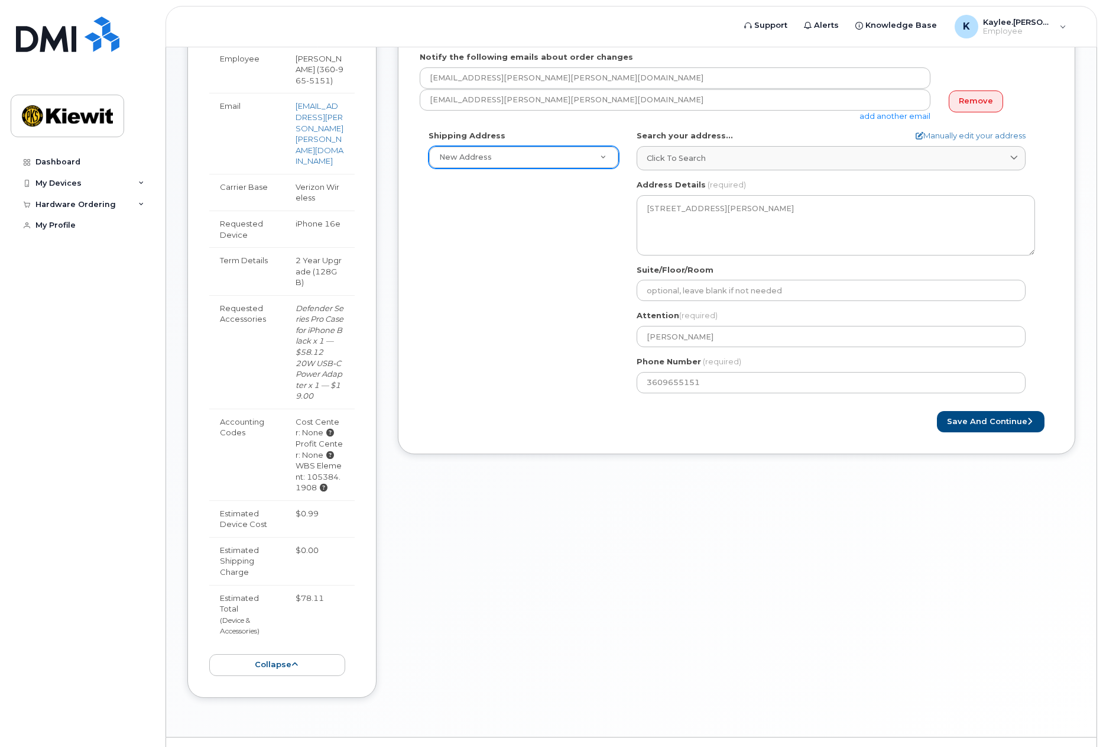
scroll to position [343, 0]
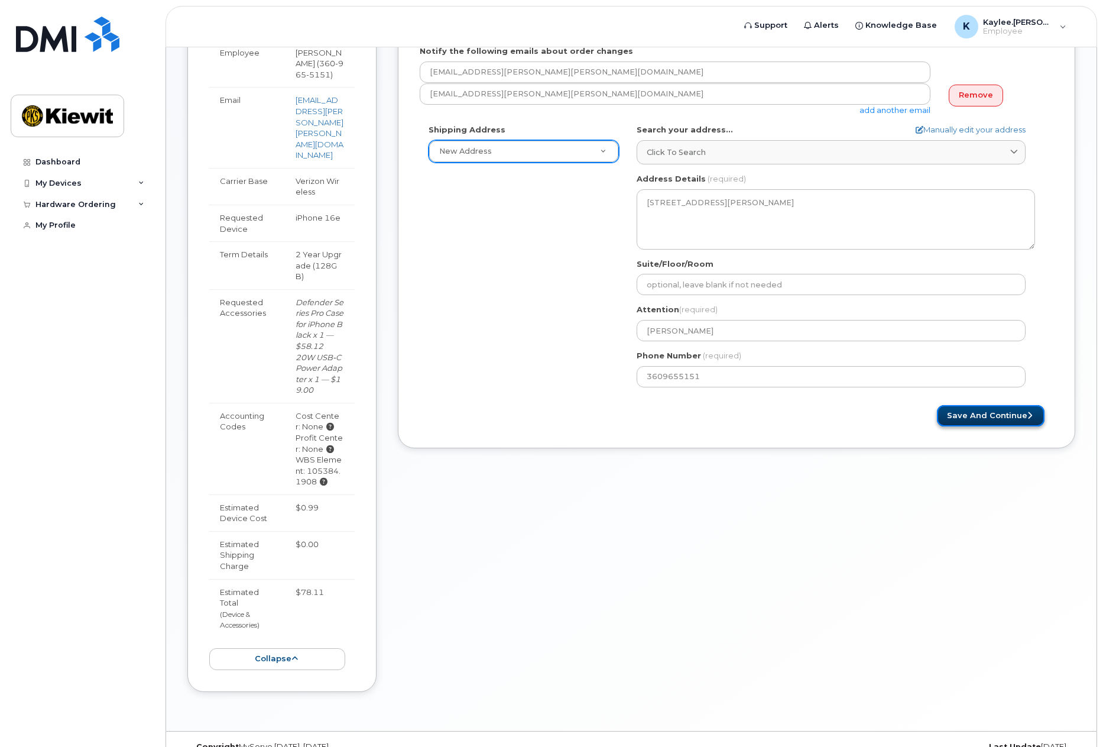
click at [992, 413] on button "Save and Continue" at bounding box center [991, 416] width 108 height 22
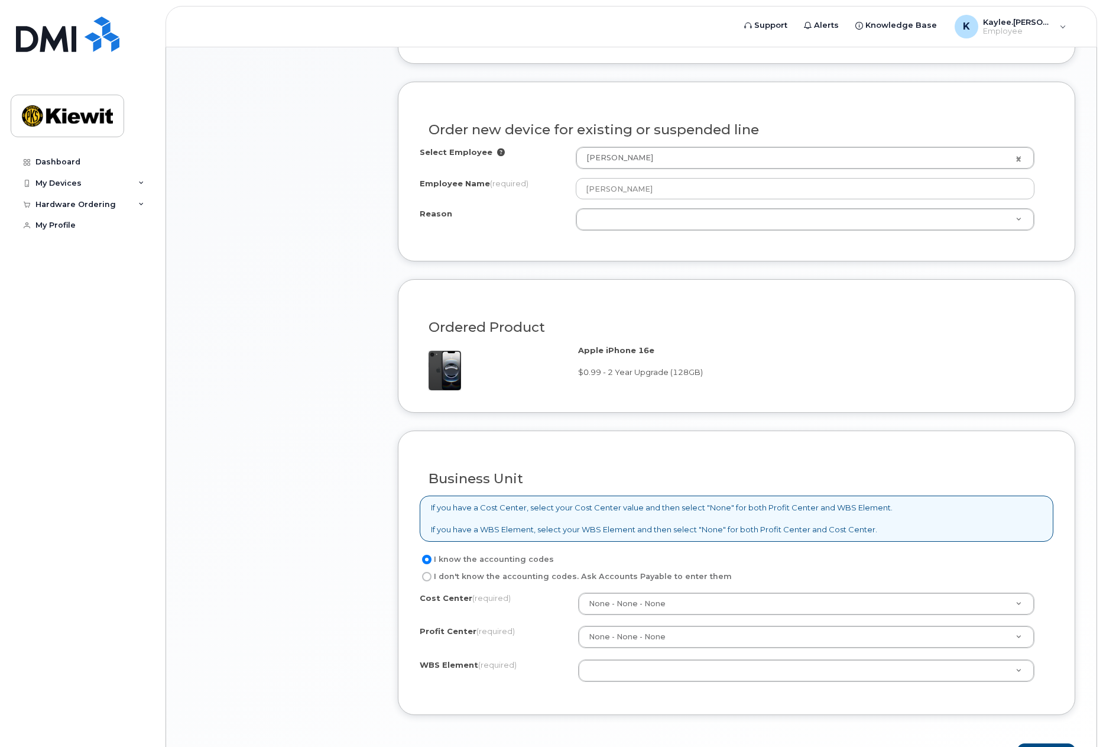
scroll to position [694, 0]
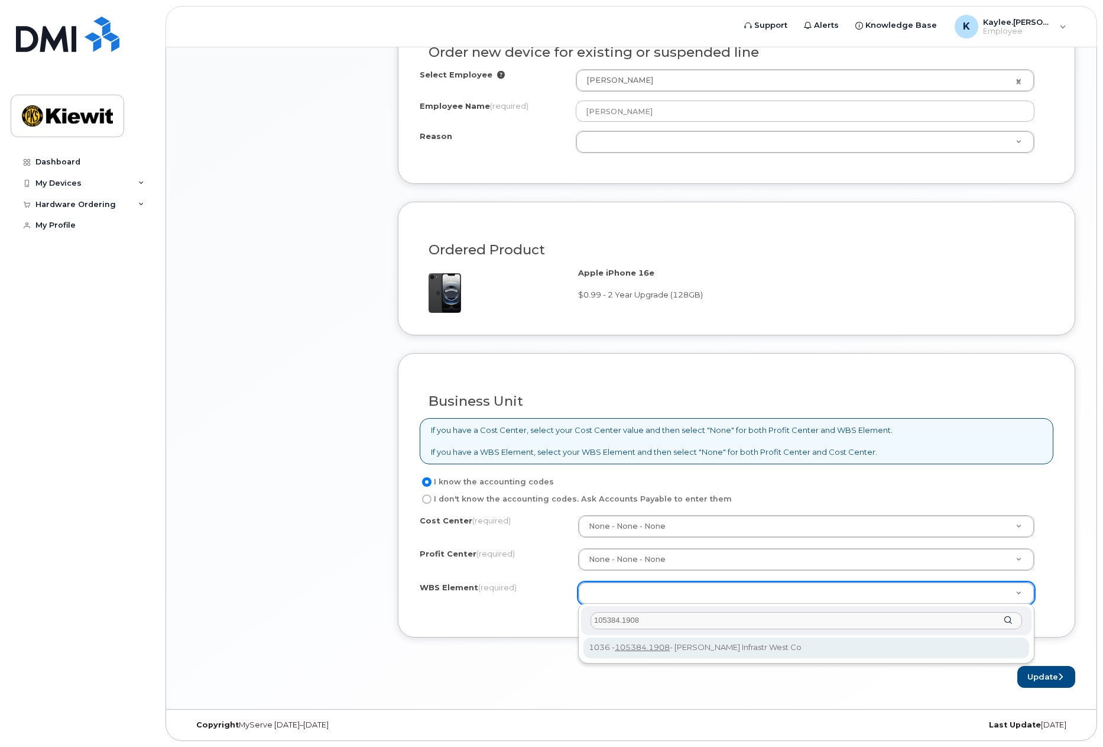
type input "105384.1908"
click at [744, 660] on div "105384.1908 1036 - 105384.1908 - [PERSON_NAME] Infrastr West Co" at bounding box center [806, 634] width 456 height 60
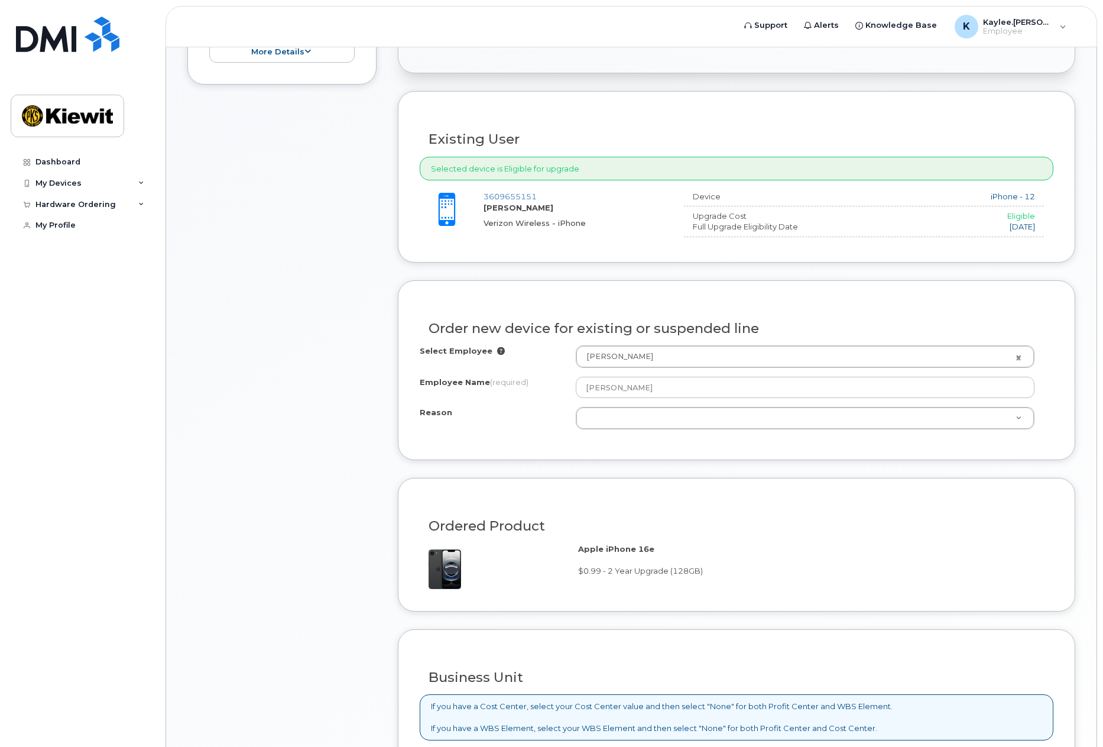
scroll to position [399, 0]
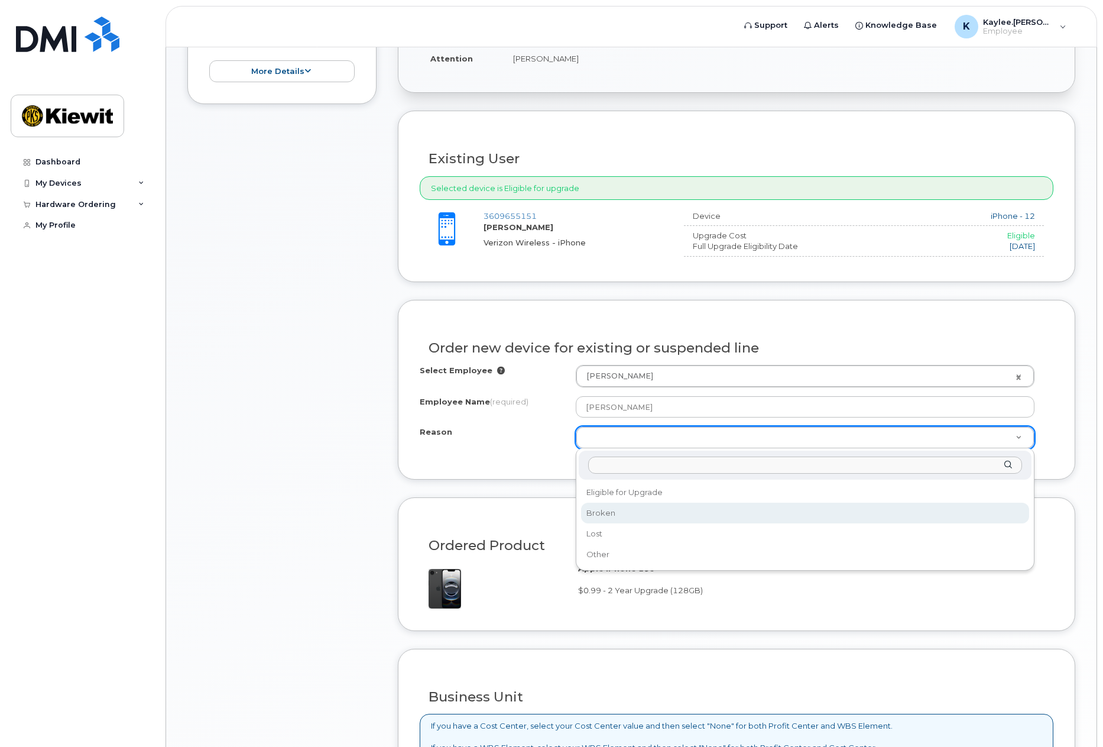
select select "broken"
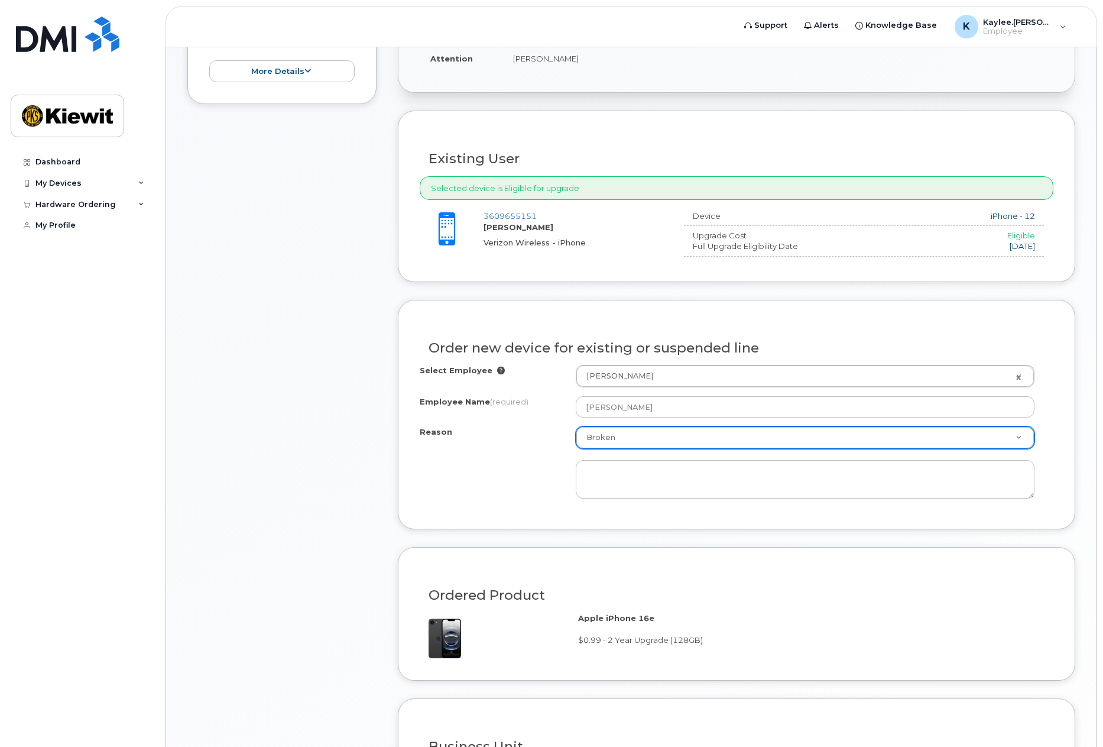
drag, startPoint x: 476, startPoint y: 450, endPoint x: 607, endPoint y: 475, distance: 133.6
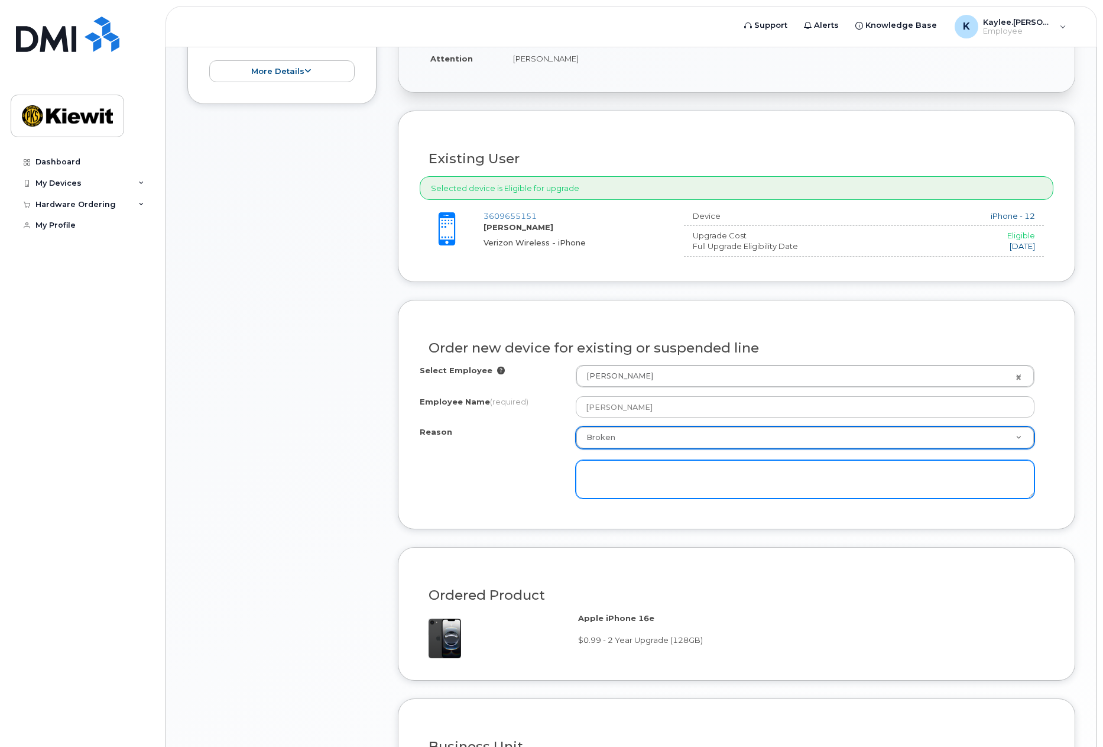
click at [621, 475] on textarea at bounding box center [805, 479] width 459 height 39
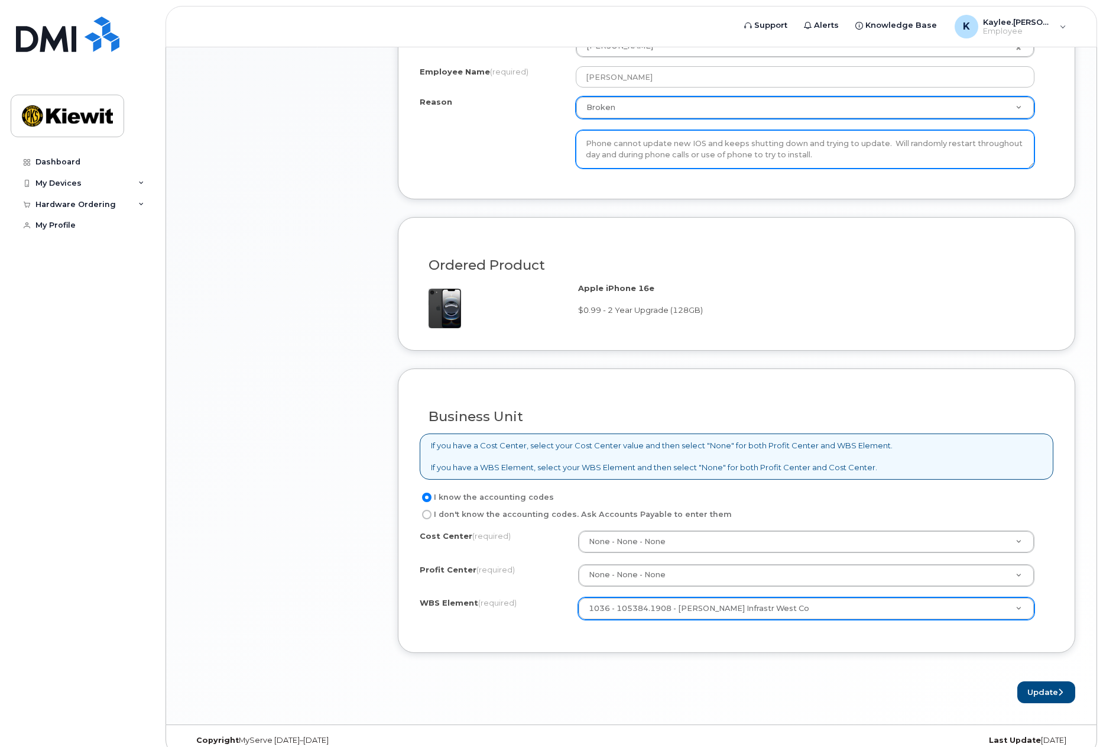
scroll to position [744, 0]
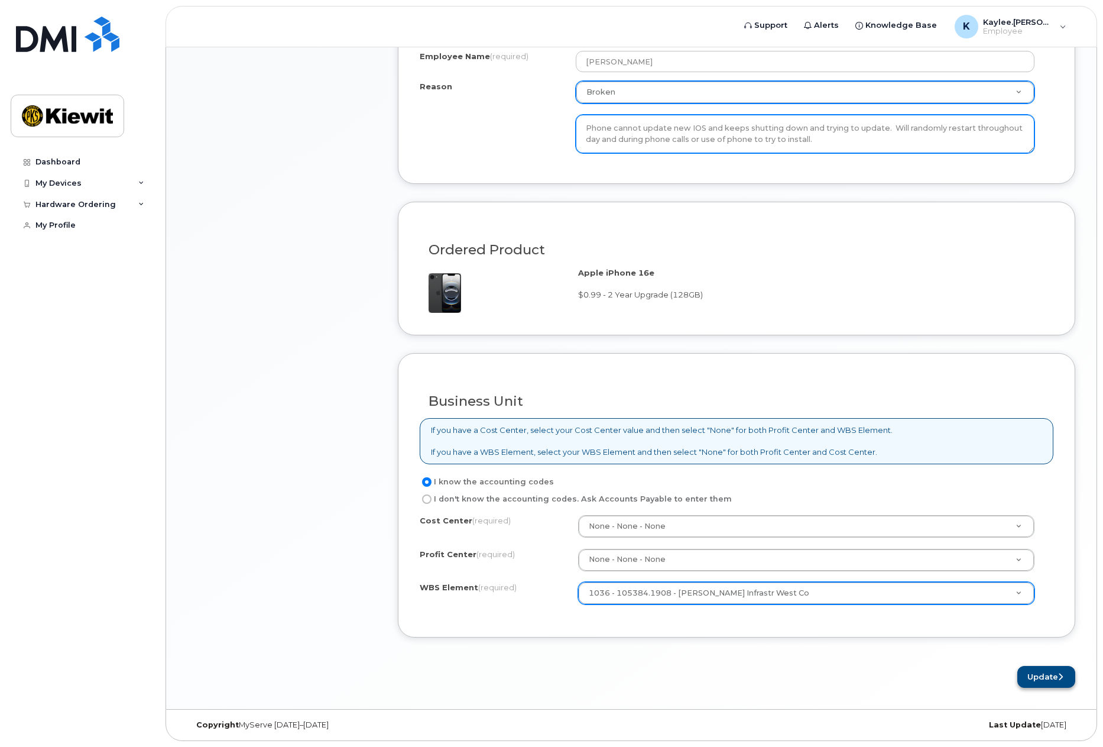
type textarea "Phone cannot update new IOS and keeps shutting down and trying to update. Will …"
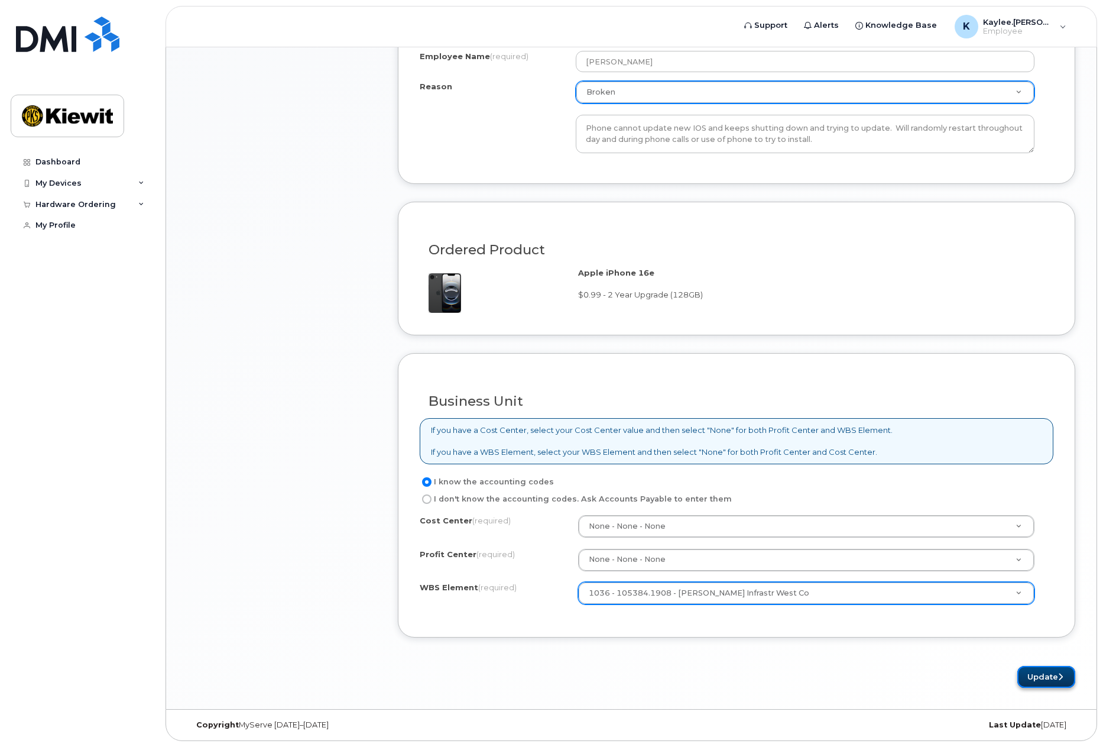
click at [1035, 676] on button "Update" at bounding box center [1047, 677] width 58 height 22
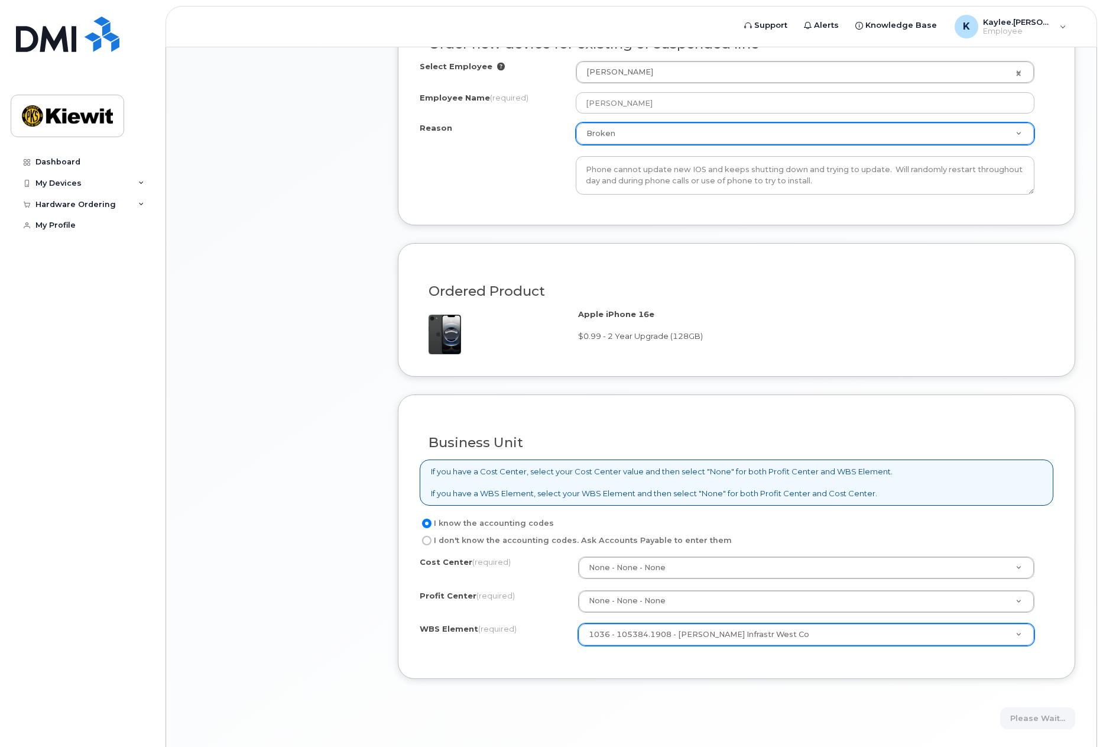
scroll to position [685, 0]
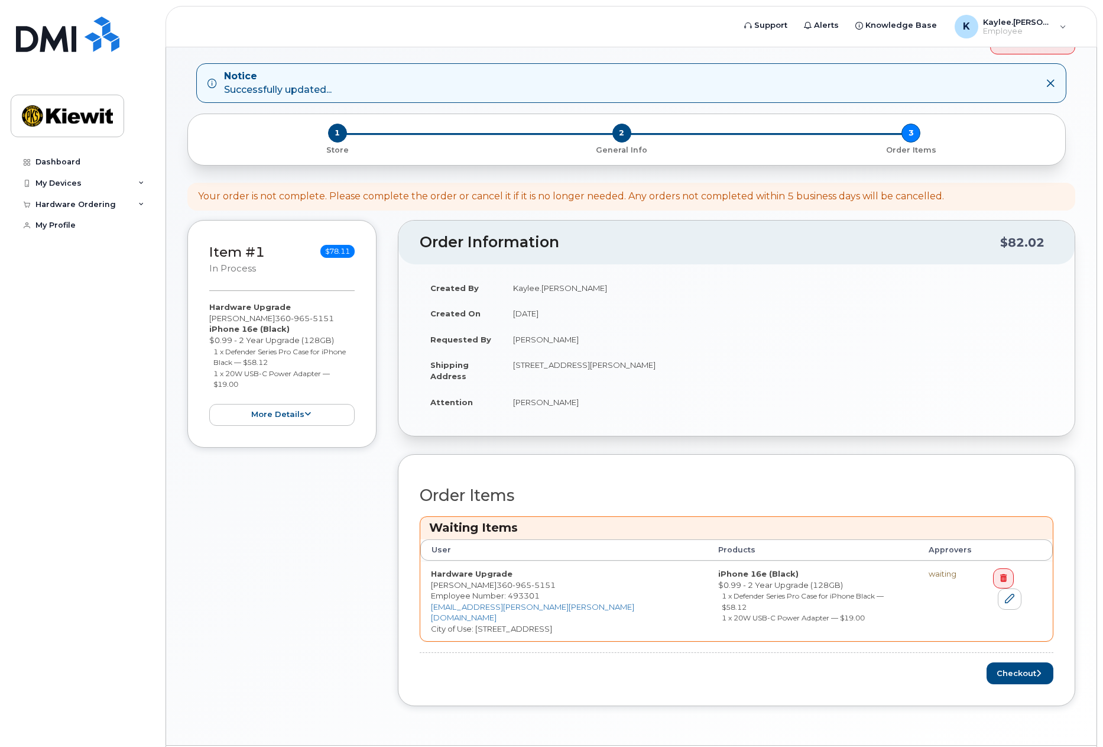
scroll to position [131, 0]
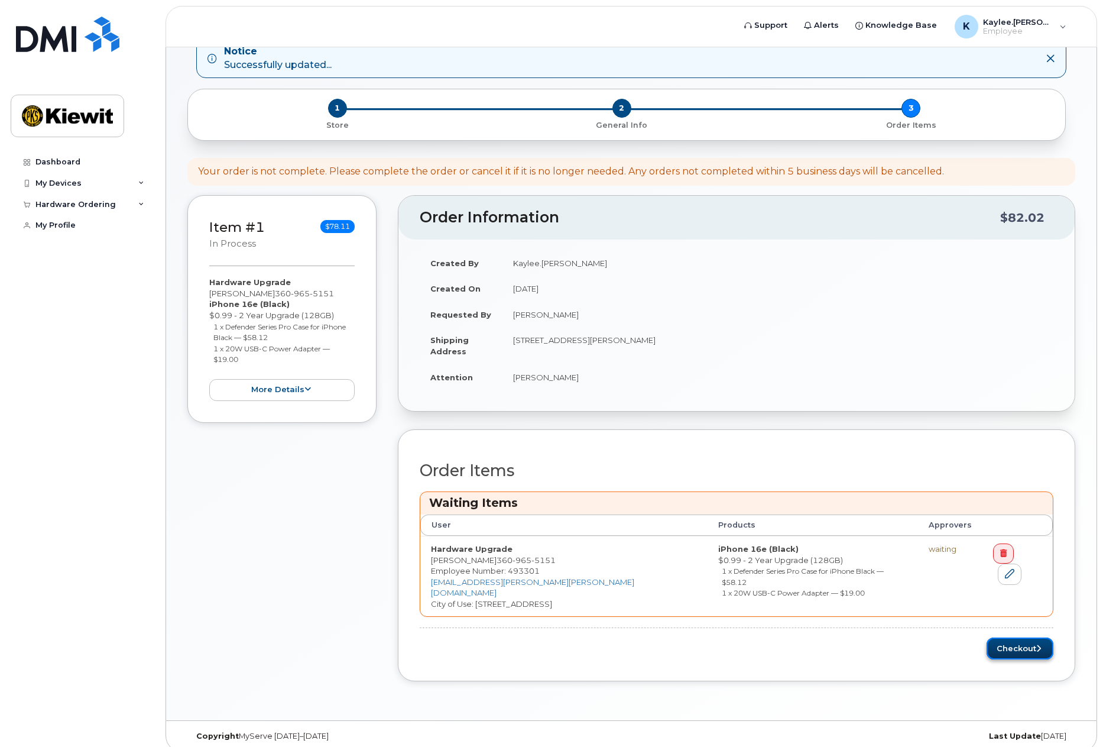
click at [1028, 637] on button "Checkout" at bounding box center [1020, 648] width 67 height 22
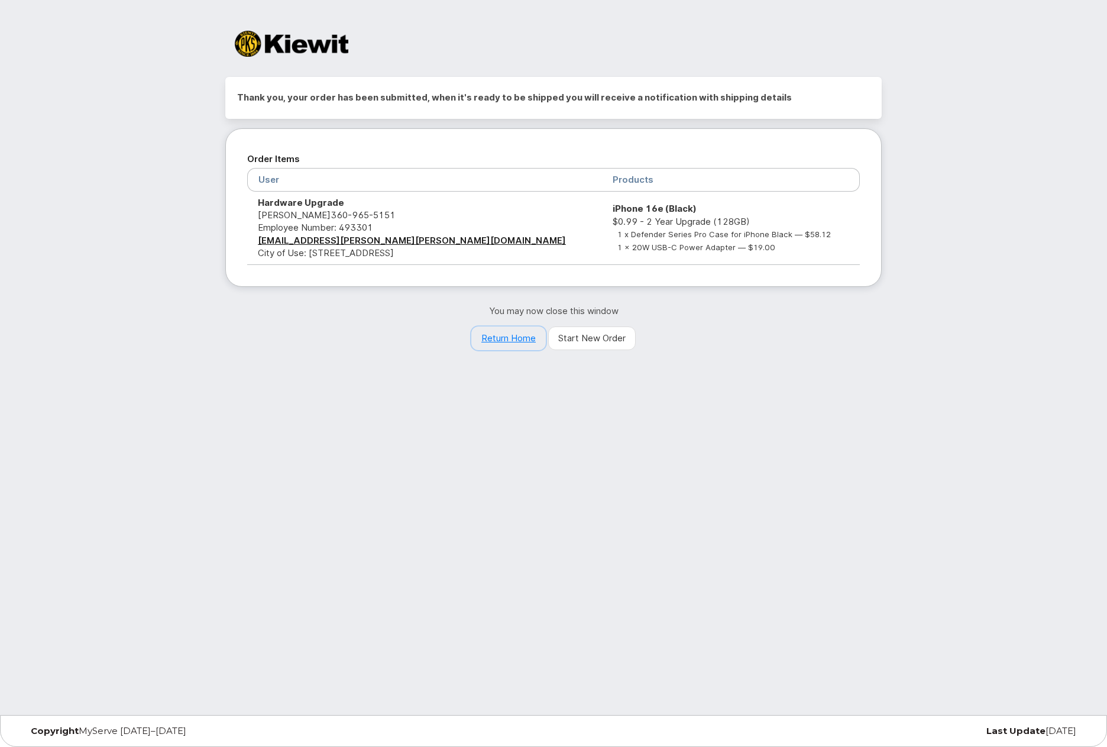
click at [500, 344] on link "Return Home" at bounding box center [508, 338] width 74 height 24
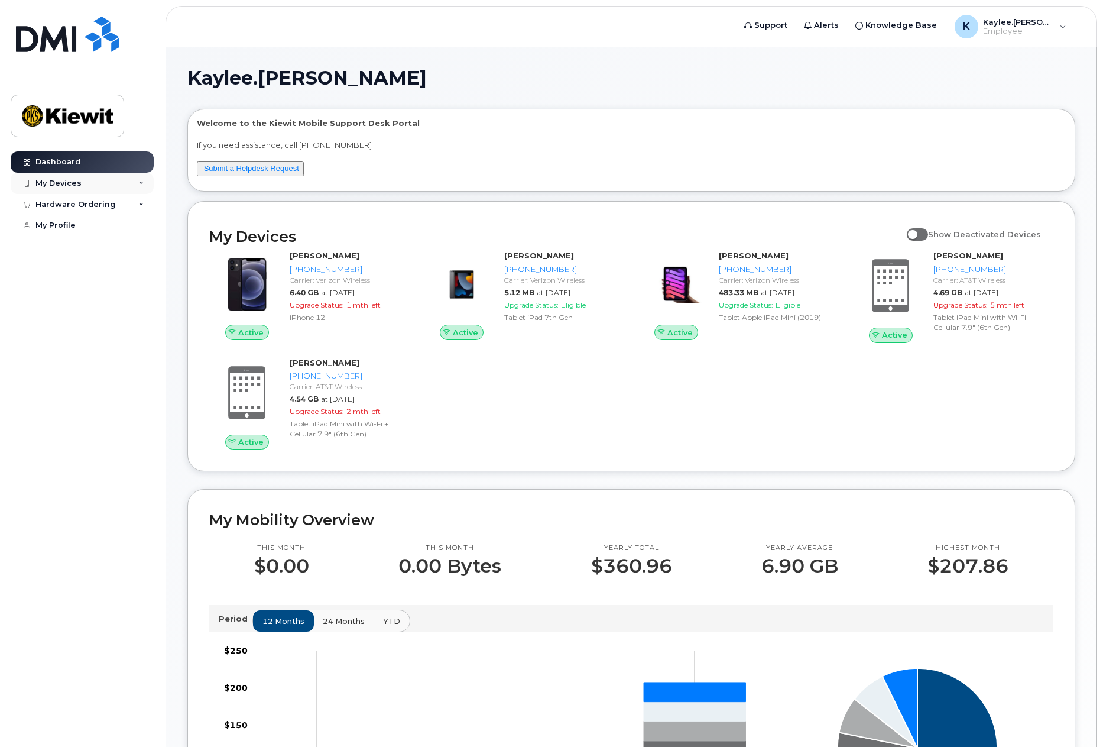
click at [129, 185] on div "My Devices" at bounding box center [82, 183] width 143 height 21
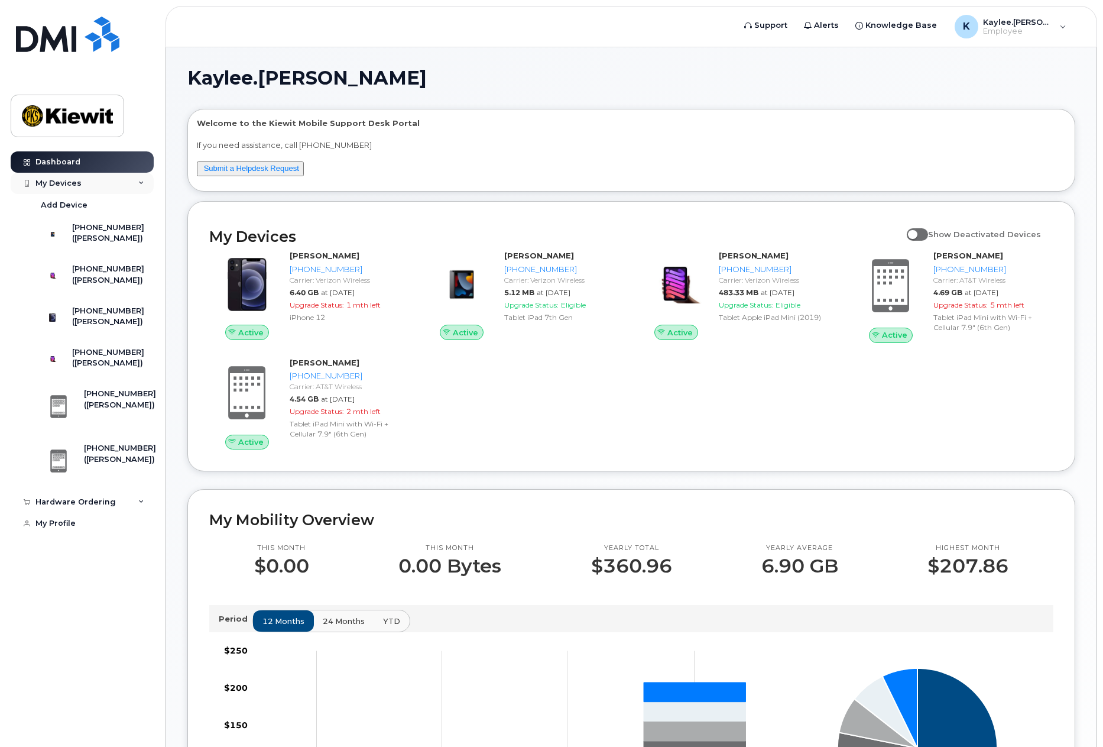
click at [129, 185] on div "My Devices" at bounding box center [82, 183] width 143 height 21
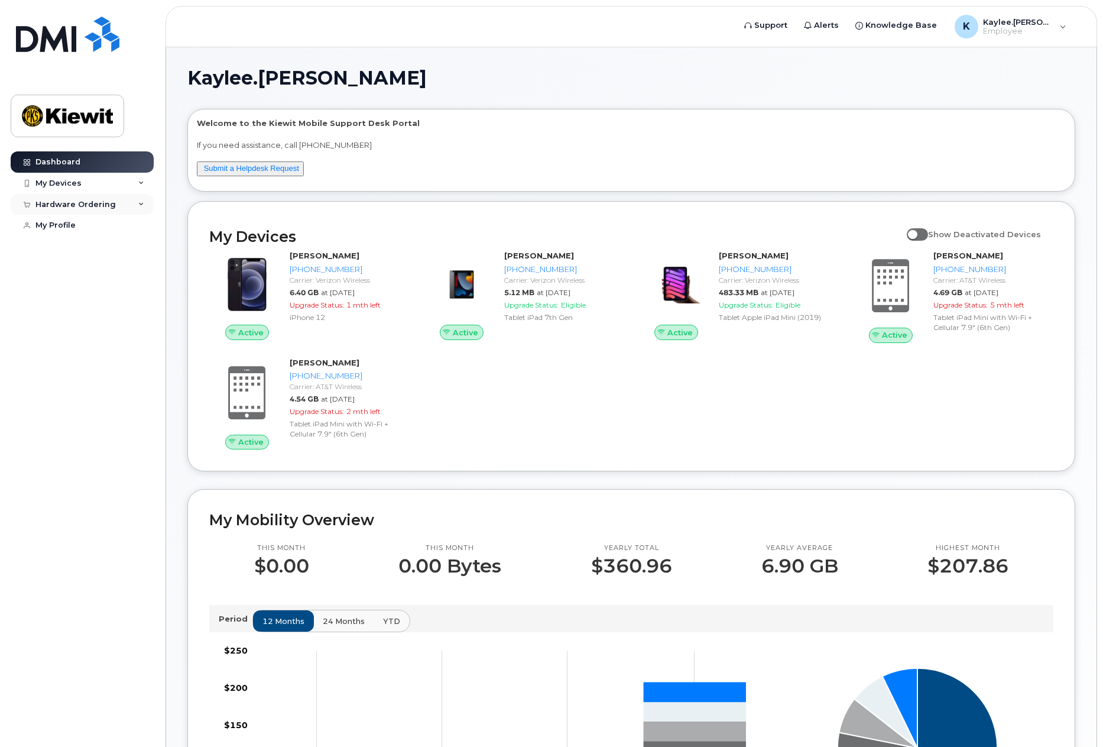
click at [130, 201] on div "Hardware Ordering" at bounding box center [82, 204] width 143 height 21
click at [108, 224] on link "My Orders" at bounding box center [92, 226] width 122 height 22
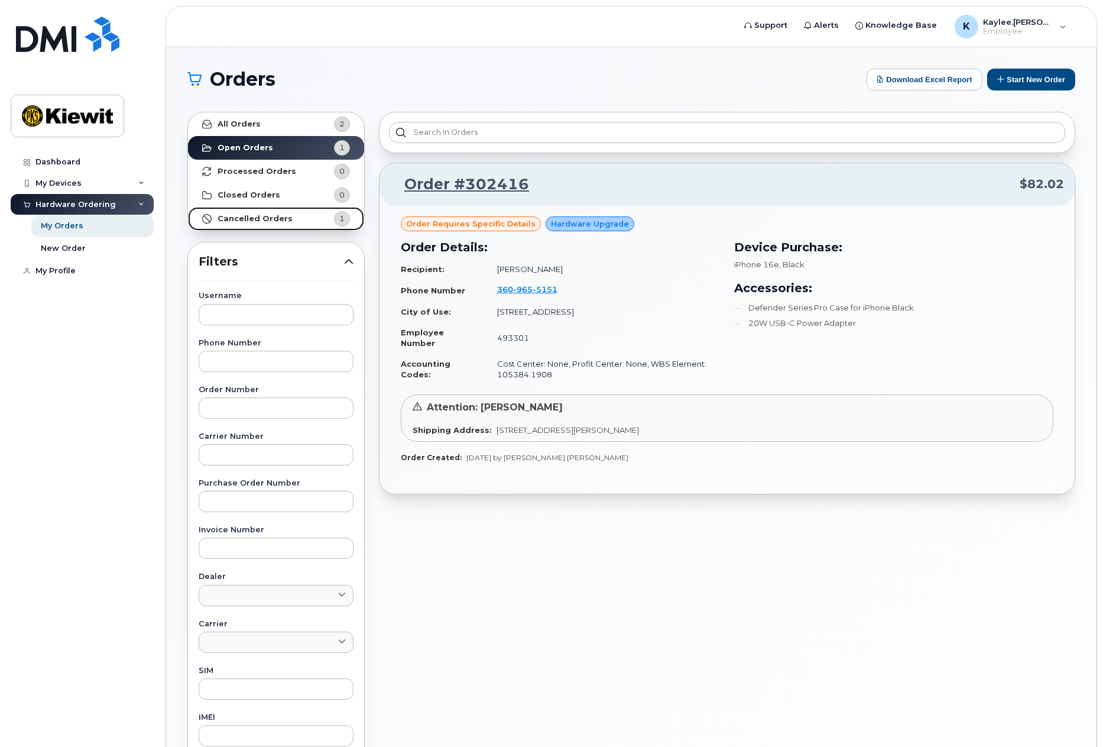
click at [218, 216] on strong "Cancelled Orders" at bounding box center [255, 218] width 75 height 9
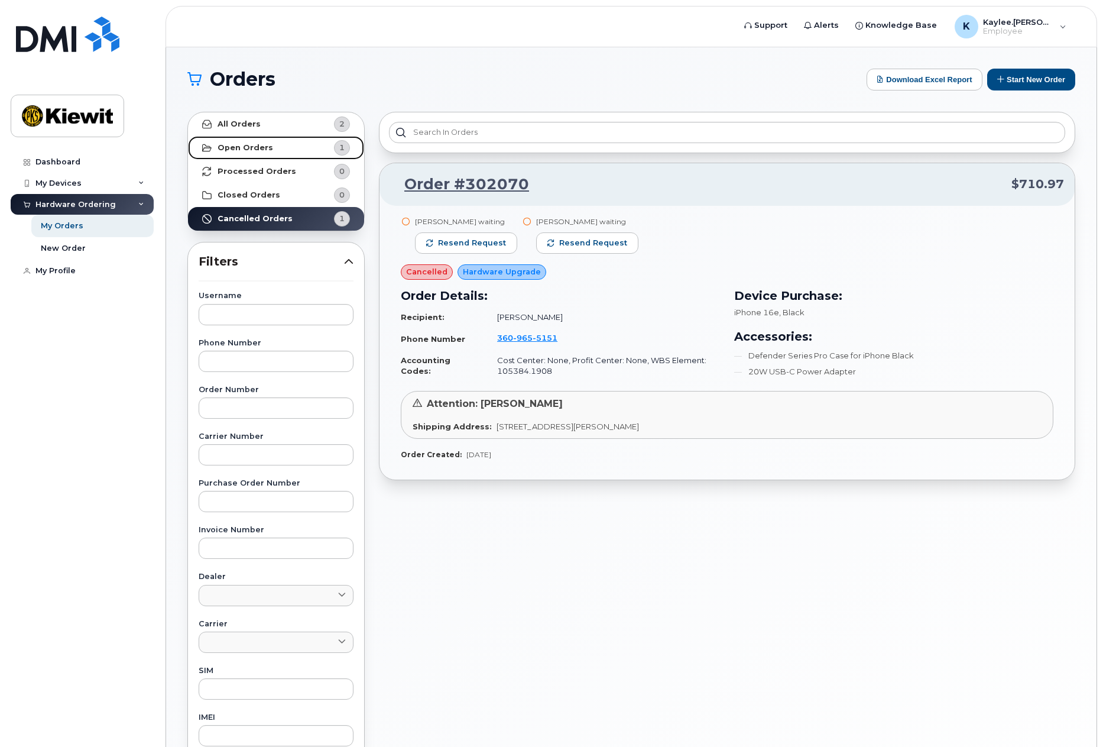
click at [241, 153] on link "Open Orders 1" at bounding box center [276, 148] width 176 height 24
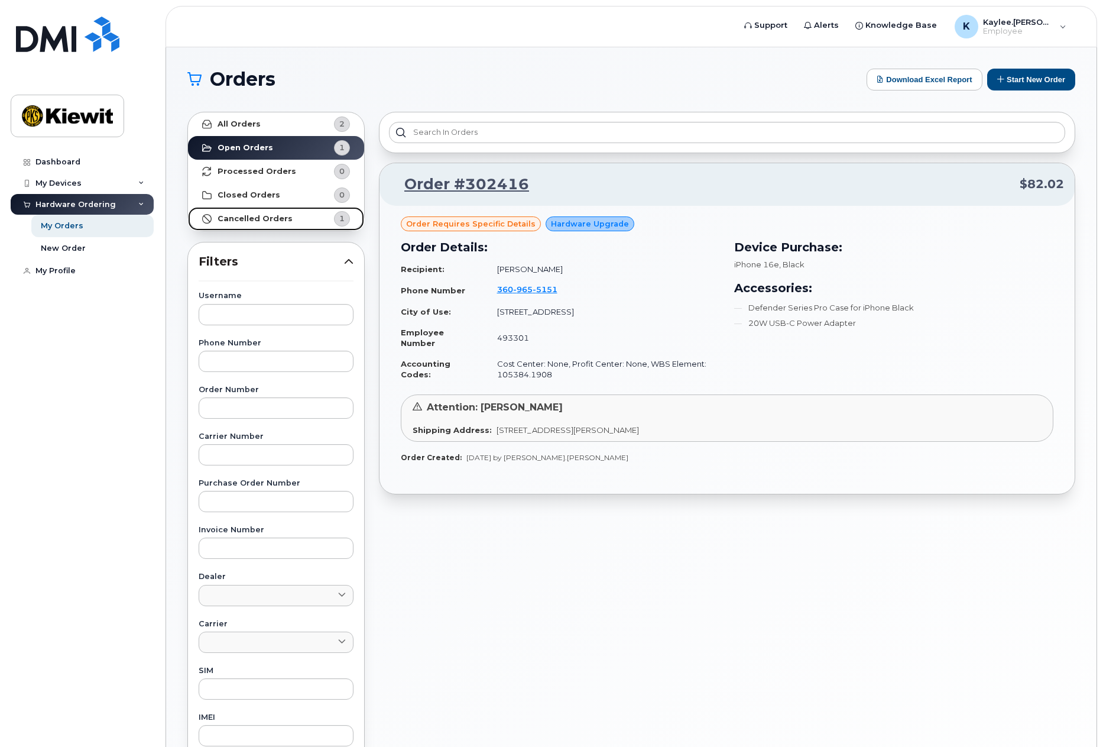
click at [244, 216] on strong "Cancelled Orders" at bounding box center [255, 218] width 75 height 9
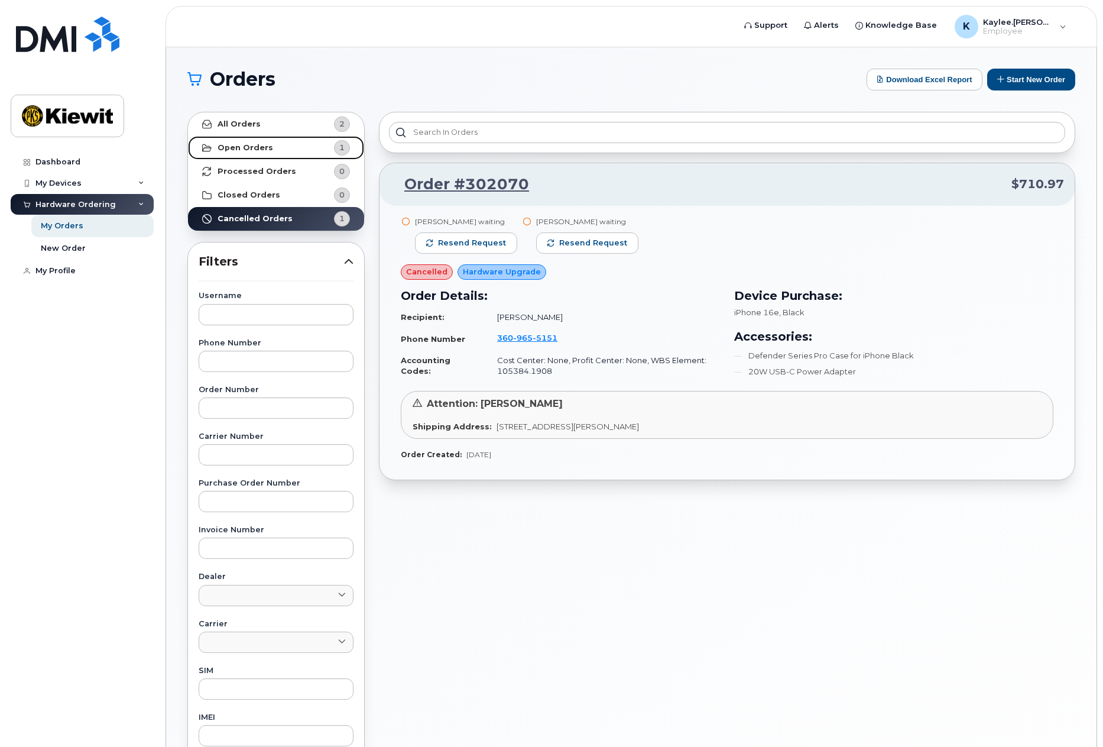
click at [242, 152] on strong "Open Orders" at bounding box center [246, 147] width 56 height 9
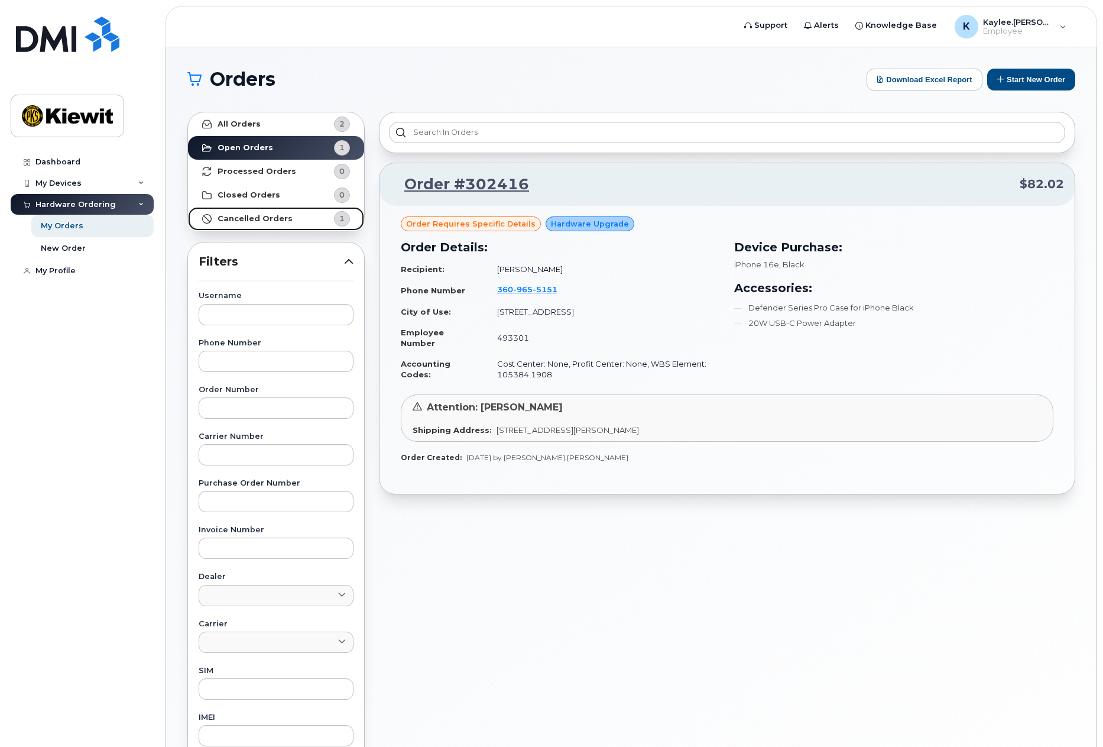
click at [248, 210] on link "Cancelled Orders 1" at bounding box center [276, 219] width 176 height 24
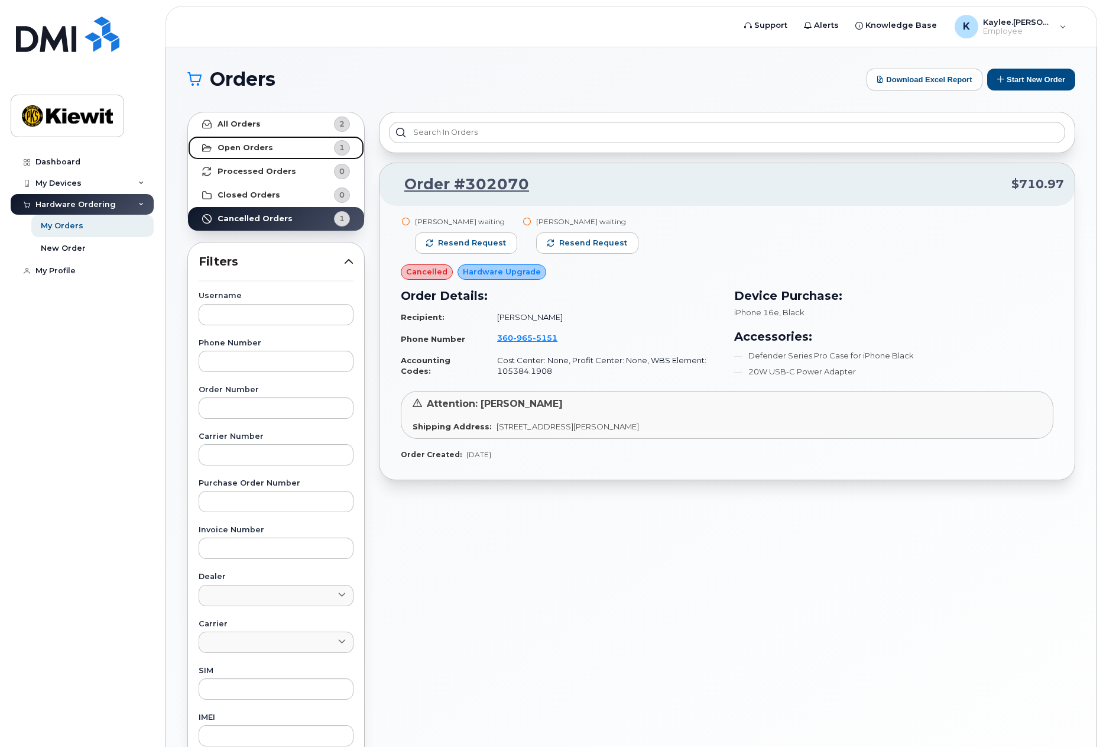
click at [239, 147] on strong "Open Orders" at bounding box center [246, 147] width 56 height 9
